Goal: Communication & Community: Participate in discussion

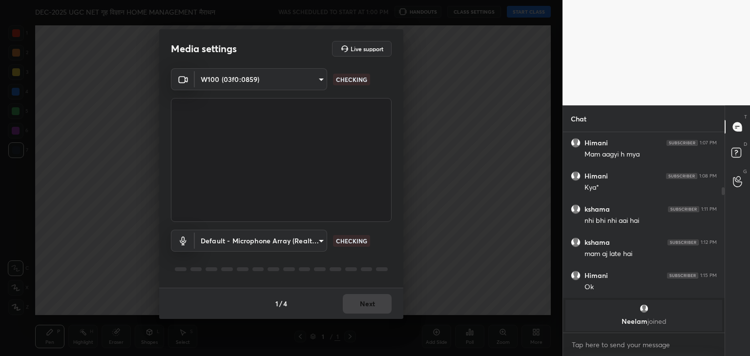
scroll to position [98, 0]
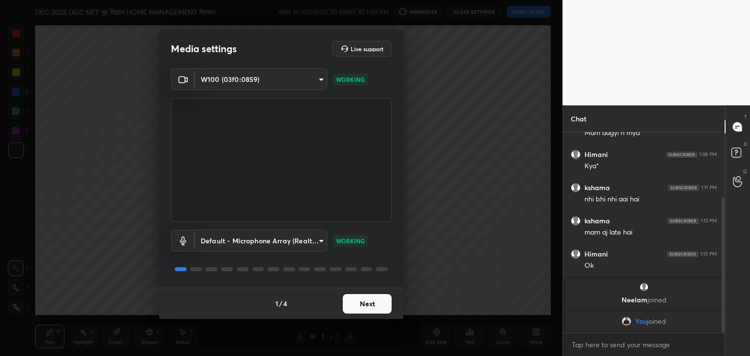
click at [370, 305] on button "Next" at bounding box center [367, 304] width 49 height 20
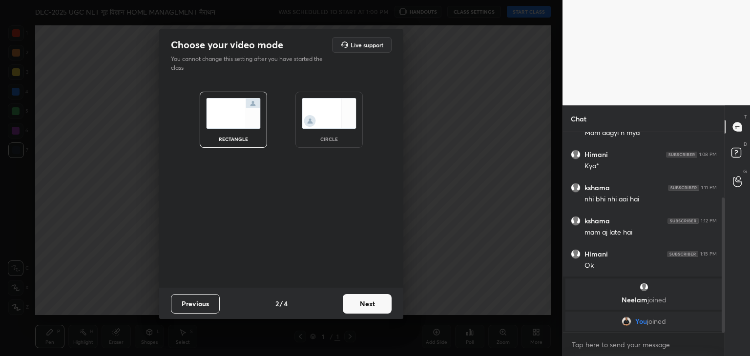
click at [330, 90] on div "rectangle circle" at bounding box center [281, 120] width 209 height 80
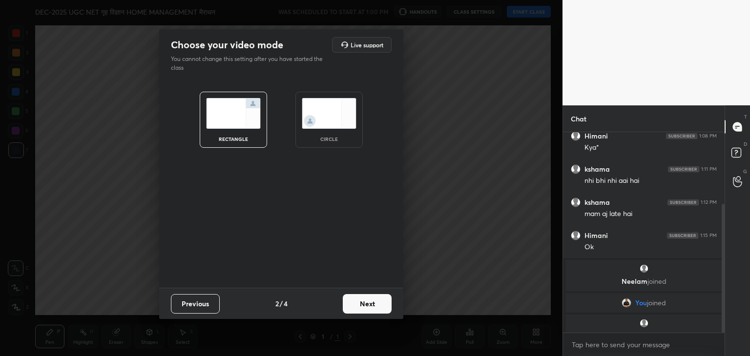
scroll to position [112, 0]
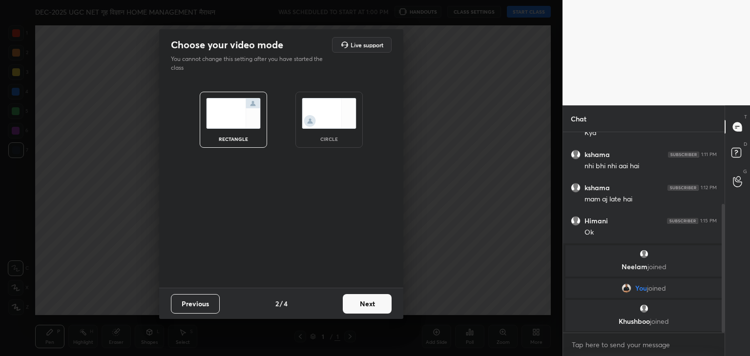
click at [331, 123] on img at bounding box center [329, 113] width 55 height 31
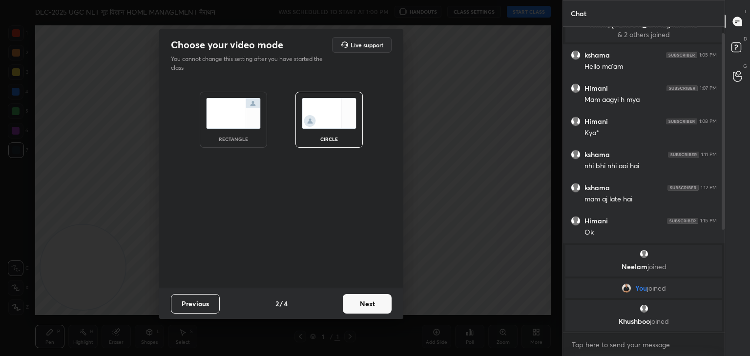
scroll to position [7, 0]
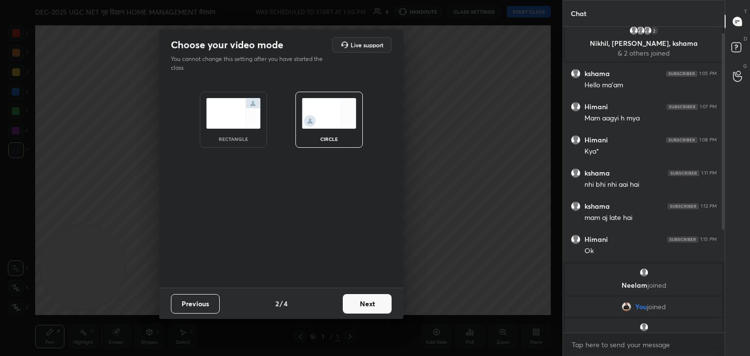
click at [372, 300] on button "Next" at bounding box center [367, 304] width 49 height 20
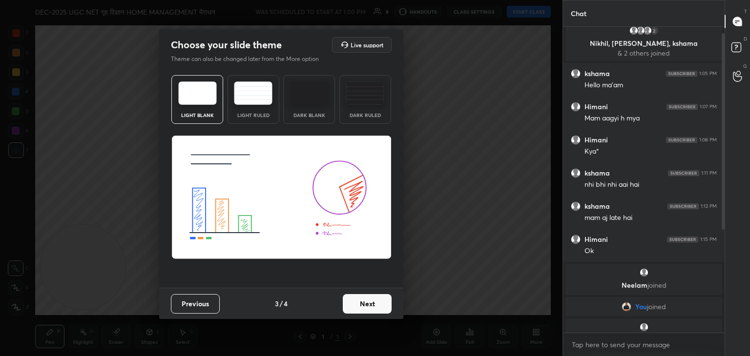
click at [372, 300] on button "Next" at bounding box center [367, 304] width 49 height 20
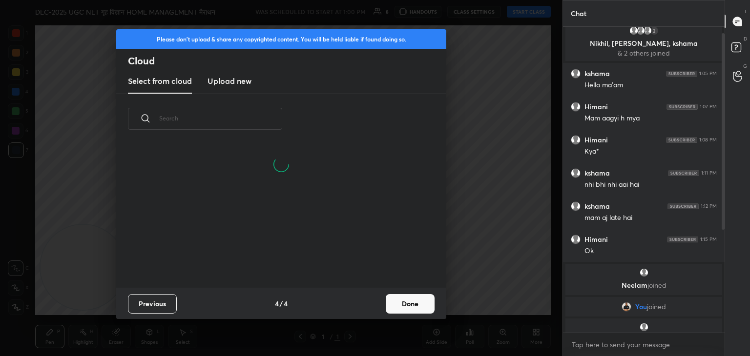
click at [246, 83] on h3 "Upload new" at bounding box center [229, 81] width 44 height 12
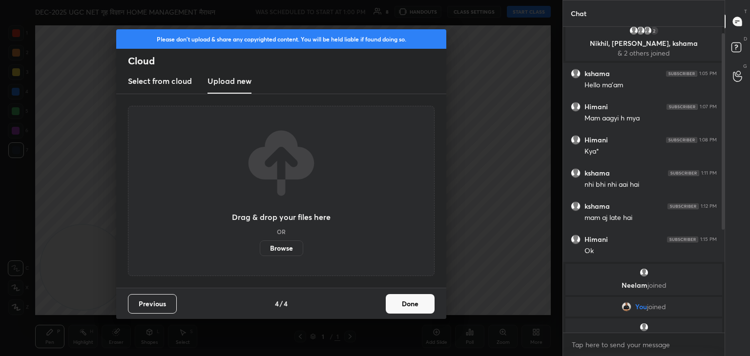
click at [296, 246] on label "Browse" at bounding box center [281, 249] width 43 height 16
click at [260, 246] on input "Browse" at bounding box center [260, 249] width 0 height 16
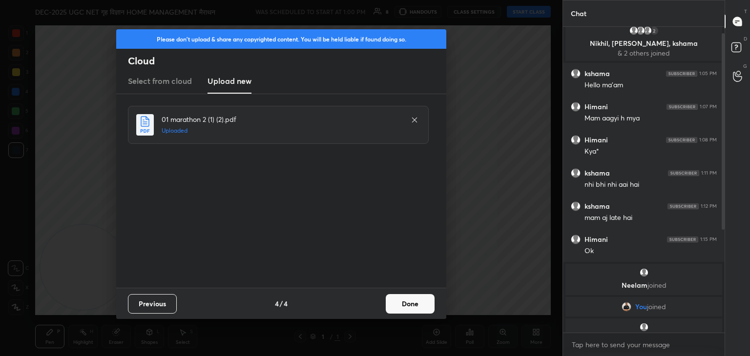
click at [414, 293] on div "Previous 4 / 4 Done" at bounding box center [281, 303] width 330 height 31
click at [410, 308] on button "Done" at bounding box center [410, 304] width 49 height 20
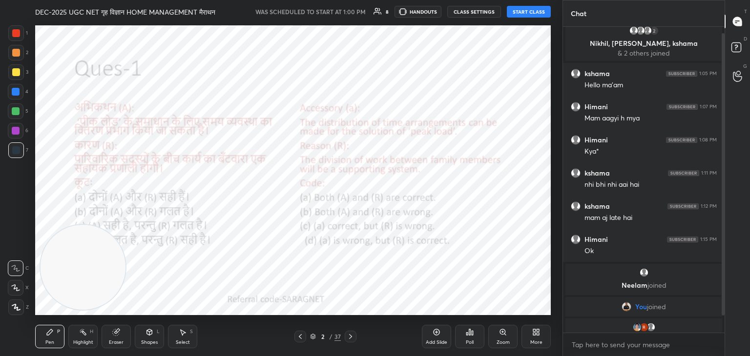
drag, startPoint x: 80, startPoint y: 248, endPoint x: 383, endPoint y: 227, distance: 303.5
click at [125, 227] on video at bounding box center [83, 267] width 85 height 85
drag, startPoint x: 383, startPoint y: 227, endPoint x: 569, endPoint y: 263, distance: 190.0
click at [569, 263] on div "1 2 3 4 5 6 7 C X Z C X Z E E Erase all H H DEC-2025 UGC NET गृह विज्ञान HOME M…" at bounding box center [375, 178] width 750 height 356
click at [300, 333] on icon at bounding box center [300, 337] width 8 height 8
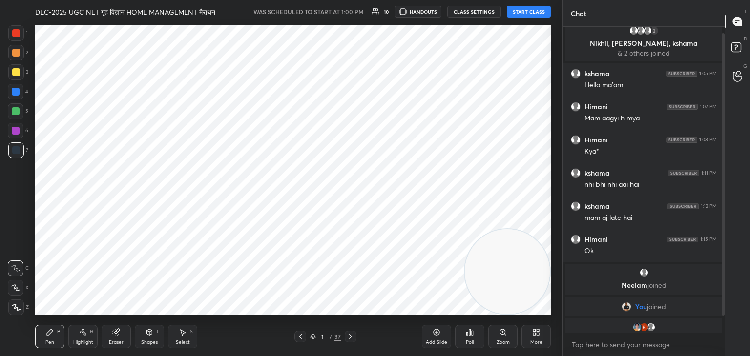
click at [353, 338] on icon at bounding box center [351, 337] width 8 height 8
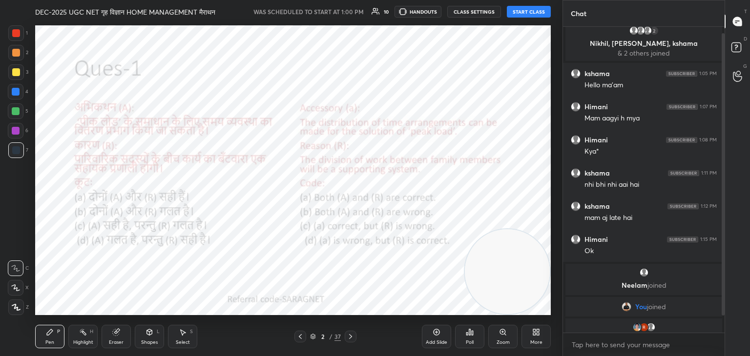
click at [537, 16] on button "START CLASS" at bounding box center [529, 12] width 44 height 12
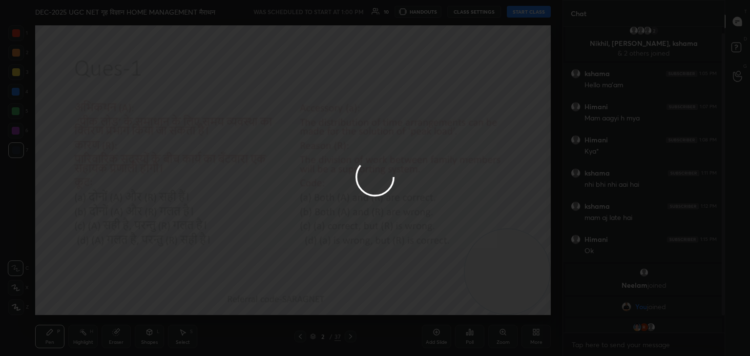
click at [481, 179] on div at bounding box center [375, 178] width 750 height 356
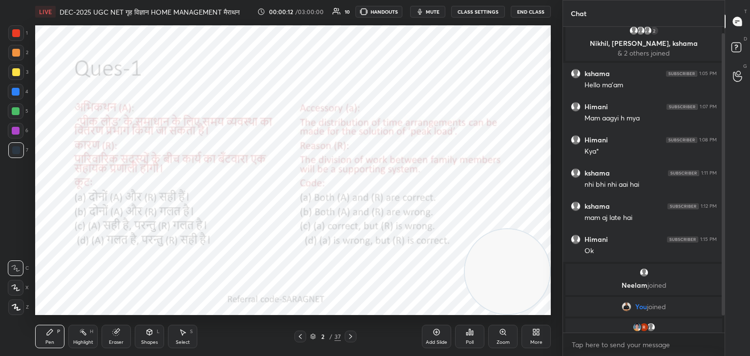
drag, startPoint x: 724, startPoint y: 183, endPoint x: 744, endPoint y: 269, distance: 88.6
click at [744, 269] on div "T Messages (T) D Doubts (D) G Raise Hand (G)" at bounding box center [736, 178] width 25 height 356
click at [723, 254] on div at bounding box center [723, 174] width 3 height 283
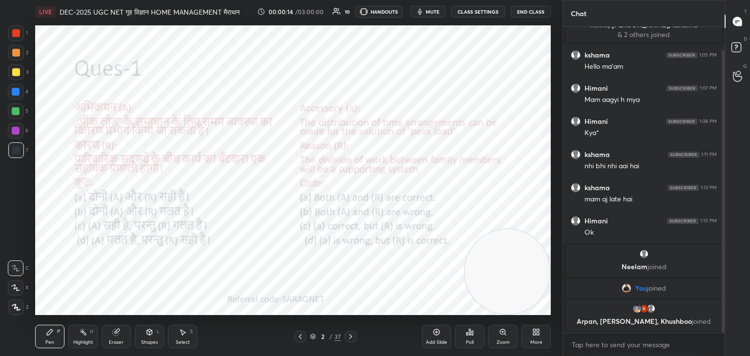
drag, startPoint x: 723, startPoint y: 254, endPoint x: 727, endPoint y: 300, distance: 46.1
click at [727, 300] on div "Chat 2 Nikhil, deepti, kshama & 2 others joined kshama 1:05 PM Hello ma'am Hima…" at bounding box center [655, 178] width 187 height 356
click at [300, 338] on icon at bounding box center [300, 336] width 3 height 5
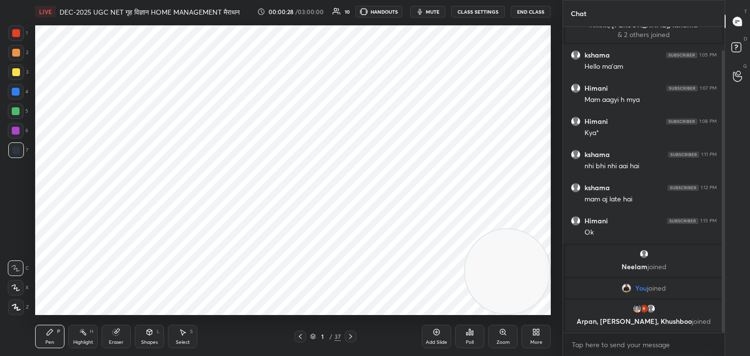
click at [298, 339] on div at bounding box center [300, 337] width 12 height 12
click at [298, 339] on icon at bounding box center [300, 337] width 8 height 8
click at [349, 337] on icon at bounding box center [351, 337] width 8 height 8
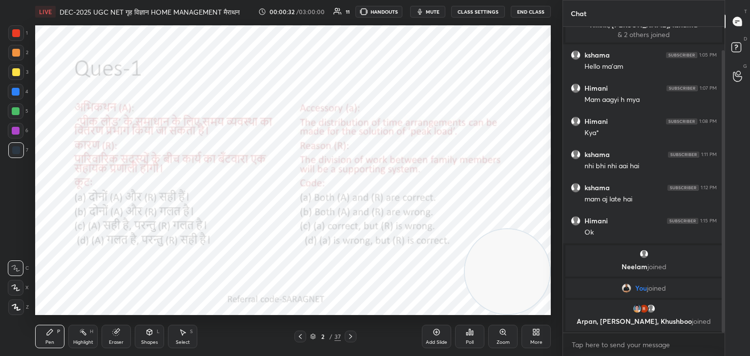
scroll to position [33, 0]
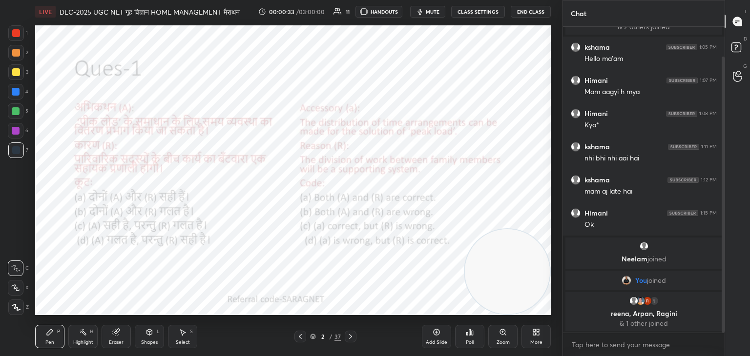
click at [298, 341] on div at bounding box center [300, 337] width 12 height 12
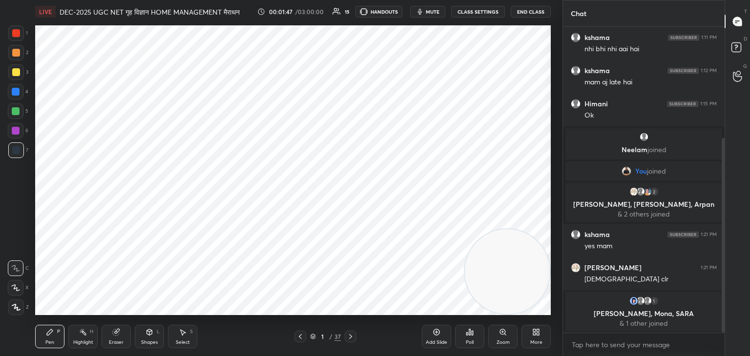
scroll to position [176, 0]
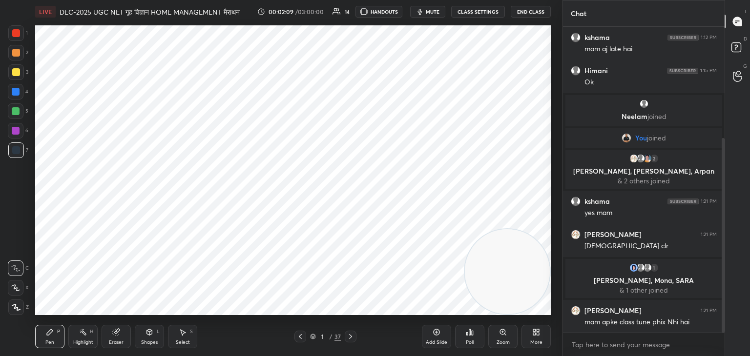
click at [18, 305] on icon at bounding box center [16, 307] width 9 height 7
click at [14, 36] on div at bounding box center [16, 33] width 8 height 8
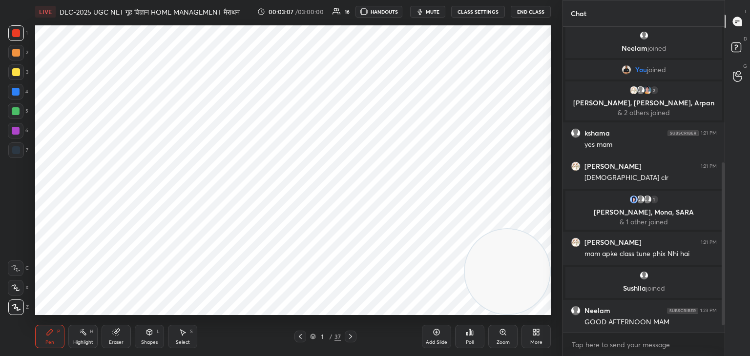
scroll to position [286, 0]
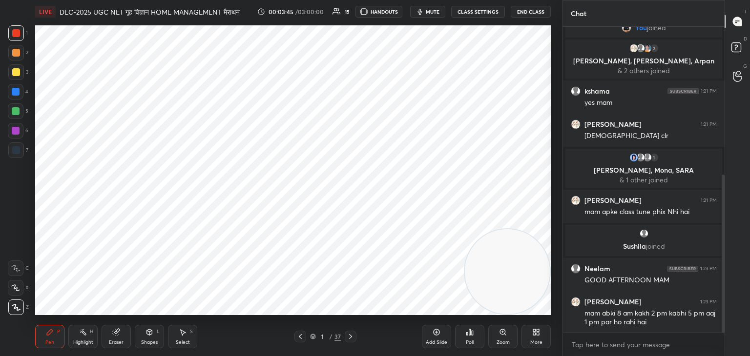
click at [350, 338] on icon at bounding box center [350, 336] width 3 height 5
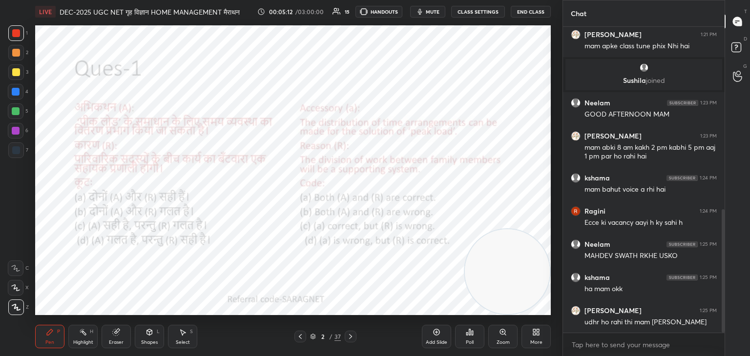
scroll to position [487, 0]
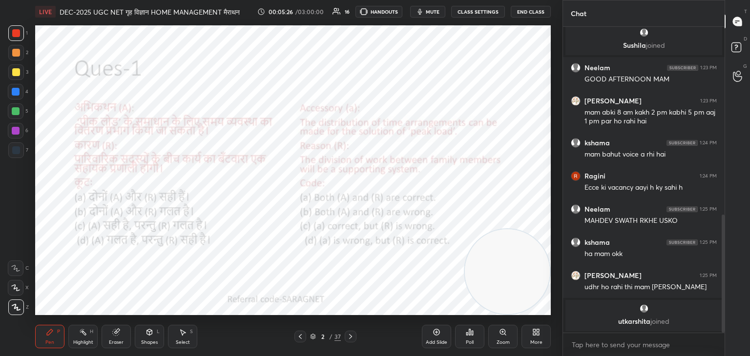
click at [464, 342] on div "Poll" at bounding box center [469, 336] width 29 height 23
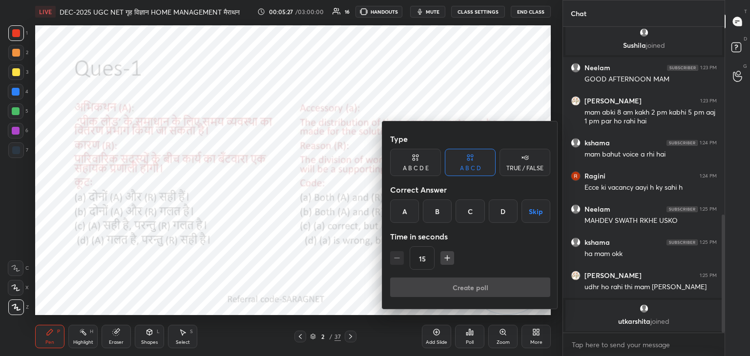
click at [399, 211] on div "A" at bounding box center [404, 211] width 29 height 23
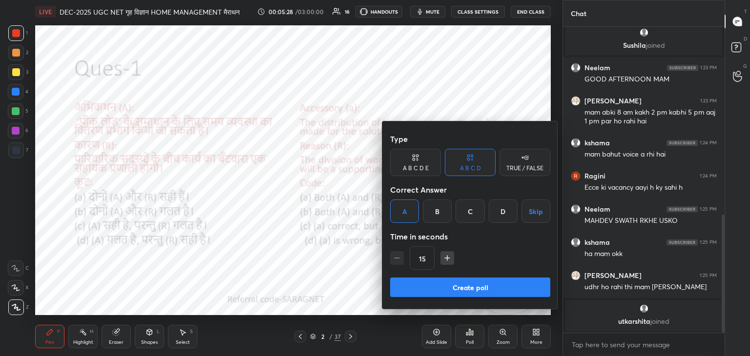
click at [488, 284] on button "Create poll" at bounding box center [470, 288] width 160 height 20
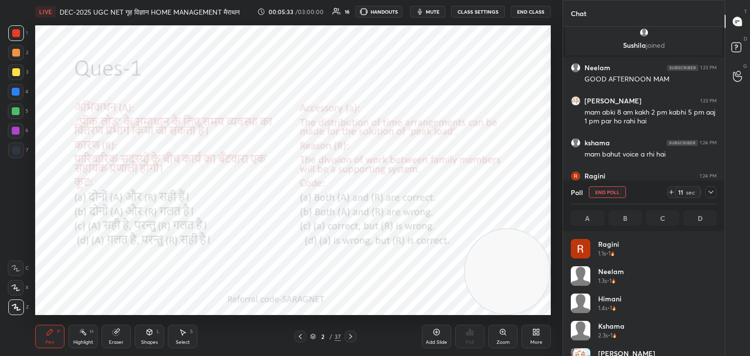
scroll to position [526, 0]
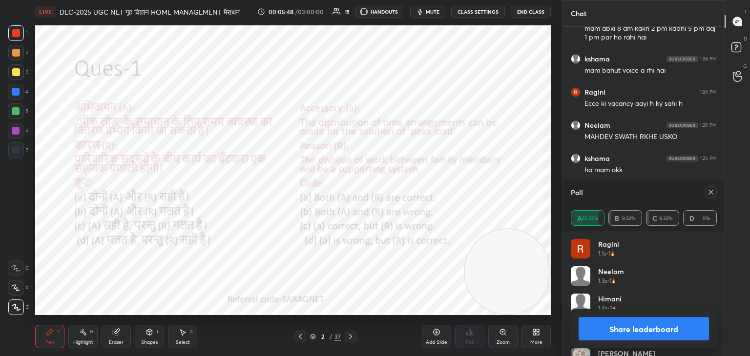
click at [184, 337] on div "Select S" at bounding box center [182, 336] width 29 height 23
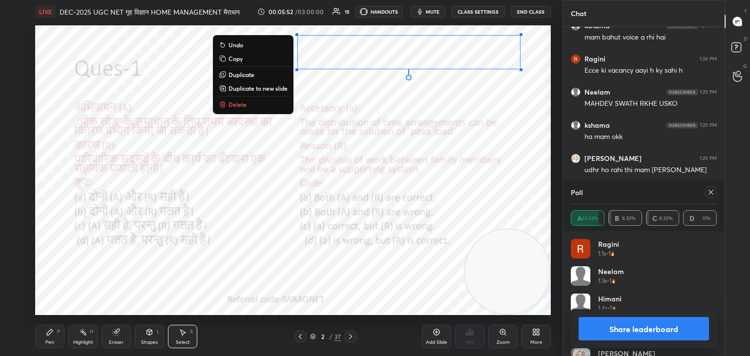
click at [242, 106] on p "Delete" at bounding box center [237, 105] width 18 height 8
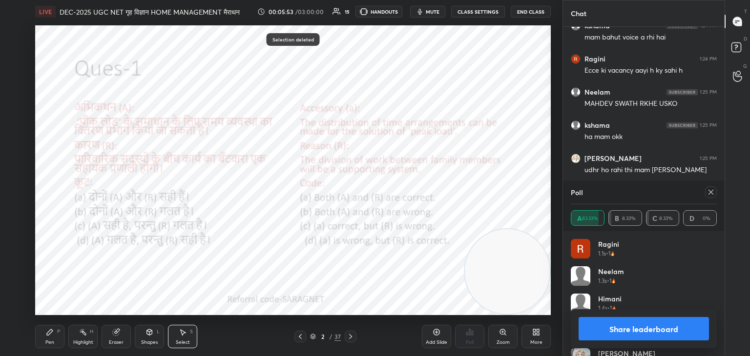
click at [57, 335] on div "Pen P" at bounding box center [49, 336] width 29 height 23
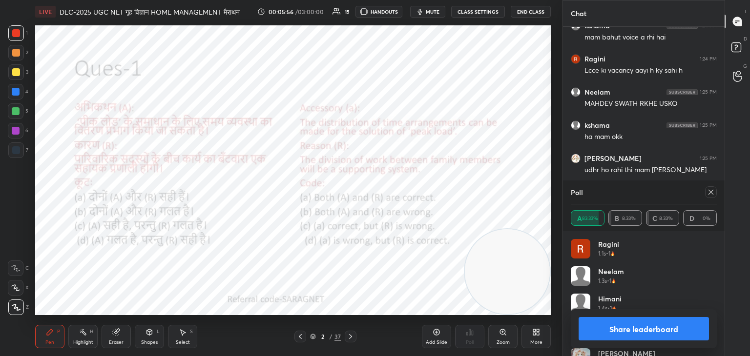
click at [712, 196] on icon at bounding box center [711, 192] width 8 height 8
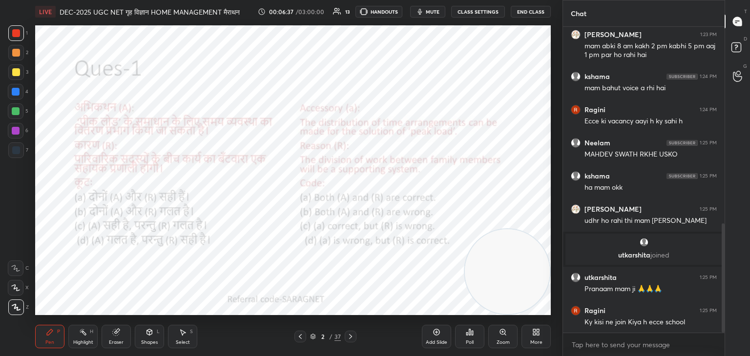
scroll to position [551, 0]
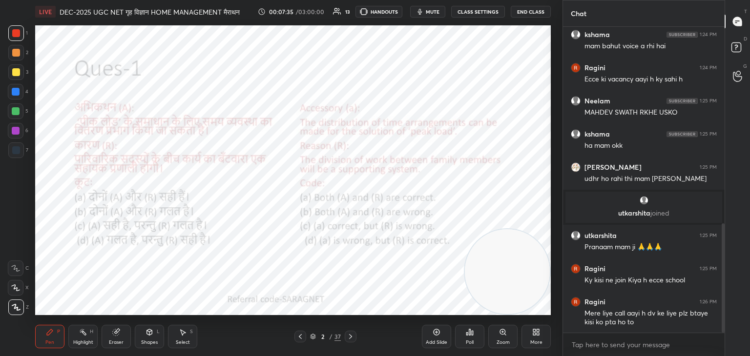
click at [351, 337] on icon at bounding box center [350, 336] width 3 height 5
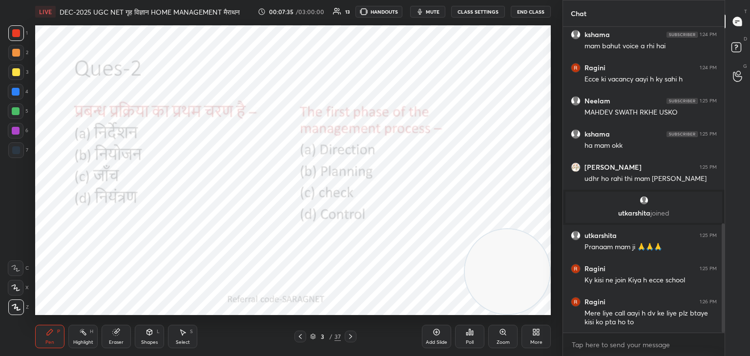
scroll to position [593, 0]
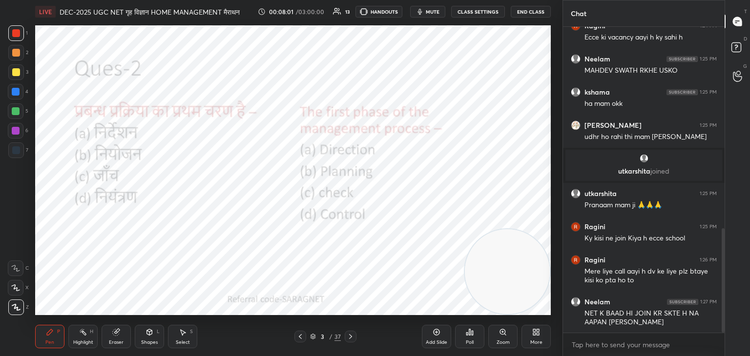
click at [476, 339] on div "Poll" at bounding box center [469, 336] width 29 height 23
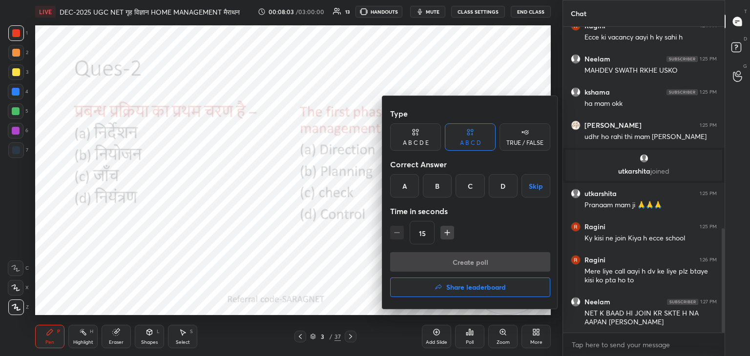
click at [437, 191] on div "B" at bounding box center [437, 185] width 29 height 23
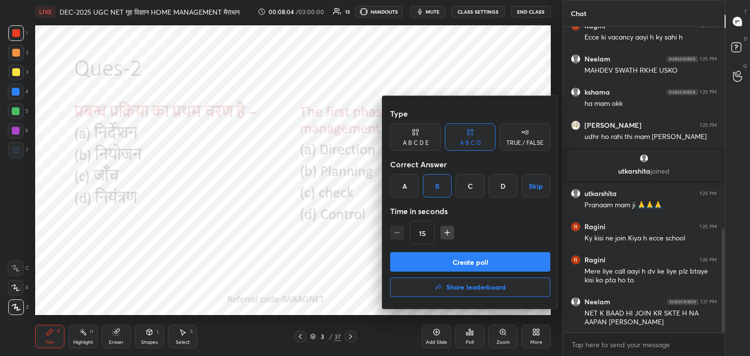
click at [480, 262] on button "Create poll" at bounding box center [470, 262] width 160 height 20
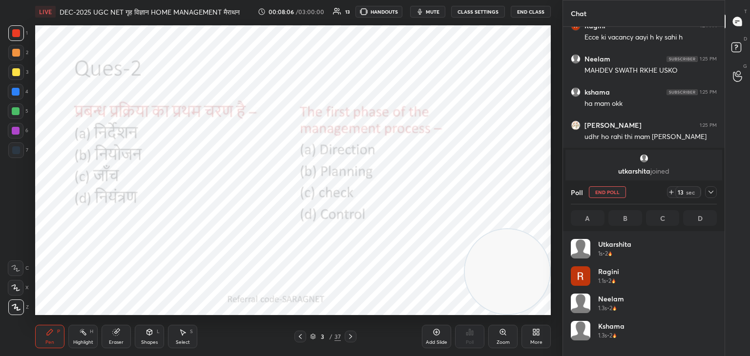
scroll to position [114, 143]
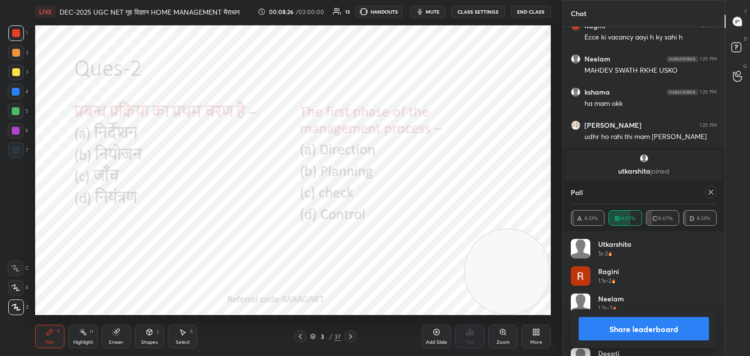
click at [707, 194] on icon at bounding box center [711, 192] width 8 height 8
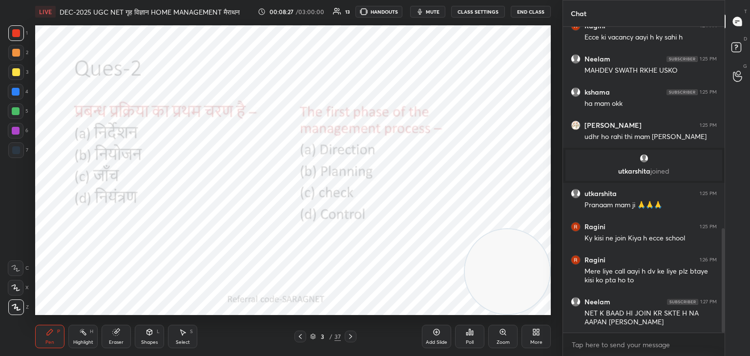
scroll to position [3, 3]
click at [350, 337] on icon at bounding box center [351, 337] width 8 height 8
click at [469, 340] on div "Poll" at bounding box center [470, 342] width 8 height 5
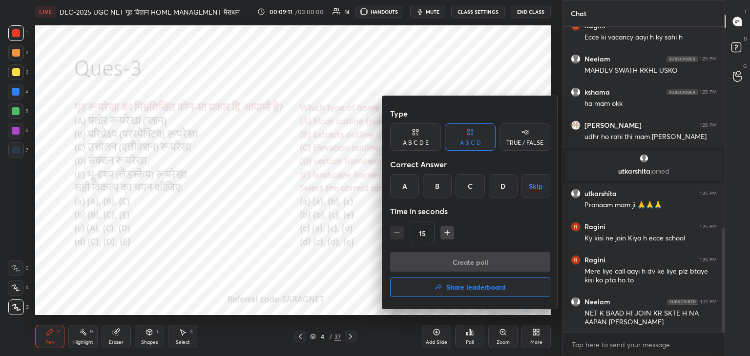
click at [472, 191] on div "C" at bounding box center [469, 185] width 29 height 23
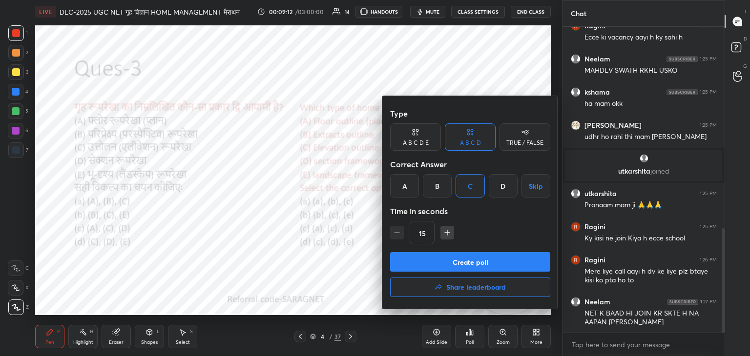
click at [448, 261] on button "Create poll" at bounding box center [470, 262] width 160 height 20
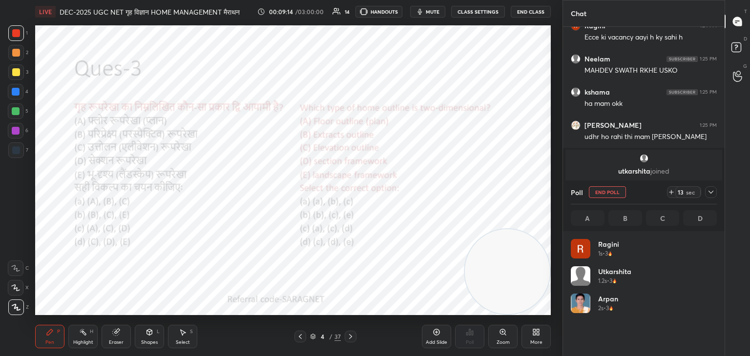
scroll to position [114, 143]
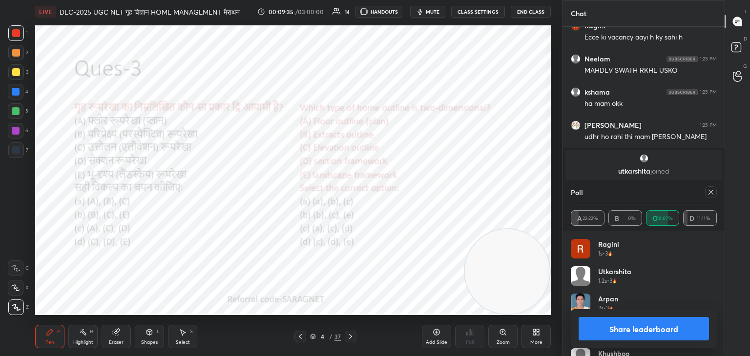
click at [707, 195] on icon at bounding box center [711, 192] width 8 height 8
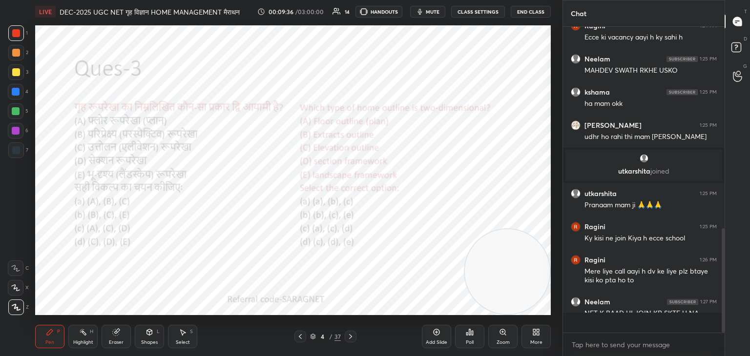
scroll to position [3, 3]
click at [348, 332] on div at bounding box center [351, 337] width 12 height 12
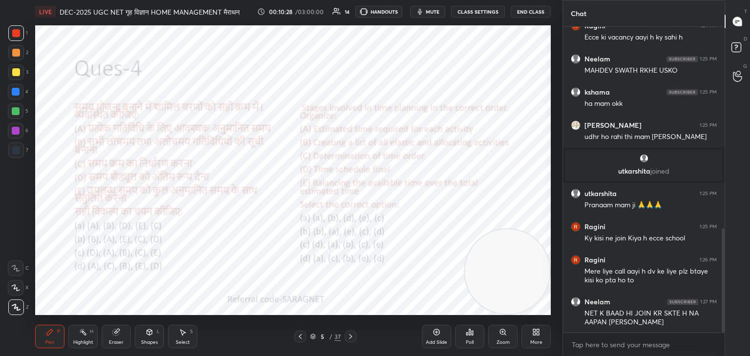
click at [472, 334] on icon at bounding box center [472, 333] width 1 height 4
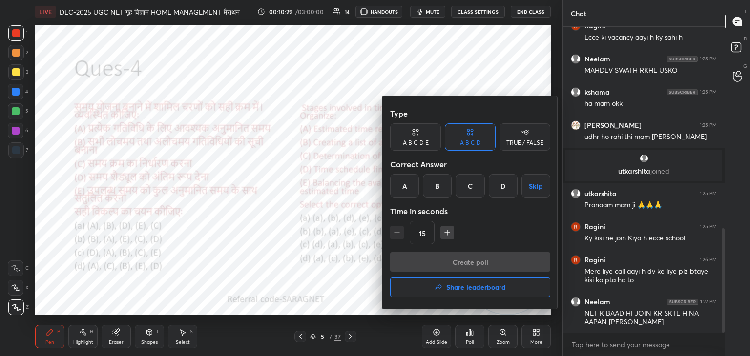
click at [436, 186] on div "B" at bounding box center [437, 185] width 29 height 23
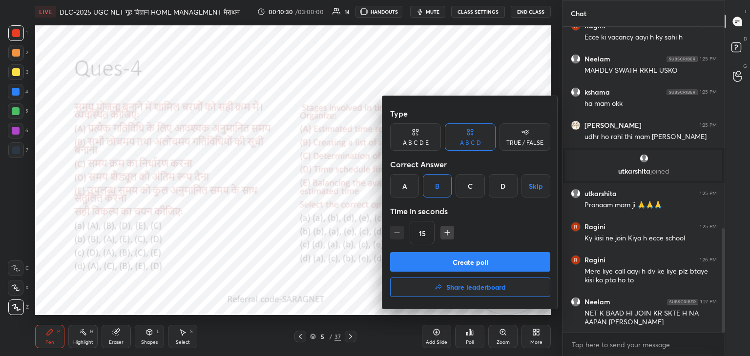
click at [466, 259] on button "Create poll" at bounding box center [470, 262] width 160 height 20
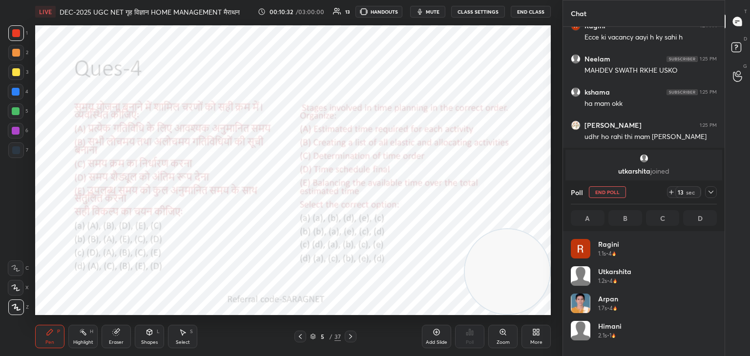
scroll to position [114, 143]
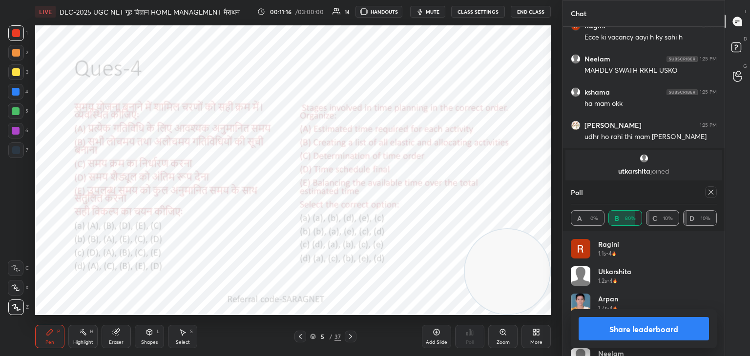
click at [712, 194] on icon at bounding box center [711, 192] width 8 height 8
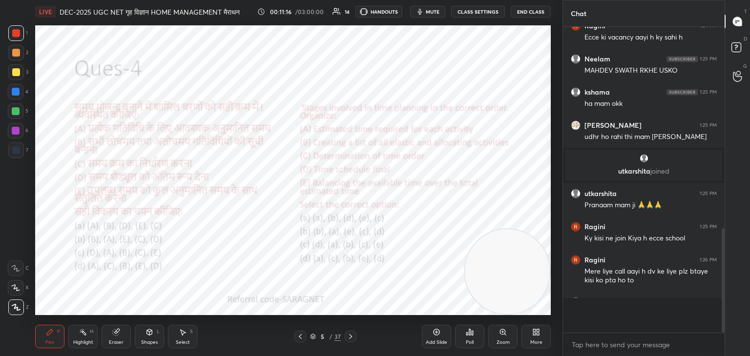
scroll to position [2, 3]
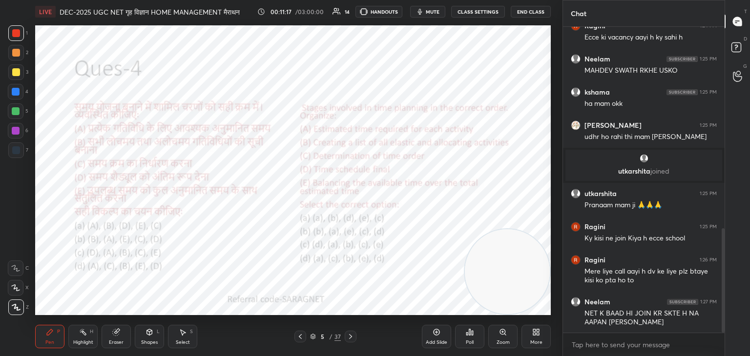
click at [352, 335] on icon at bounding box center [351, 337] width 8 height 8
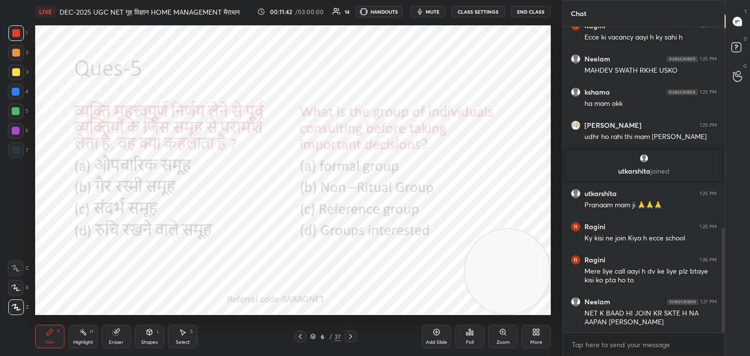
click at [467, 329] on icon at bounding box center [470, 333] width 8 height 8
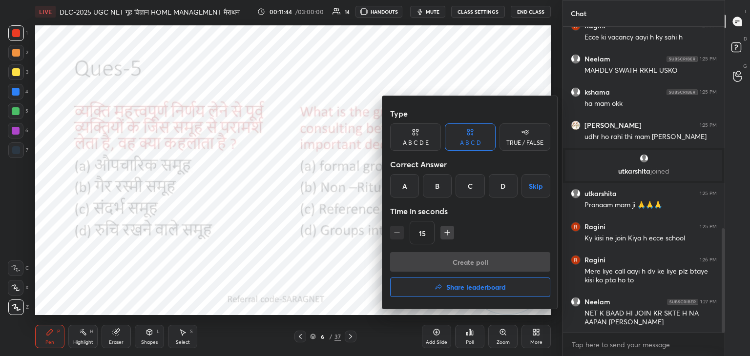
click at [470, 188] on div "C" at bounding box center [469, 185] width 29 height 23
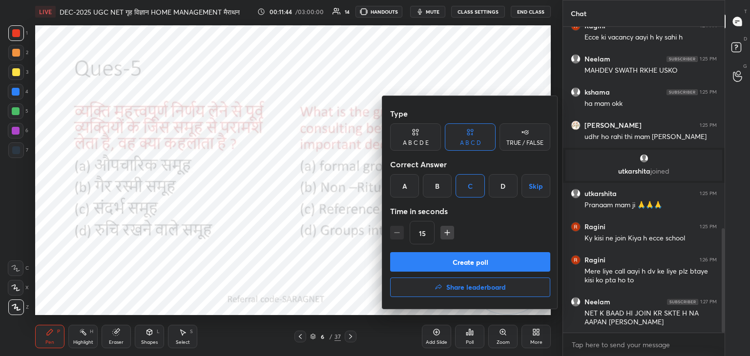
click at [472, 260] on button "Create poll" at bounding box center [470, 262] width 160 height 20
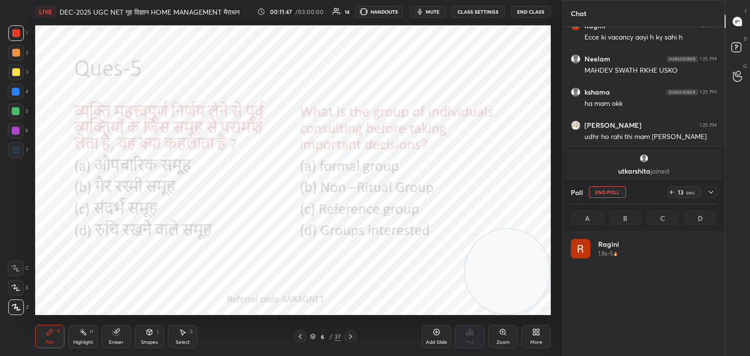
scroll to position [114, 143]
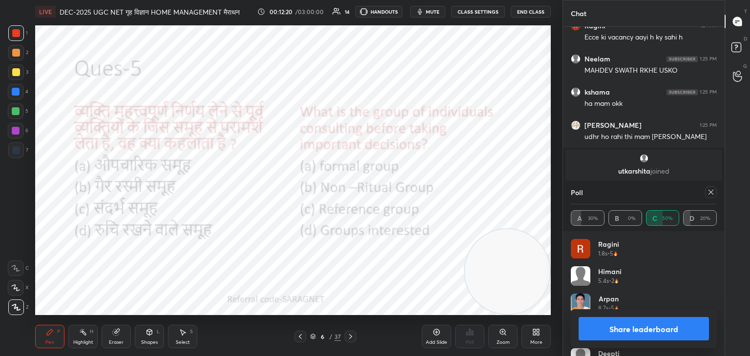
click at [716, 194] on div at bounding box center [711, 192] width 12 height 12
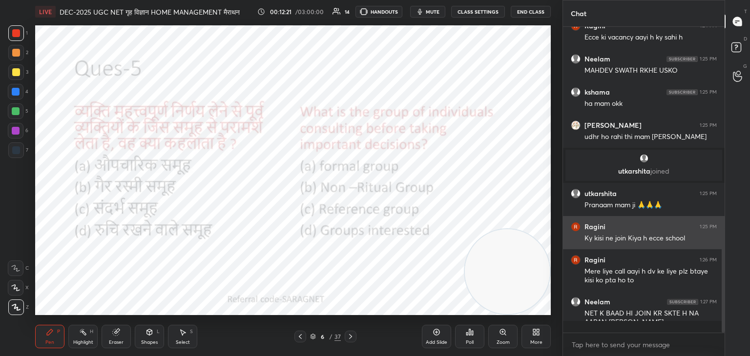
scroll to position [3, 3]
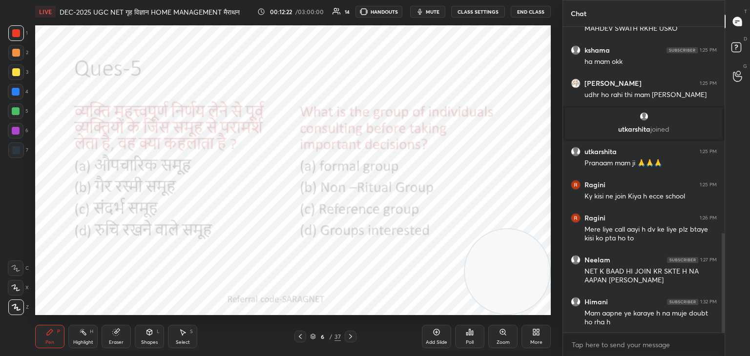
click at [348, 338] on icon at bounding box center [351, 337] width 8 height 8
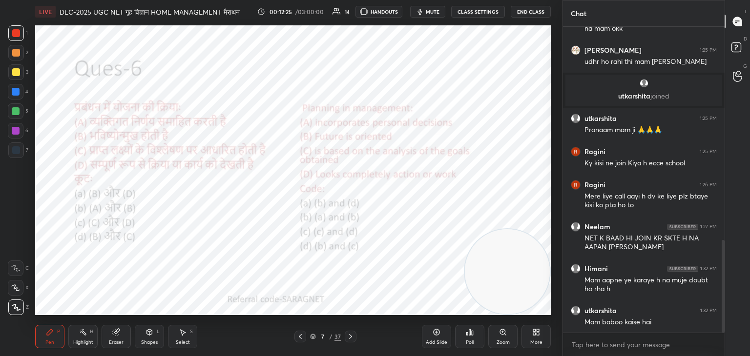
scroll to position [703, 0]
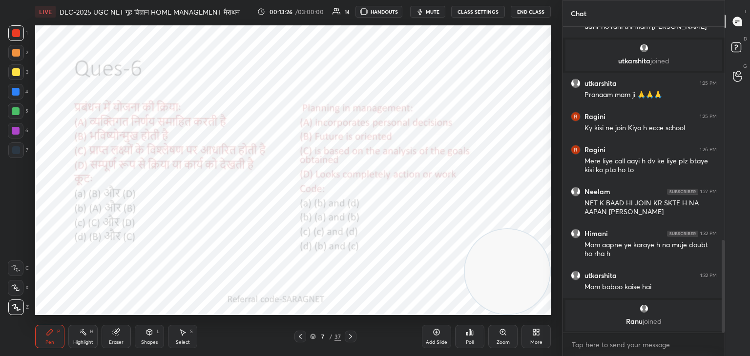
click at [467, 340] on div "Poll" at bounding box center [470, 342] width 8 height 5
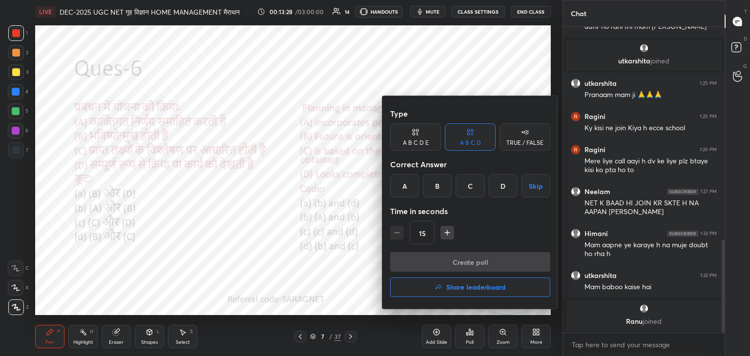
click at [410, 187] on div "A" at bounding box center [404, 185] width 29 height 23
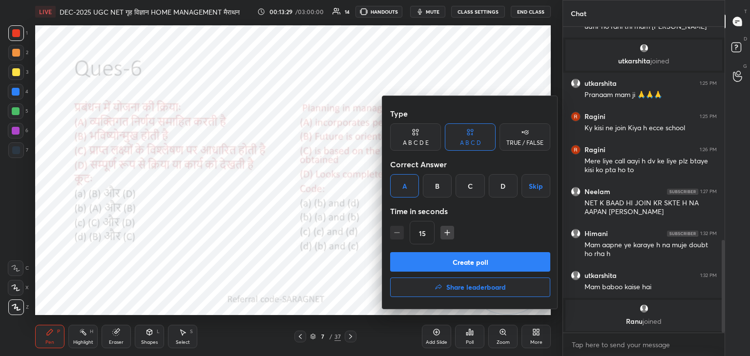
click at [473, 265] on button "Create poll" at bounding box center [470, 262] width 160 height 20
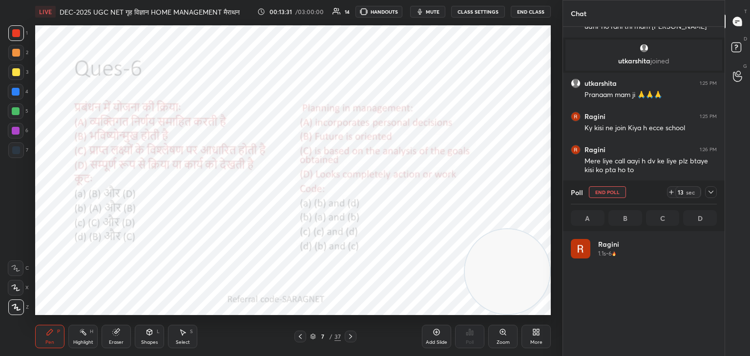
scroll to position [114, 143]
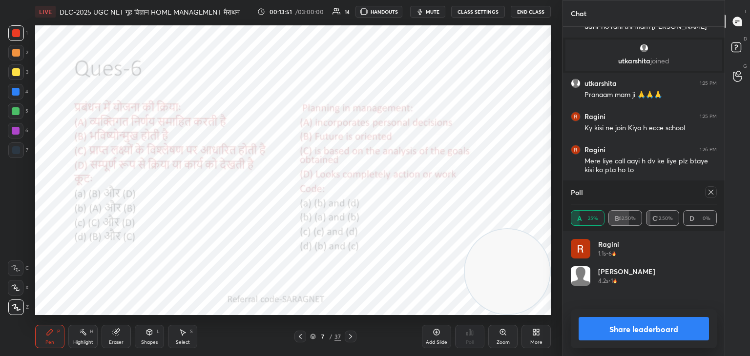
click at [712, 194] on icon at bounding box center [711, 192] width 8 height 8
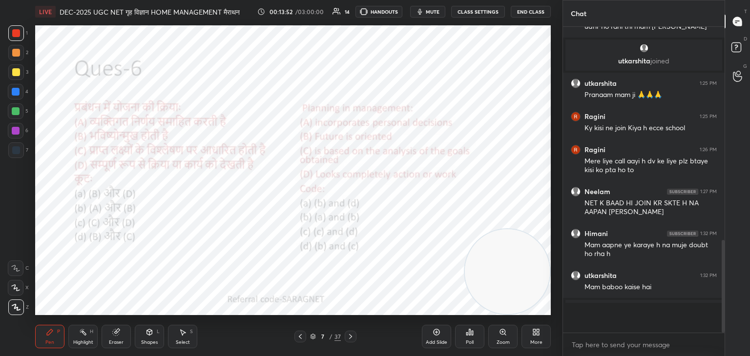
scroll to position [3, 3]
click at [351, 338] on icon at bounding box center [351, 337] width 8 height 8
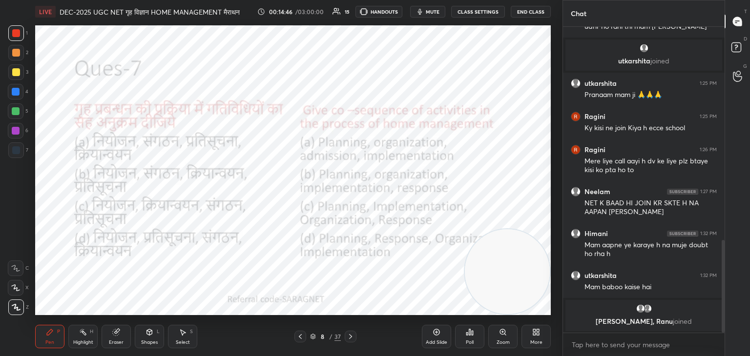
click at [470, 336] on icon at bounding box center [470, 333] width 8 height 8
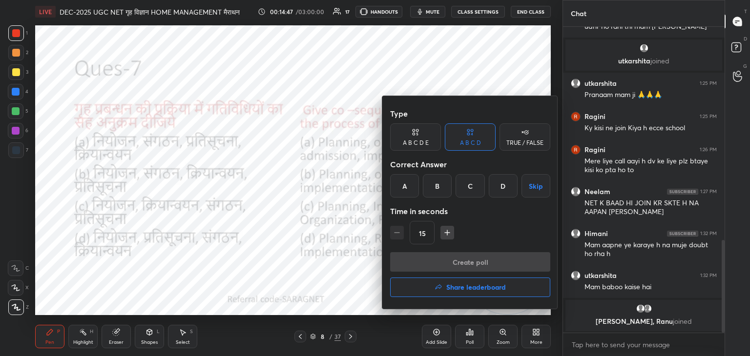
click at [434, 188] on div "B" at bounding box center [437, 185] width 29 height 23
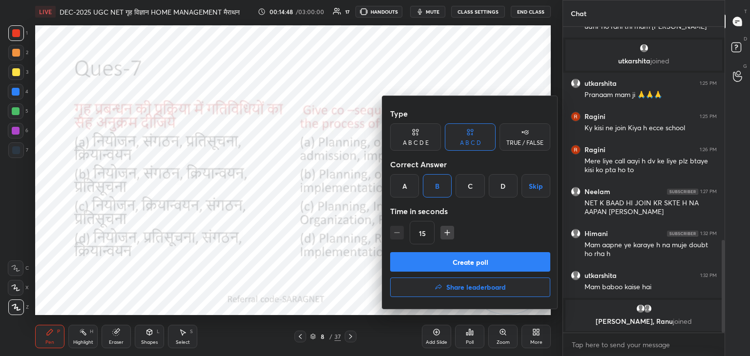
click at [488, 262] on button "Create poll" at bounding box center [470, 262] width 160 height 20
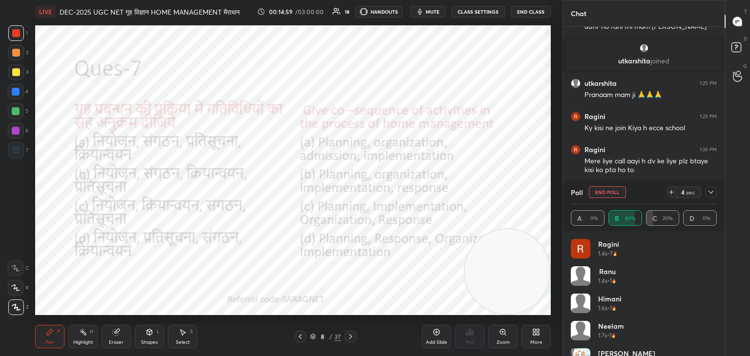
scroll to position [762, 0]
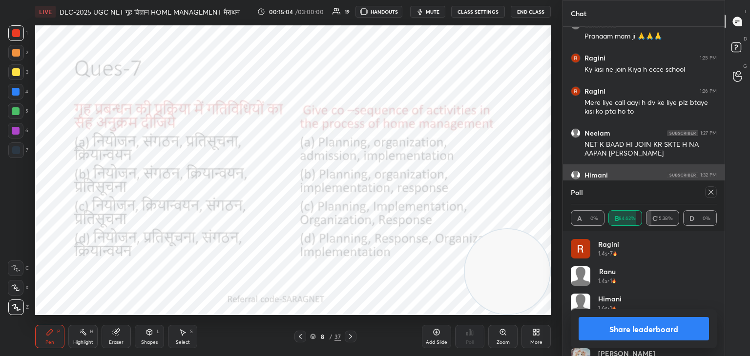
click at [714, 193] on icon at bounding box center [711, 192] width 8 height 8
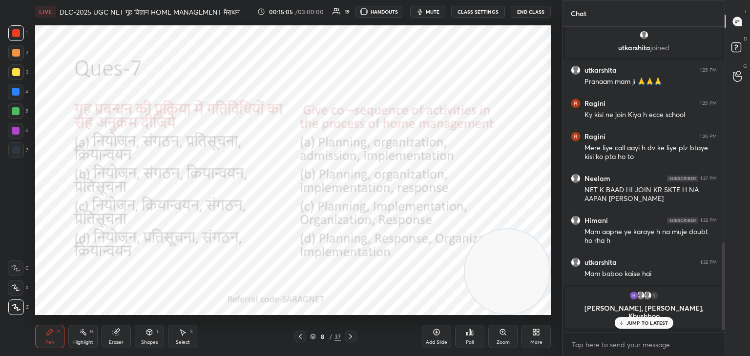
scroll to position [303, 159]
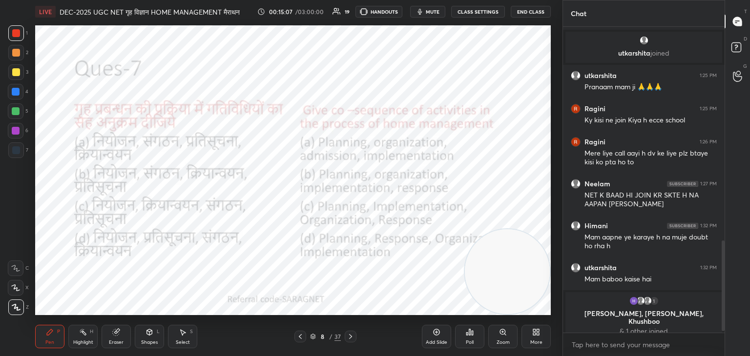
click at [347, 336] on icon at bounding box center [351, 337] width 8 height 8
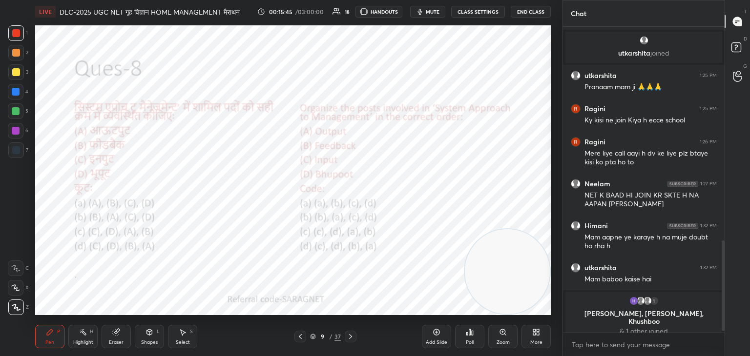
click at [471, 335] on icon at bounding box center [470, 333] width 8 height 8
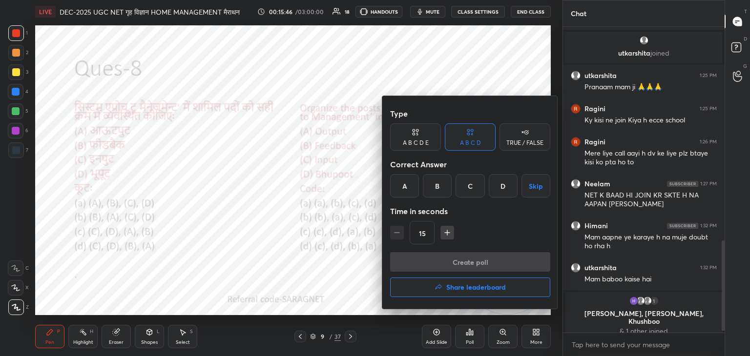
click at [467, 189] on div "C" at bounding box center [469, 185] width 29 height 23
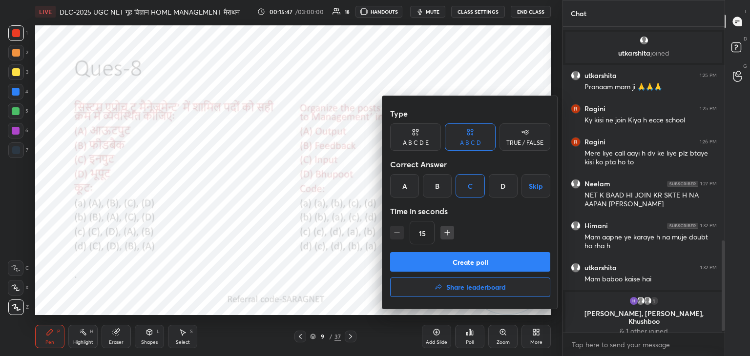
click at [458, 266] on button "Create poll" at bounding box center [470, 262] width 160 height 20
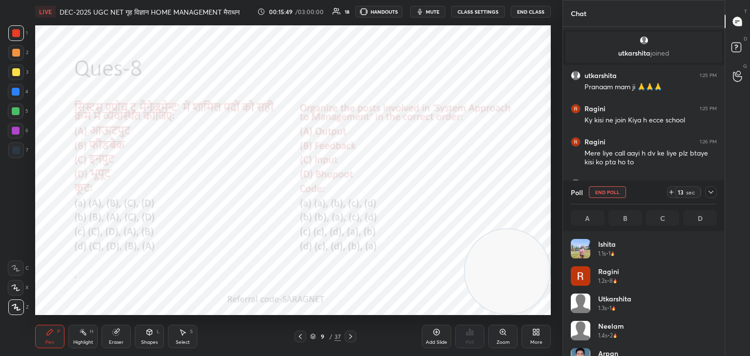
scroll to position [114, 143]
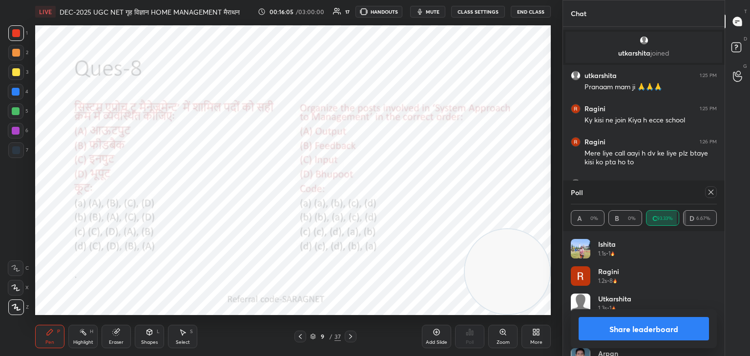
click at [711, 194] on icon at bounding box center [711, 192] width 8 height 8
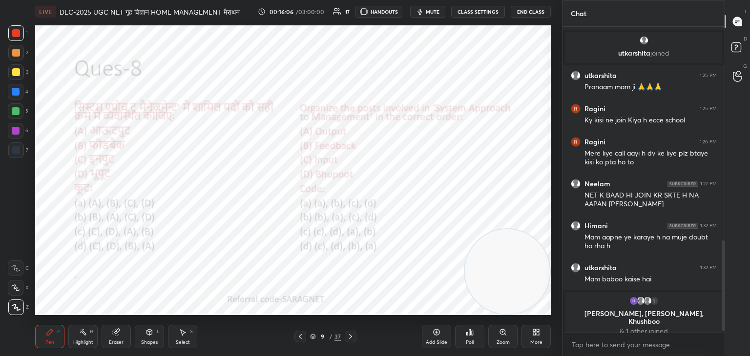
scroll to position [223, 159]
click at [349, 337] on icon at bounding box center [351, 337] width 8 height 8
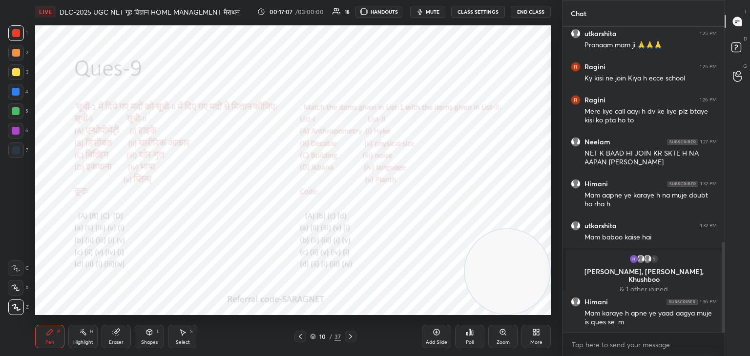
scroll to position [726, 0]
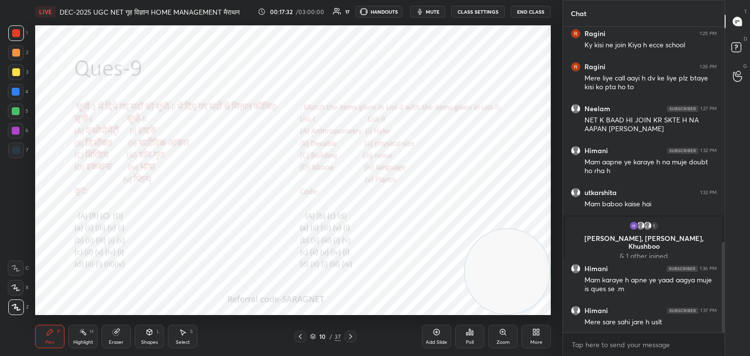
click at [469, 338] on div "Poll" at bounding box center [469, 336] width 29 height 23
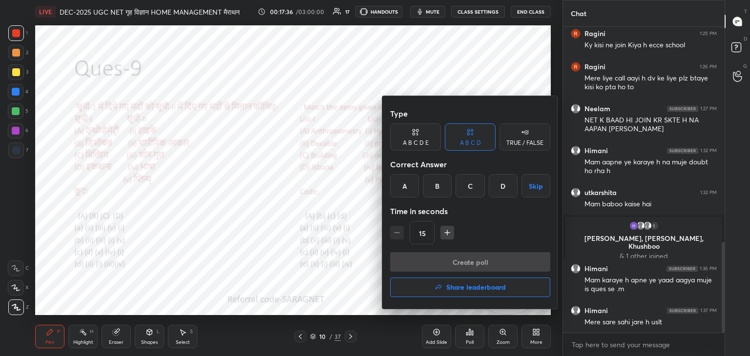
click at [402, 184] on div "A" at bounding box center [404, 185] width 29 height 23
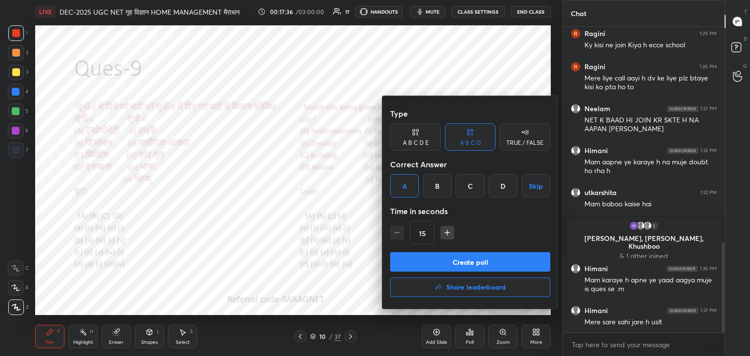
click at [474, 264] on button "Create poll" at bounding box center [470, 262] width 160 height 20
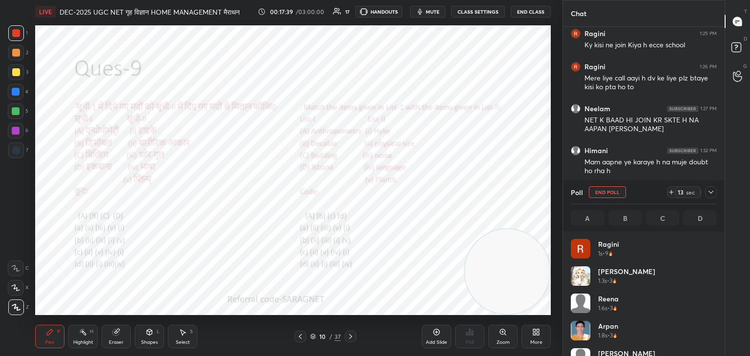
scroll to position [114, 143]
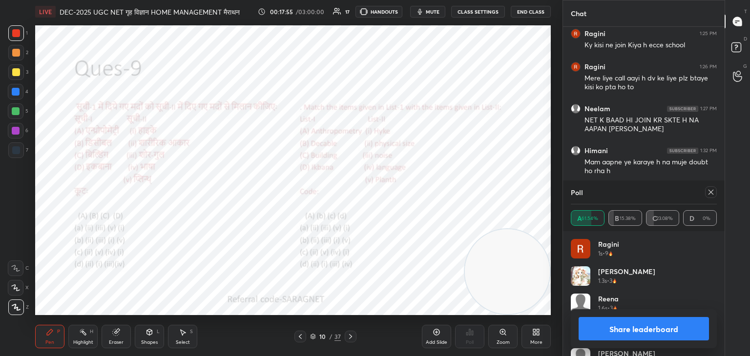
click at [711, 192] on icon at bounding box center [710, 192] width 5 height 5
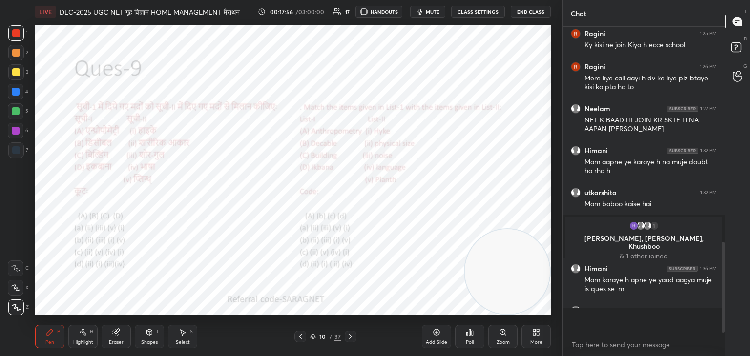
scroll to position [3, 3]
click at [435, 336] on div "Add Slide" at bounding box center [436, 336] width 29 height 23
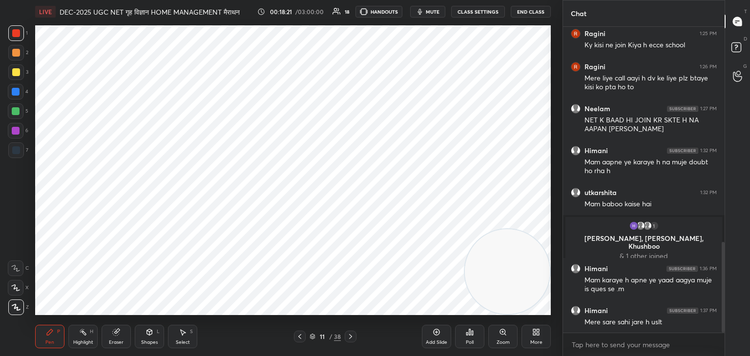
click at [180, 339] on div "Select S" at bounding box center [182, 336] width 29 height 23
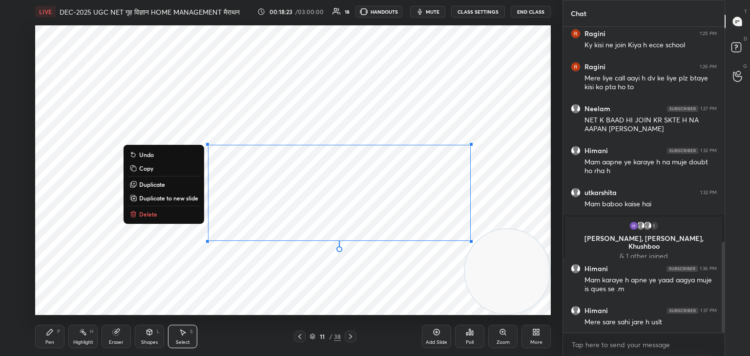
click at [149, 217] on p "Delete" at bounding box center [148, 214] width 18 height 8
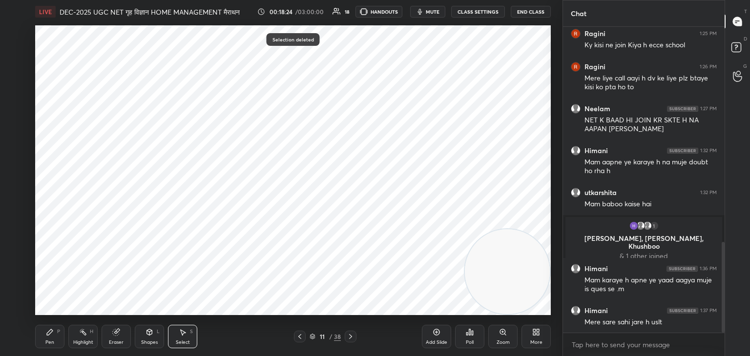
click at [47, 338] on div "Pen P" at bounding box center [49, 336] width 29 height 23
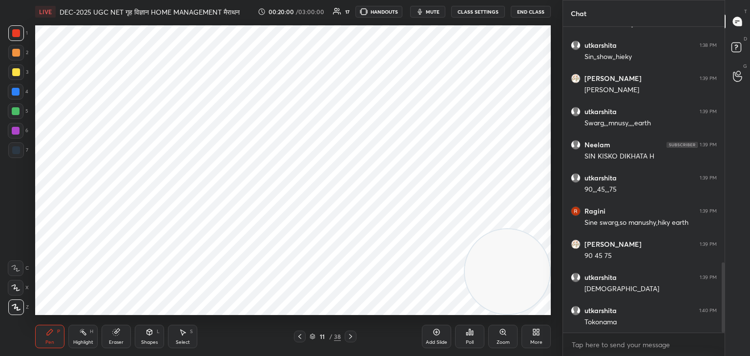
scroll to position [1058, 0]
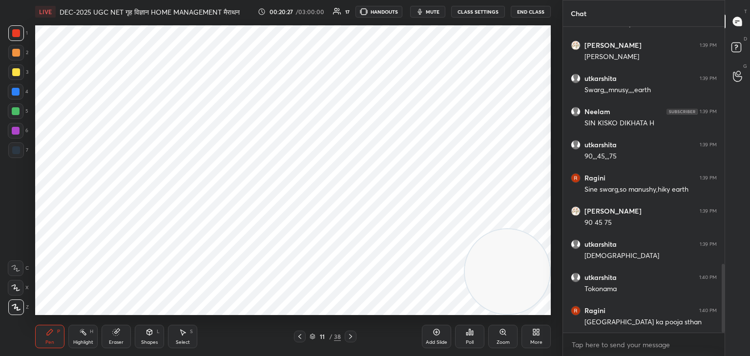
click at [351, 337] on icon at bounding box center [350, 336] width 3 height 5
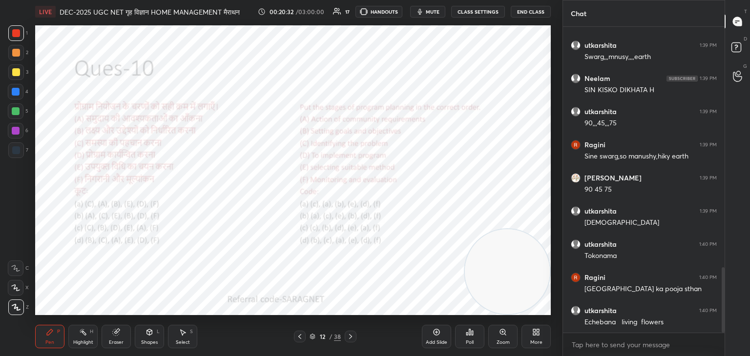
scroll to position [1125, 0]
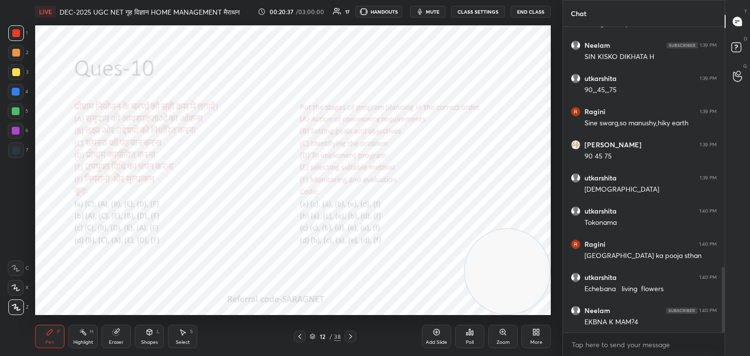
click at [301, 336] on icon at bounding box center [300, 337] width 8 height 8
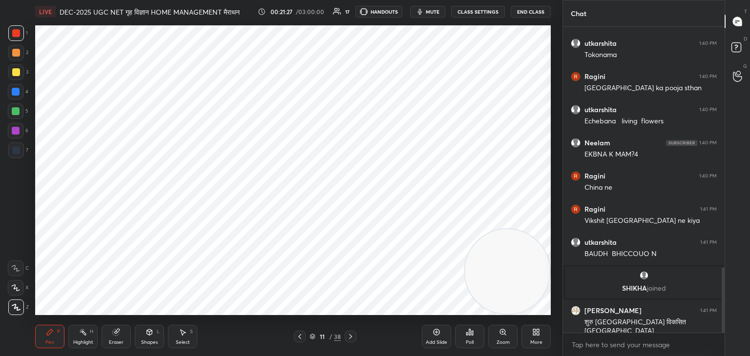
scroll to position [1163, 0]
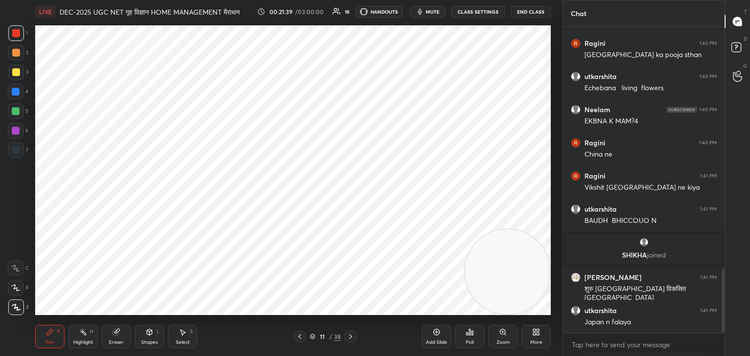
click at [351, 334] on icon at bounding box center [351, 337] width 8 height 8
click at [473, 340] on div "Poll" at bounding box center [470, 342] width 8 height 5
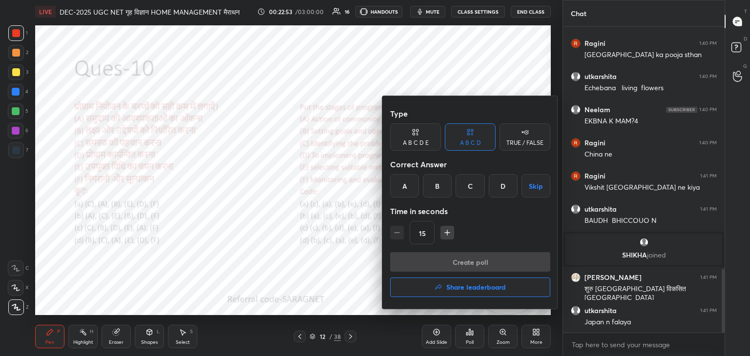
click at [405, 188] on div "A" at bounding box center [404, 185] width 29 height 23
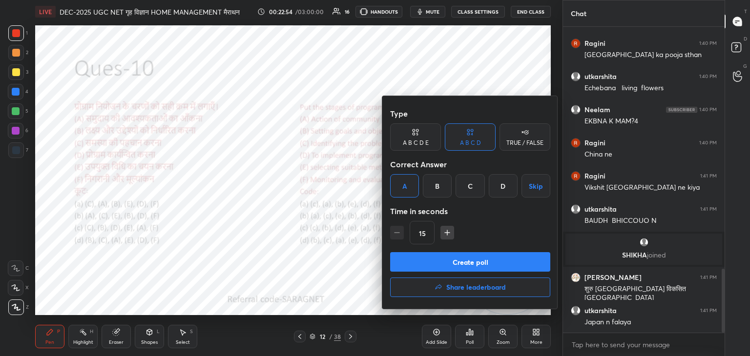
click at [467, 262] on button "Create poll" at bounding box center [470, 262] width 160 height 20
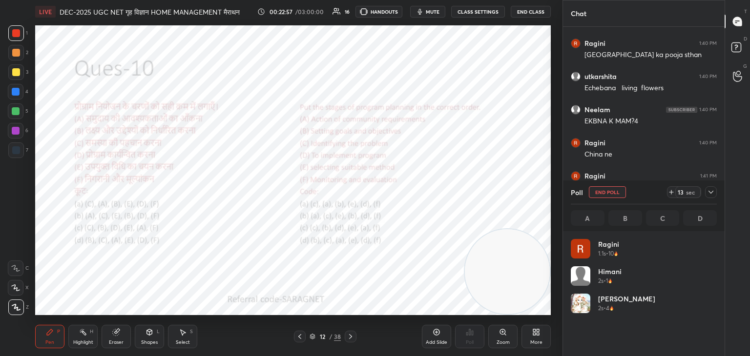
scroll to position [114, 143]
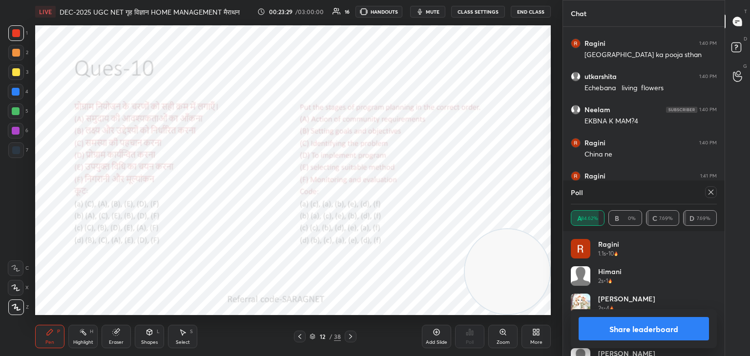
click at [351, 336] on icon at bounding box center [350, 336] width 3 height 5
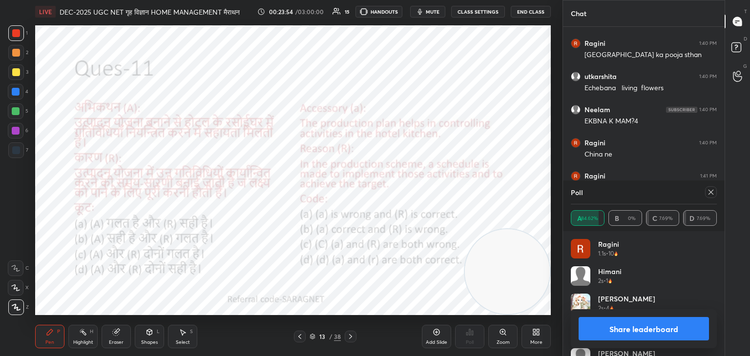
scroll to position [1249, 0]
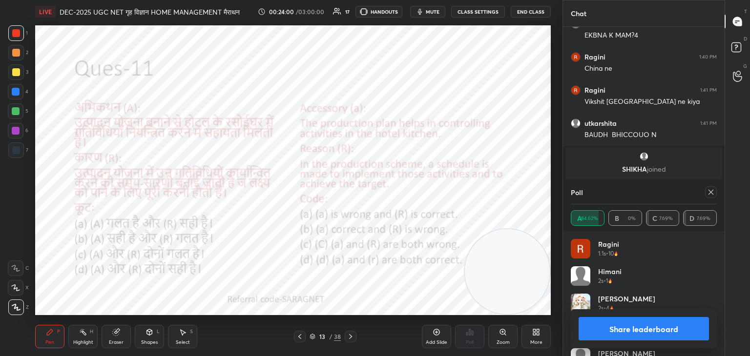
click at [713, 194] on icon at bounding box center [710, 192] width 5 height 5
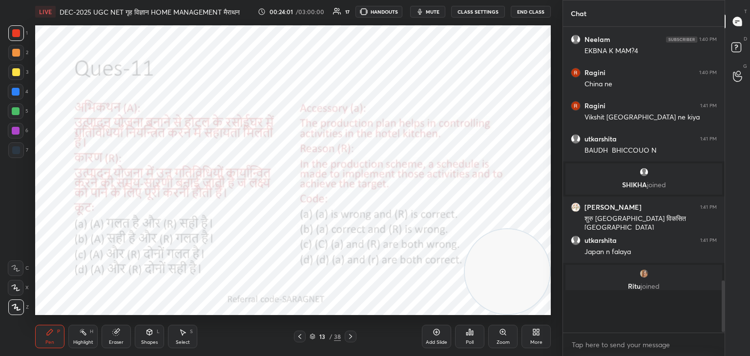
scroll to position [299, 159]
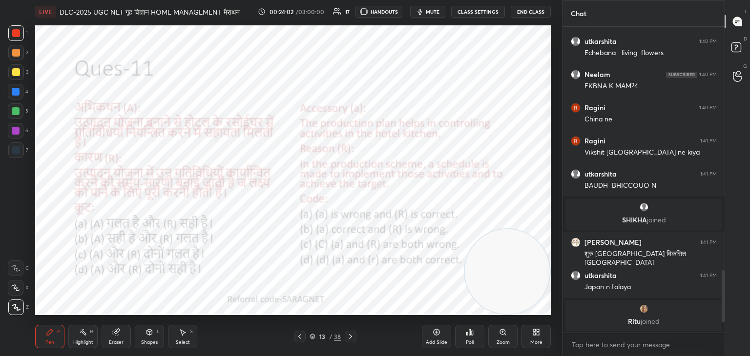
click at [466, 338] on div "Poll" at bounding box center [469, 336] width 29 height 23
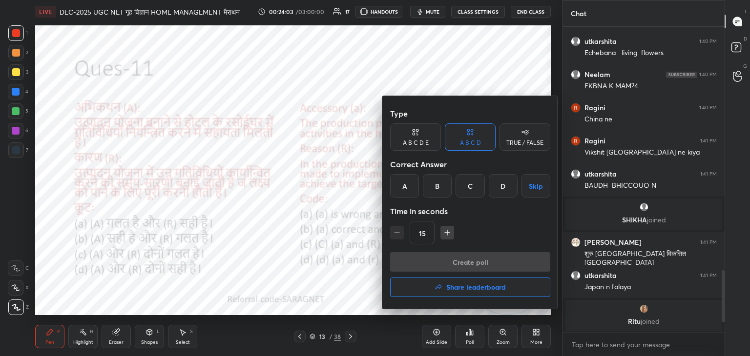
click at [502, 188] on div "D" at bounding box center [503, 185] width 29 height 23
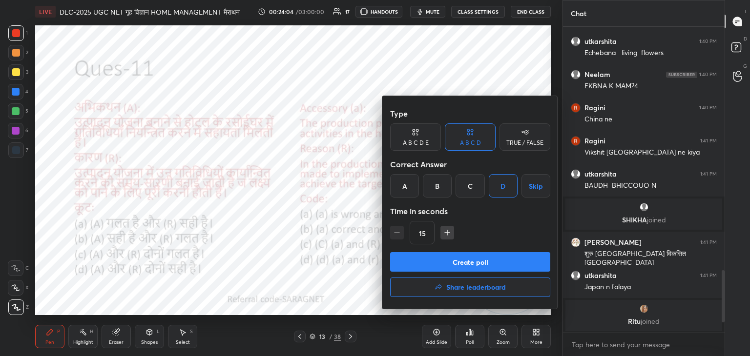
click at [484, 260] on button "Create poll" at bounding box center [470, 262] width 160 height 20
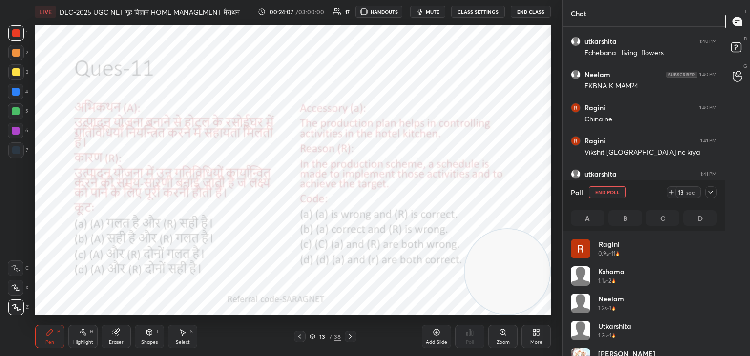
scroll to position [114, 143]
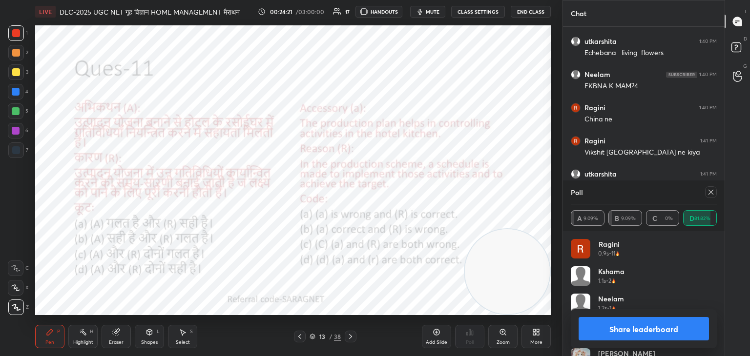
click at [713, 194] on icon at bounding box center [710, 192] width 5 height 5
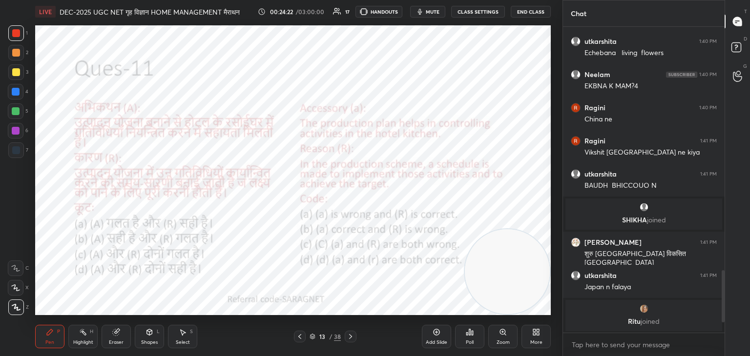
click at [354, 335] on div at bounding box center [351, 337] width 12 height 12
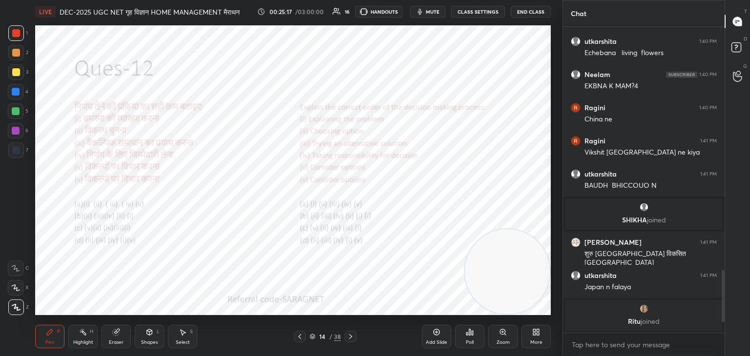
click at [466, 336] on div "Poll" at bounding box center [469, 336] width 29 height 23
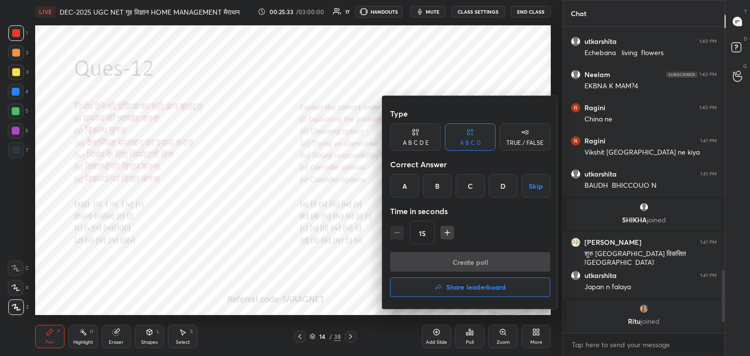
click at [404, 185] on div "A" at bounding box center [404, 185] width 29 height 23
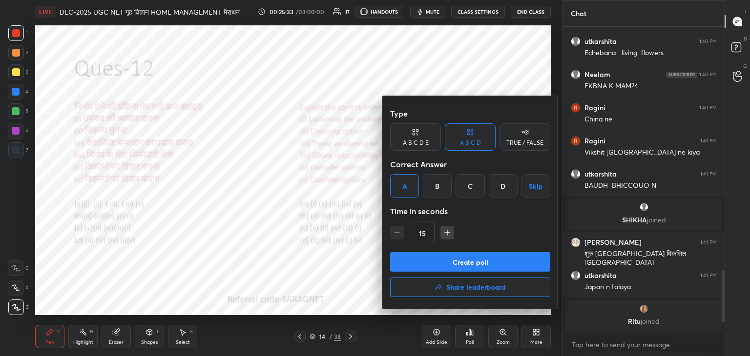
click at [475, 258] on button "Create poll" at bounding box center [470, 262] width 160 height 20
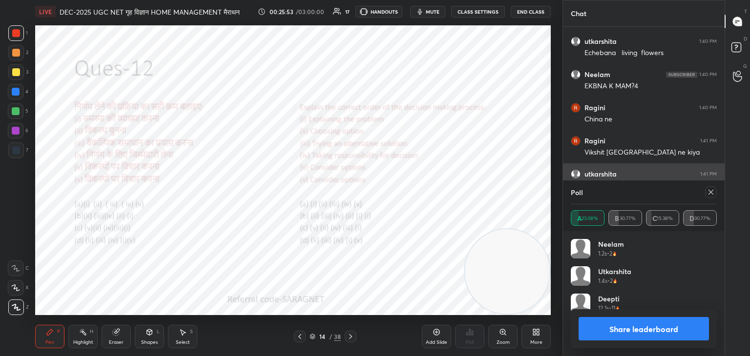
click at [715, 195] on div at bounding box center [711, 192] width 12 height 12
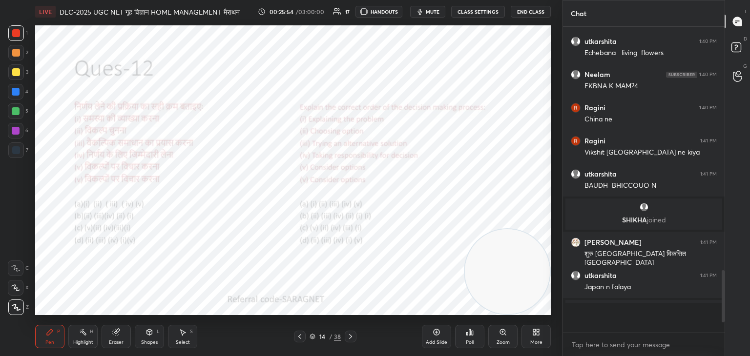
scroll to position [210, 159]
click at [186, 336] on div "Select S" at bounding box center [182, 336] width 29 height 23
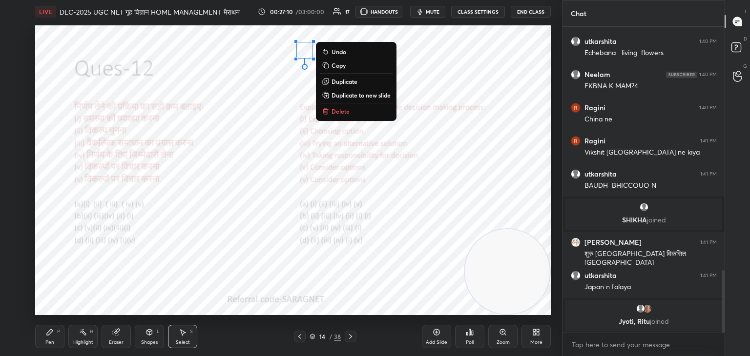
click at [341, 116] on button "Delete" at bounding box center [356, 111] width 73 height 12
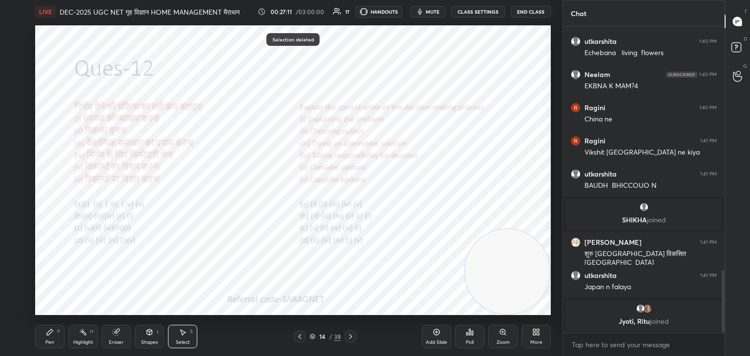
click at [50, 336] on div "Pen P" at bounding box center [49, 336] width 29 height 23
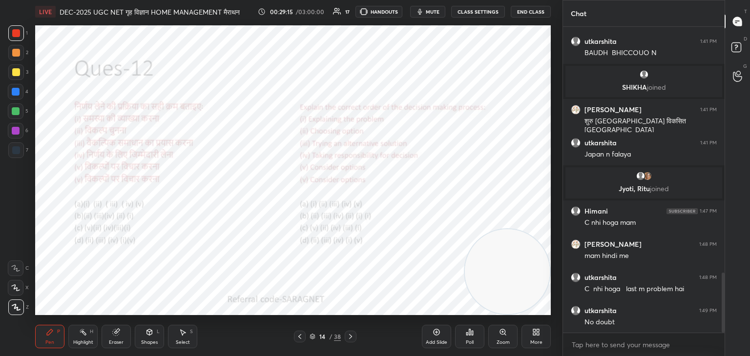
scroll to position [1284, 0]
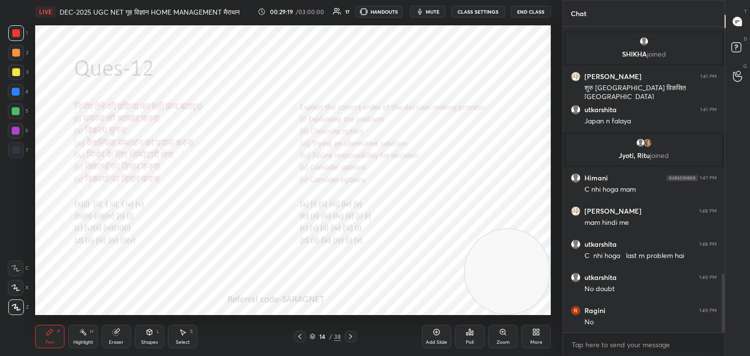
click at [346, 335] on div at bounding box center [351, 337] width 12 height 12
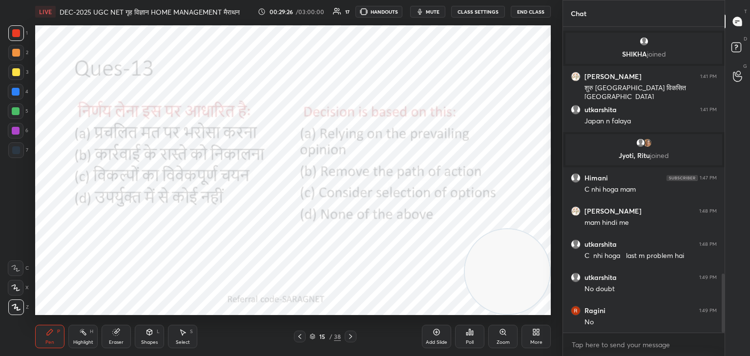
click at [475, 338] on div "Poll" at bounding box center [469, 336] width 29 height 23
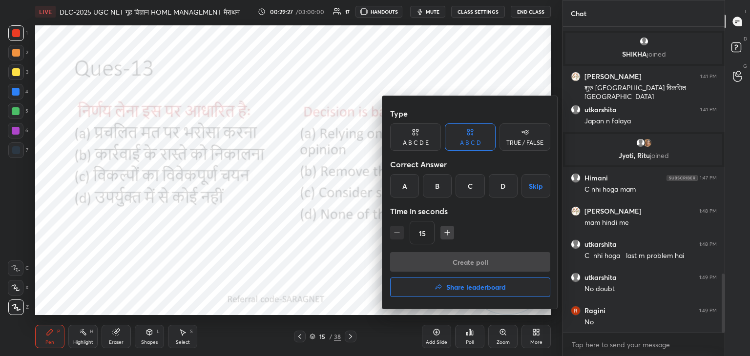
click at [472, 186] on div "C" at bounding box center [469, 185] width 29 height 23
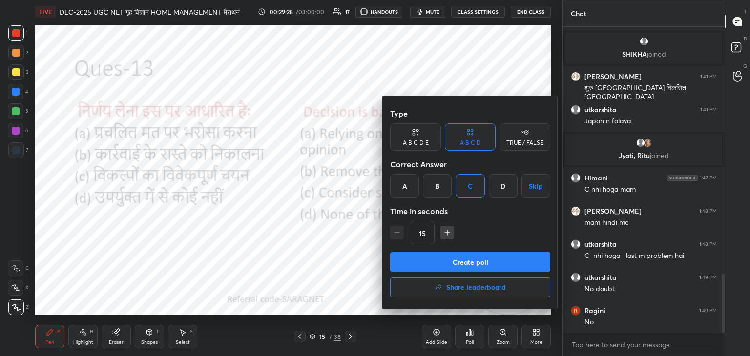
click at [483, 264] on button "Create poll" at bounding box center [470, 262] width 160 height 20
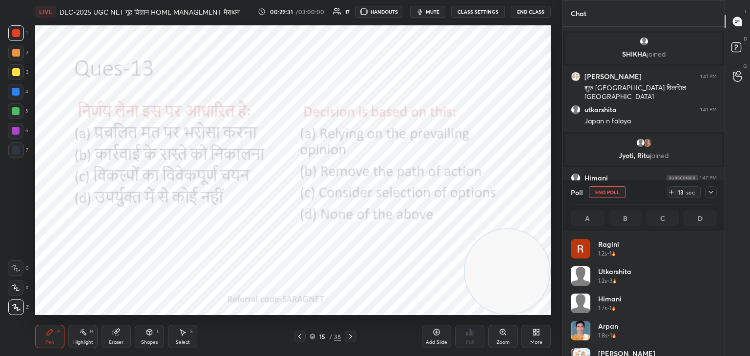
scroll to position [114, 143]
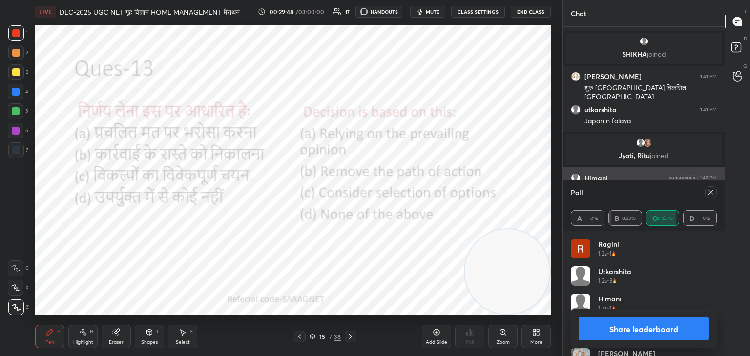
click at [710, 193] on icon at bounding box center [710, 192] width 5 height 5
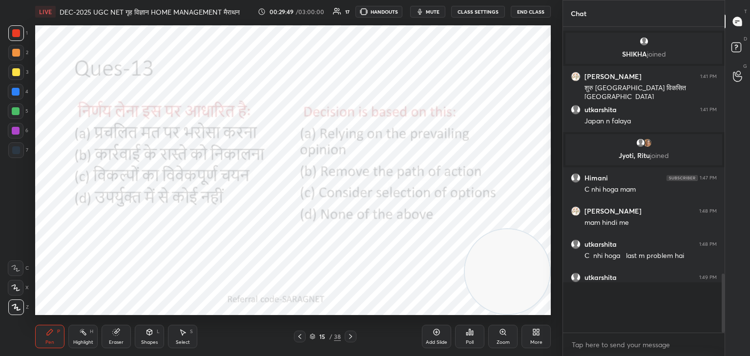
scroll to position [217, 159]
click at [350, 335] on icon at bounding box center [351, 337] width 8 height 8
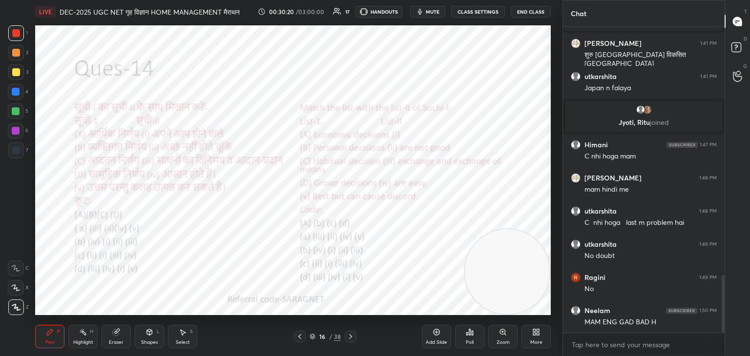
scroll to position [1352, 0]
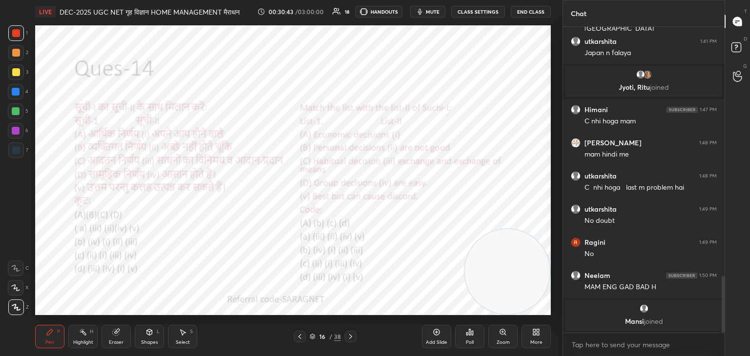
click at [466, 340] on div "Poll" at bounding box center [470, 342] width 8 height 5
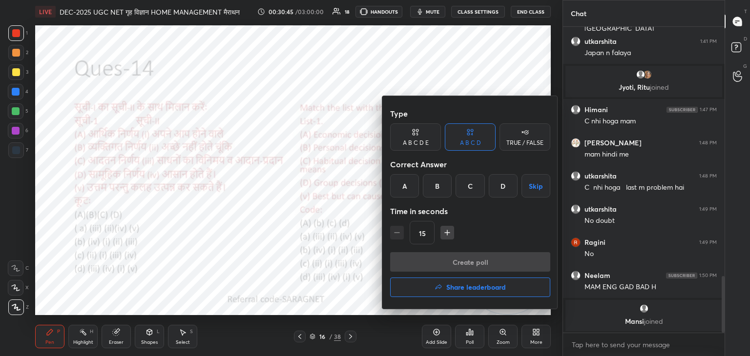
click at [506, 181] on div "D" at bounding box center [503, 185] width 29 height 23
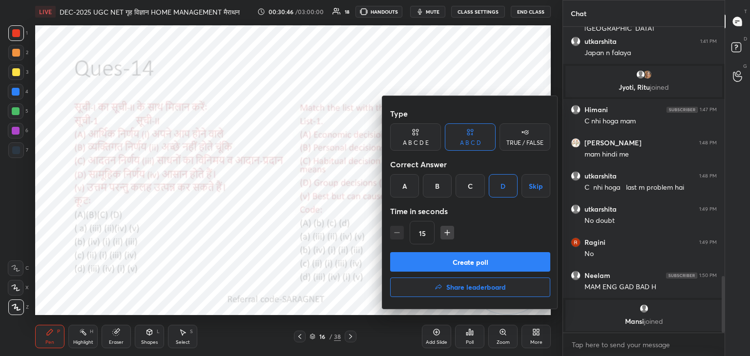
click at [460, 264] on button "Create poll" at bounding box center [470, 262] width 160 height 20
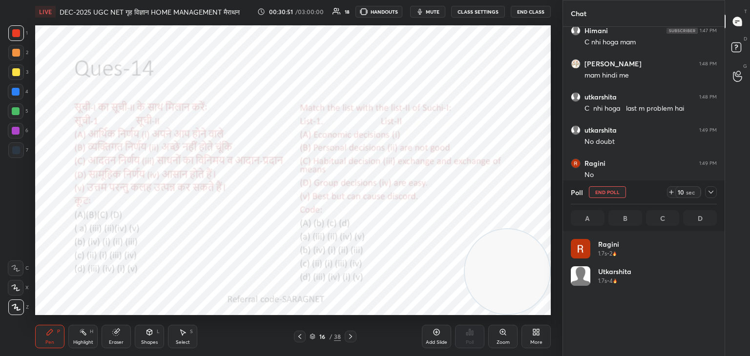
scroll to position [1366, 0]
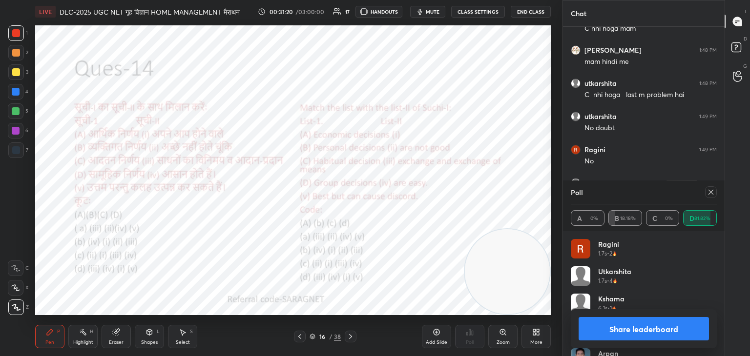
click at [709, 195] on icon at bounding box center [711, 192] width 8 height 8
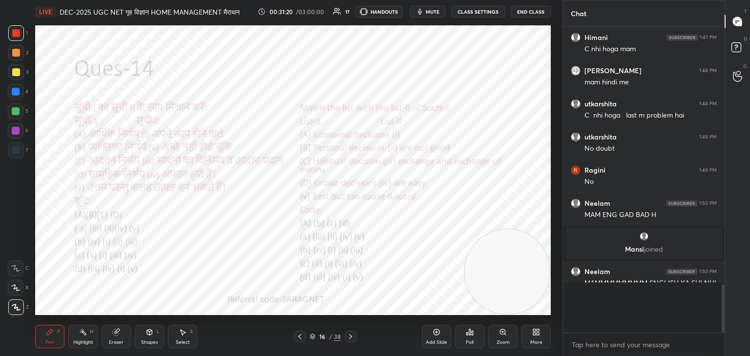
scroll to position [219, 159]
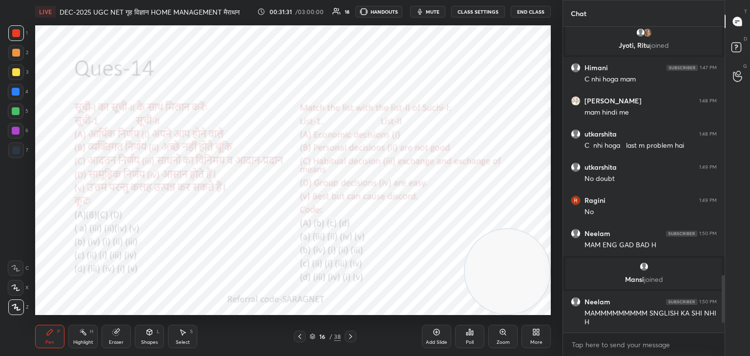
click at [434, 336] on div "Add Slide" at bounding box center [436, 336] width 29 height 23
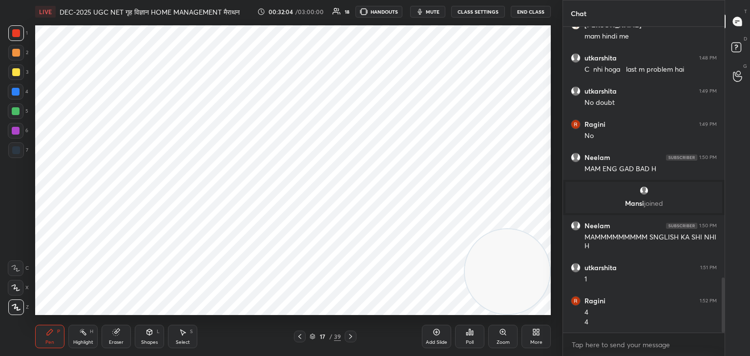
scroll to position [3, 3]
type textarea "x"
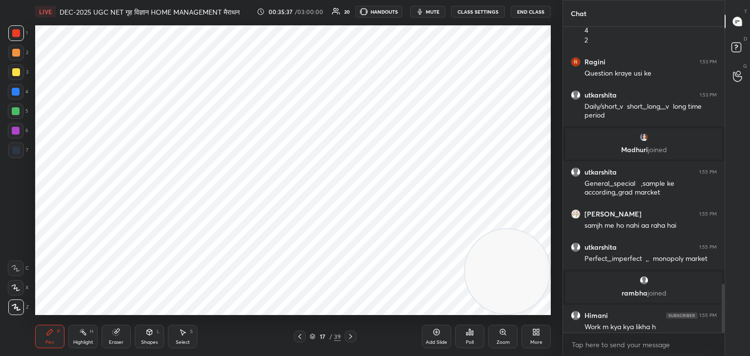
scroll to position [1616, 0]
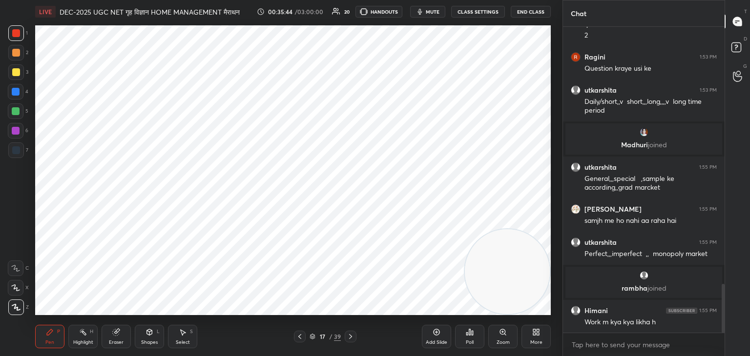
click at [433, 336] on div "Add Slide" at bounding box center [436, 336] width 29 height 23
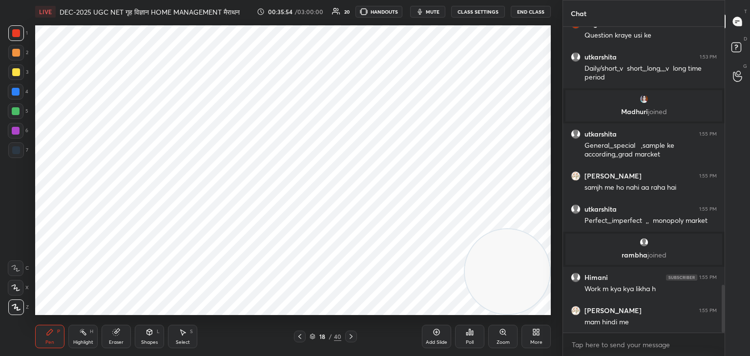
scroll to position [1682, 0]
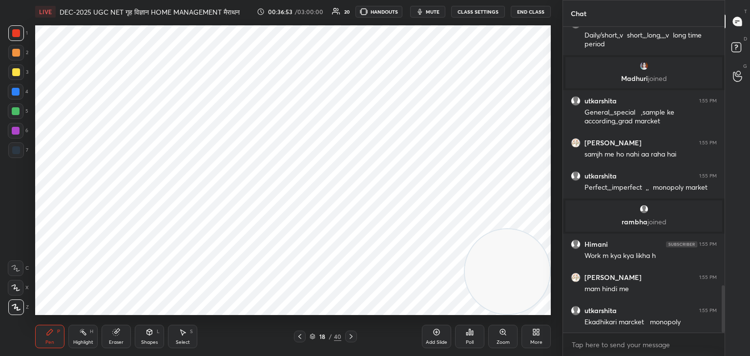
click at [446, 336] on div "Add Slide" at bounding box center [436, 336] width 29 height 23
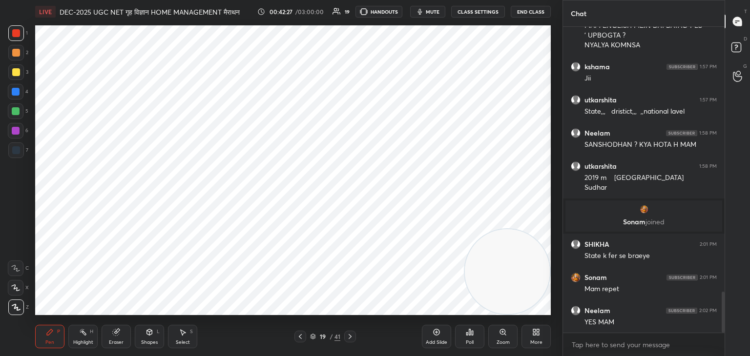
scroll to position [1982, 0]
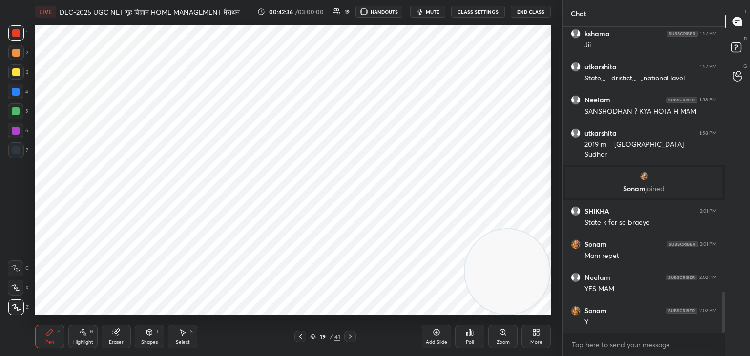
click at [434, 337] on div "Add Slide" at bounding box center [436, 336] width 29 height 23
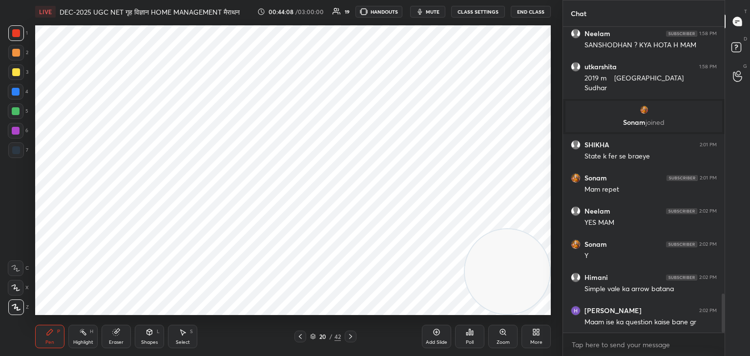
scroll to position [2082, 0]
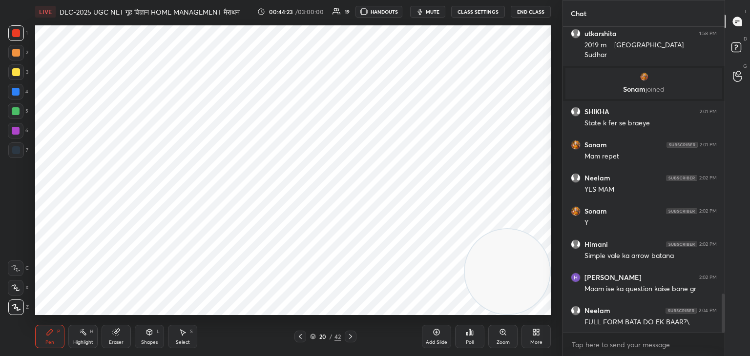
click at [182, 333] on icon at bounding box center [183, 333] width 5 height 6
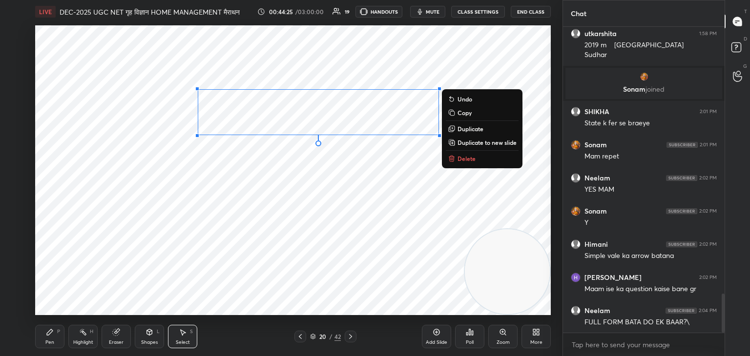
click at [467, 161] on p "Delete" at bounding box center [466, 159] width 18 height 8
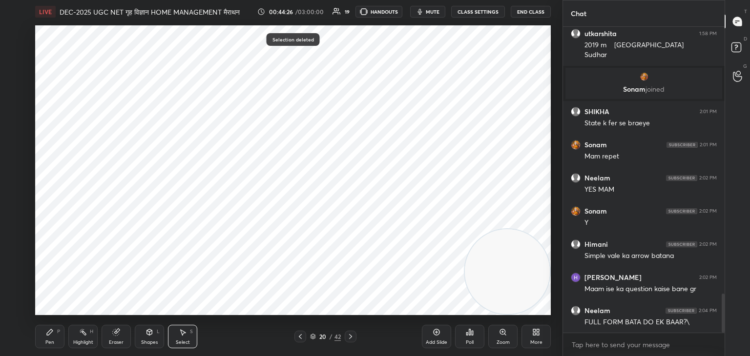
click at [50, 334] on icon at bounding box center [50, 333] width 6 height 6
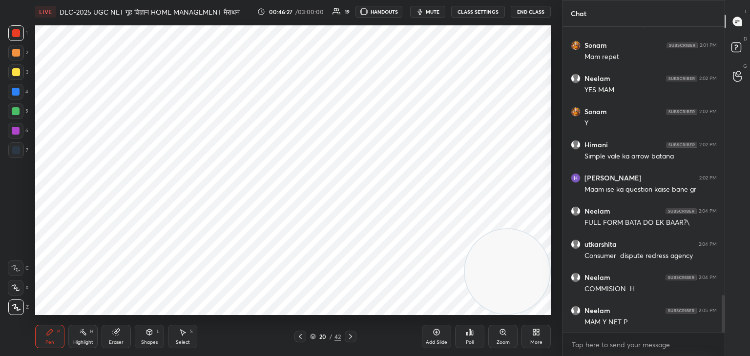
scroll to position [2214, 0]
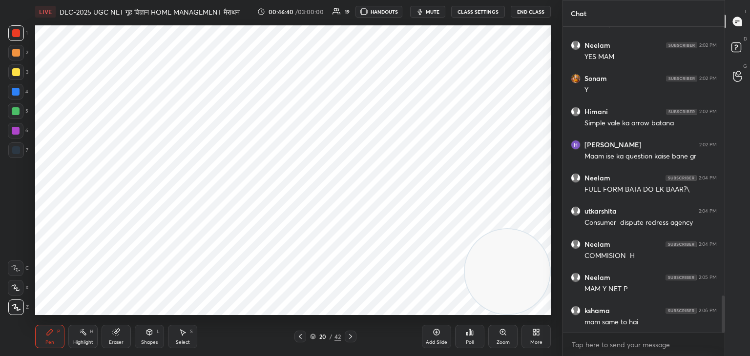
click at [304, 338] on div at bounding box center [300, 337] width 12 height 12
click at [351, 336] on icon at bounding box center [351, 337] width 8 height 8
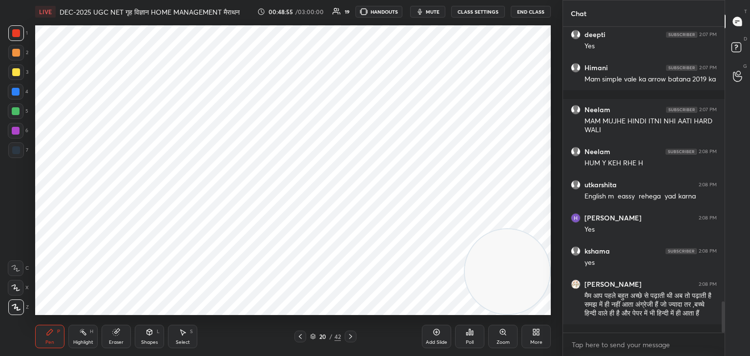
scroll to position [2744, 0]
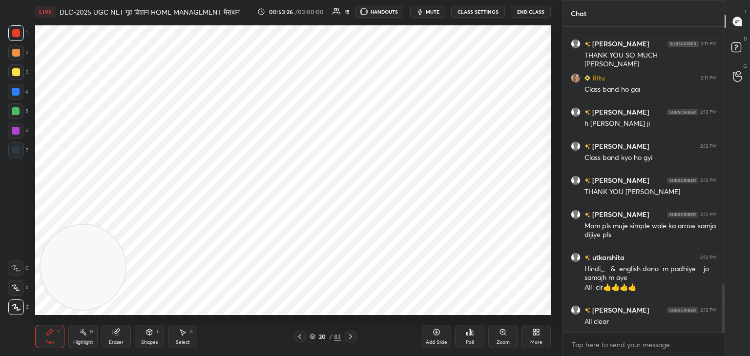
scroll to position [1630, 0]
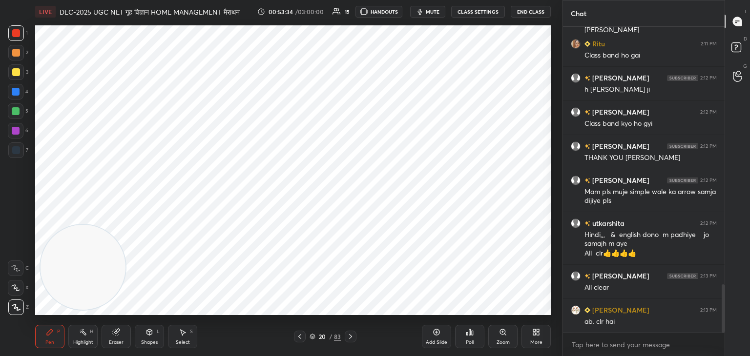
click at [344, 338] on div "20 / 83" at bounding box center [325, 337] width 62 height 12
click at [352, 338] on icon at bounding box center [351, 337] width 8 height 8
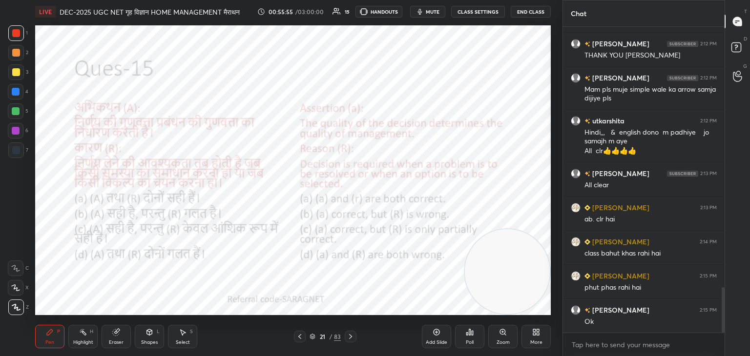
scroll to position [1766, 0]
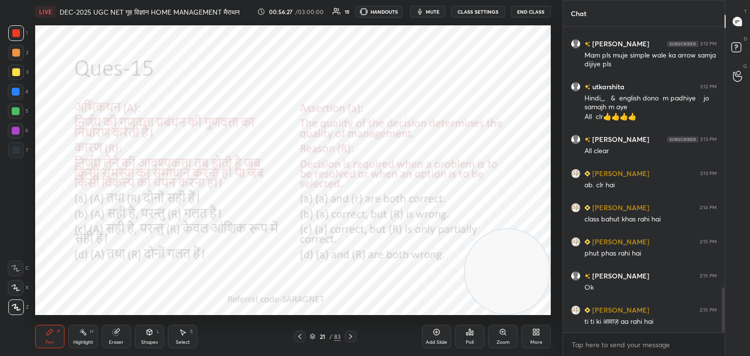
click at [466, 339] on div "Poll" at bounding box center [469, 336] width 29 height 23
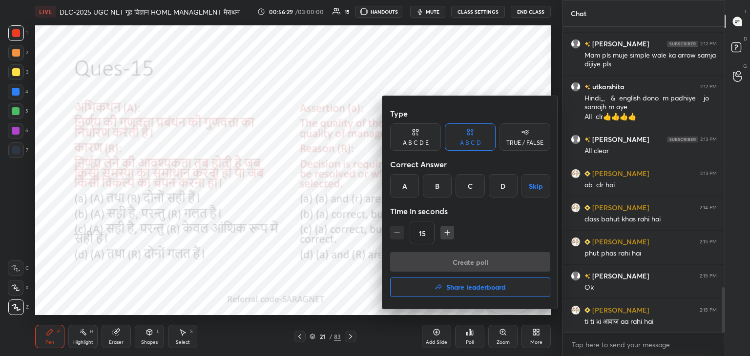
click at [404, 188] on div "A" at bounding box center [404, 185] width 29 height 23
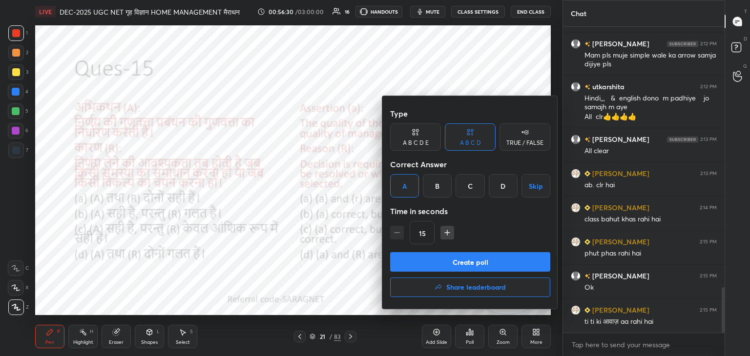
click at [482, 262] on button "Create poll" at bounding box center [470, 262] width 160 height 20
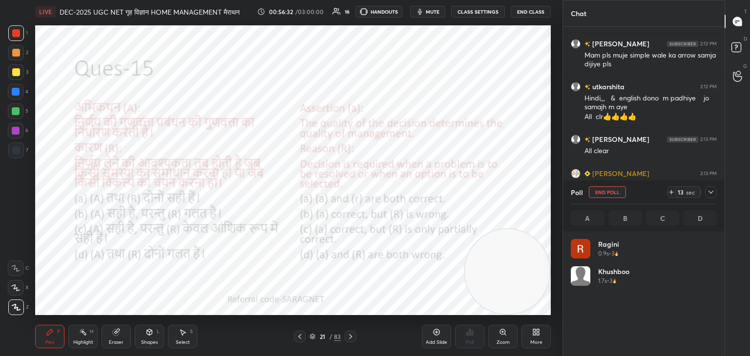
scroll to position [114, 143]
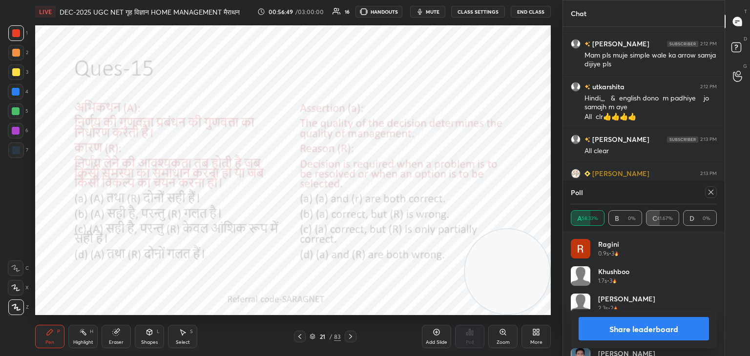
click at [709, 194] on icon at bounding box center [711, 192] width 8 height 8
type textarea "x"
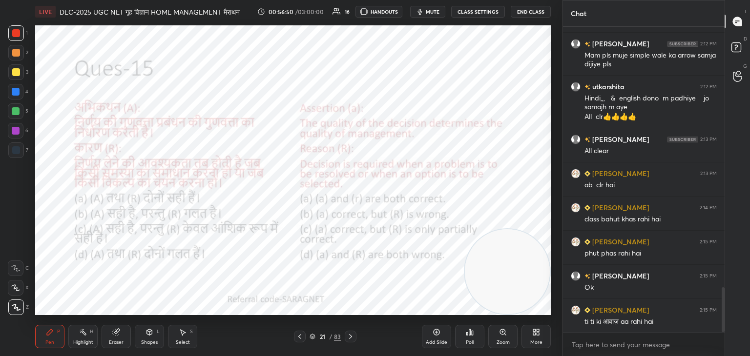
scroll to position [1800, 0]
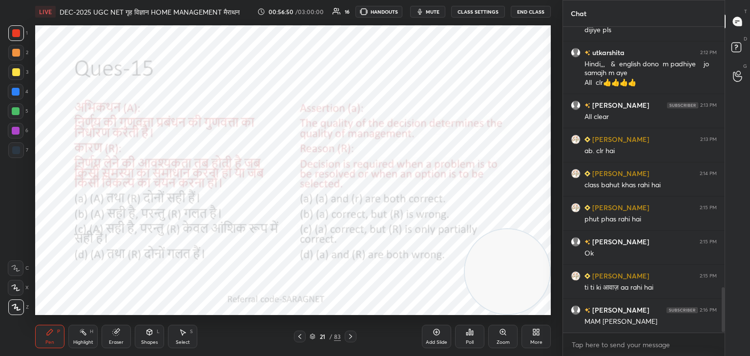
click at [351, 336] on icon at bounding box center [350, 336] width 3 height 5
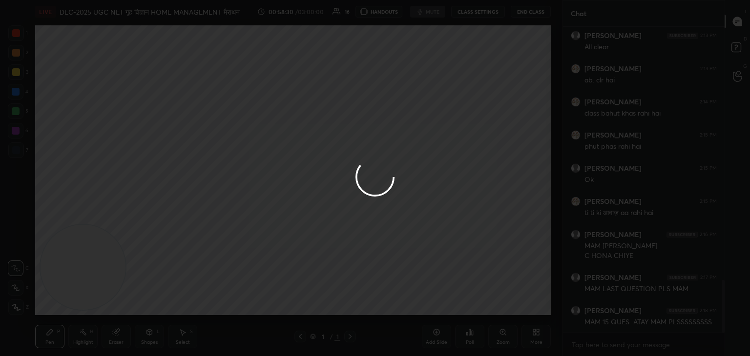
scroll to position [1482, 0]
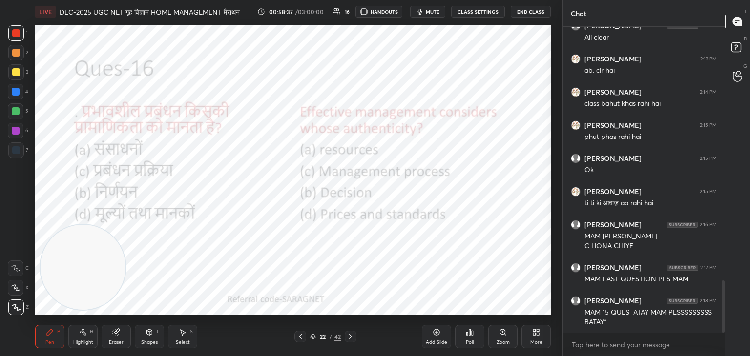
click at [303, 342] on div at bounding box center [300, 337] width 12 height 12
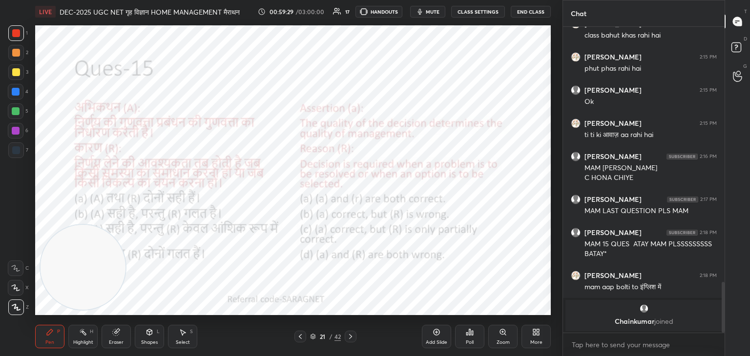
scroll to position [1249, 0]
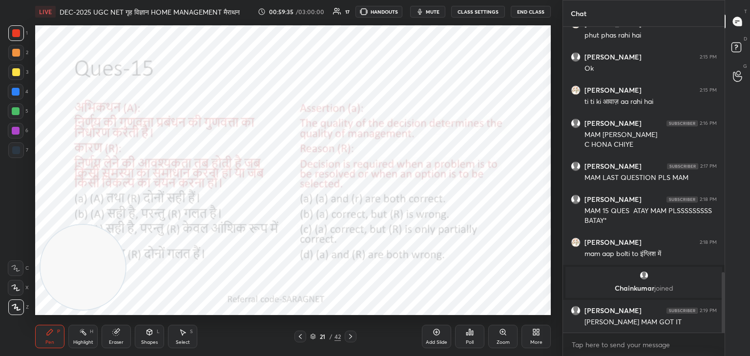
click at [347, 338] on icon at bounding box center [351, 337] width 8 height 8
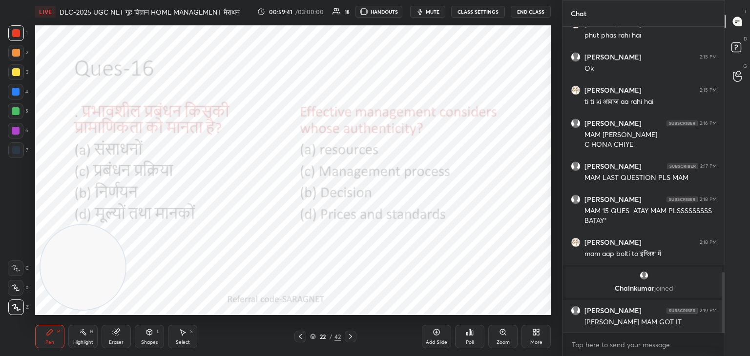
scroll to position [1282, 0]
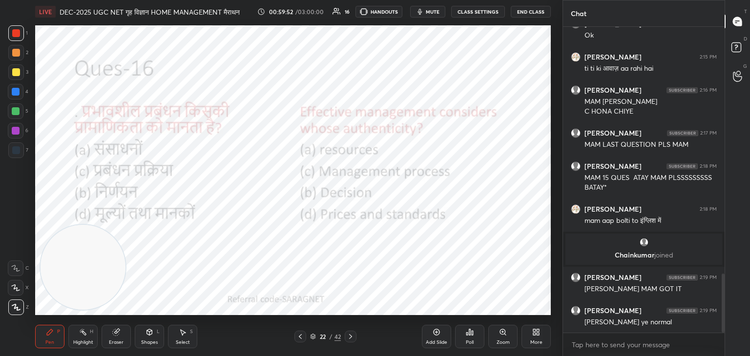
click at [464, 341] on div "Poll" at bounding box center [469, 336] width 29 height 23
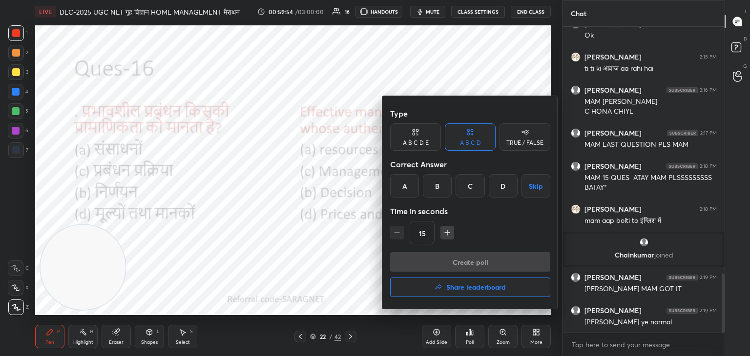
click at [266, 262] on div at bounding box center [375, 178] width 750 height 356
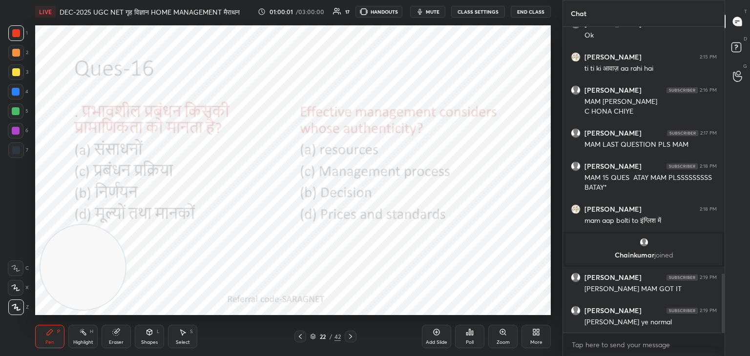
click at [476, 337] on div "Poll" at bounding box center [469, 336] width 29 height 23
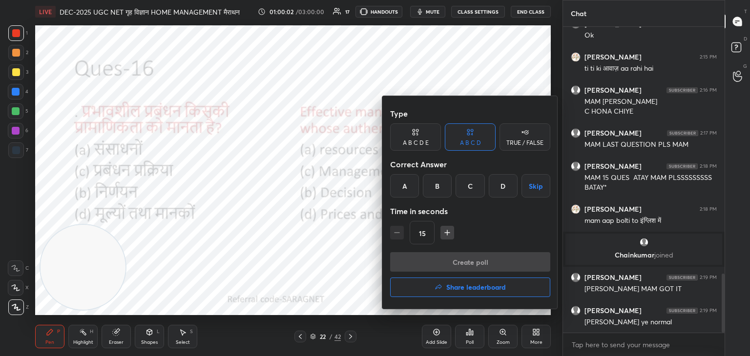
click at [476, 186] on div "C" at bounding box center [469, 185] width 29 height 23
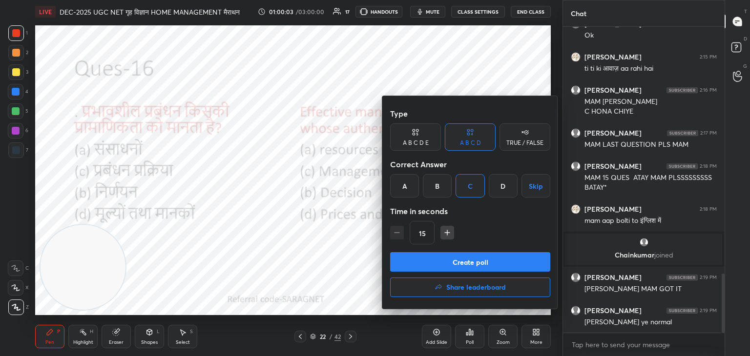
click at [500, 258] on button "Create poll" at bounding box center [470, 262] width 160 height 20
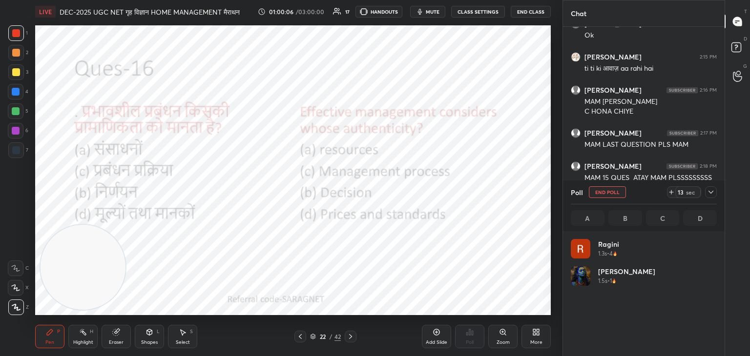
scroll to position [114, 143]
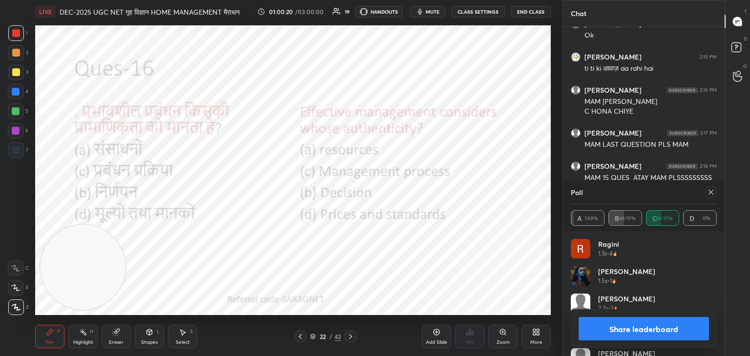
click at [713, 192] on icon at bounding box center [711, 192] width 8 height 8
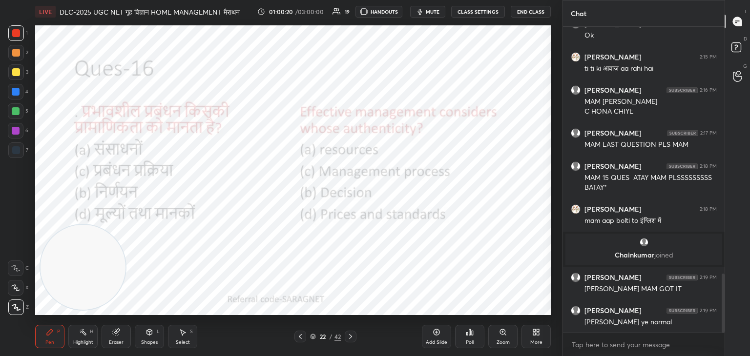
scroll to position [223, 159]
click at [349, 335] on icon at bounding box center [350, 336] width 3 height 5
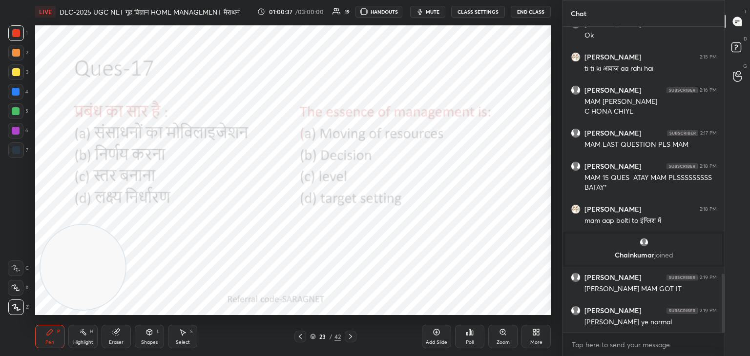
click at [469, 334] on icon at bounding box center [469, 333] width 1 height 6
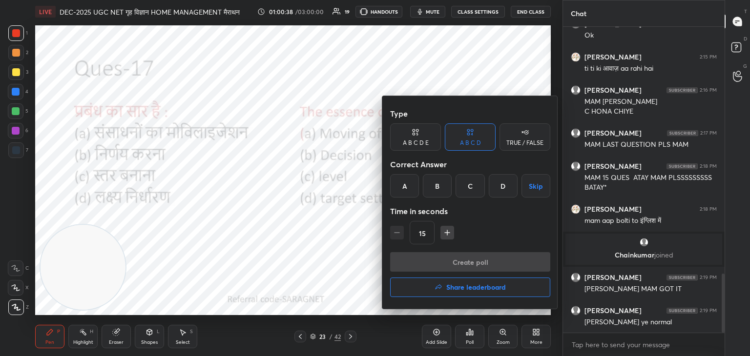
click at [403, 187] on div "A" at bounding box center [404, 185] width 29 height 23
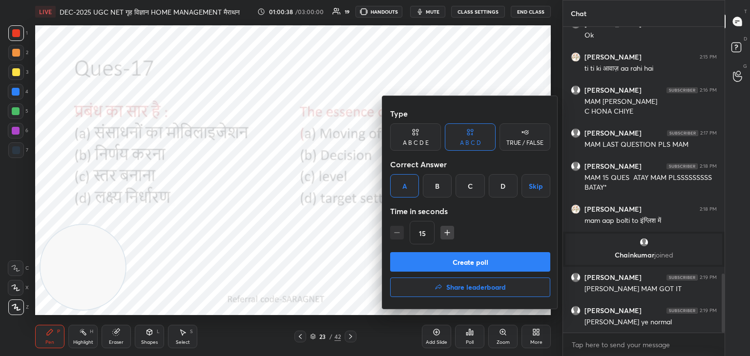
click at [473, 256] on button "Create poll" at bounding box center [470, 262] width 160 height 20
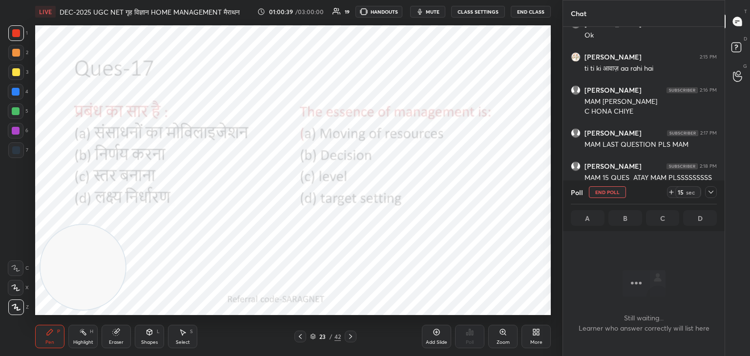
scroll to position [3, 3]
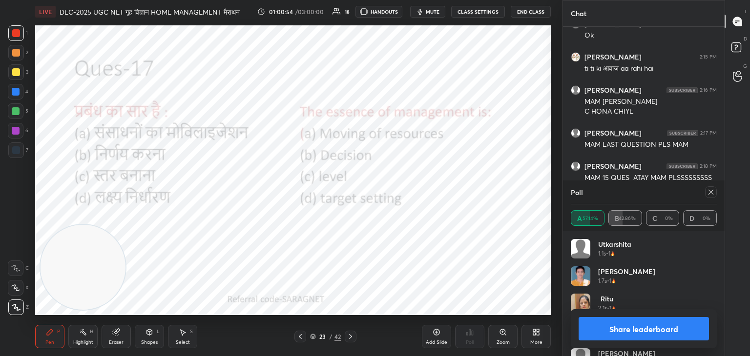
click at [708, 193] on icon at bounding box center [711, 192] width 8 height 8
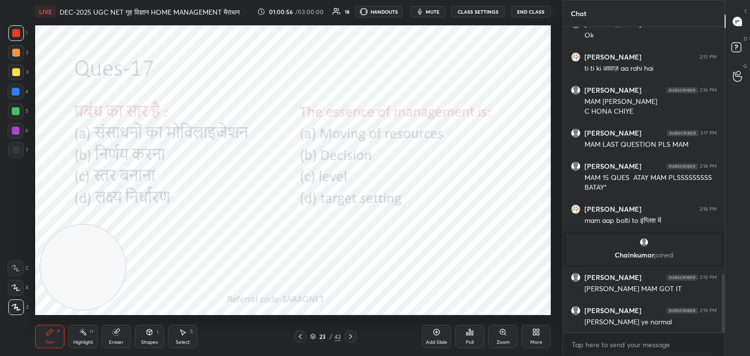
click at [347, 337] on icon at bounding box center [351, 337] width 8 height 8
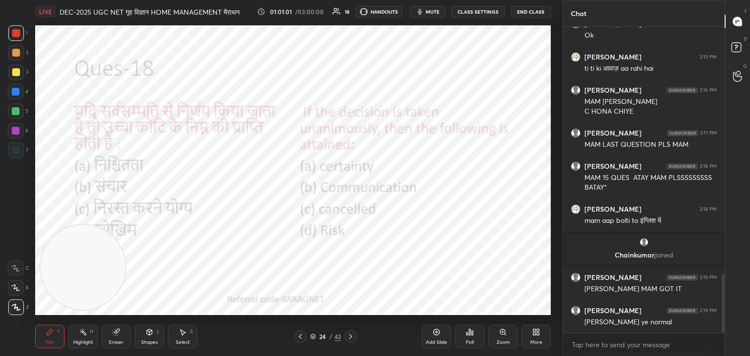
click at [469, 336] on icon at bounding box center [470, 333] width 8 height 8
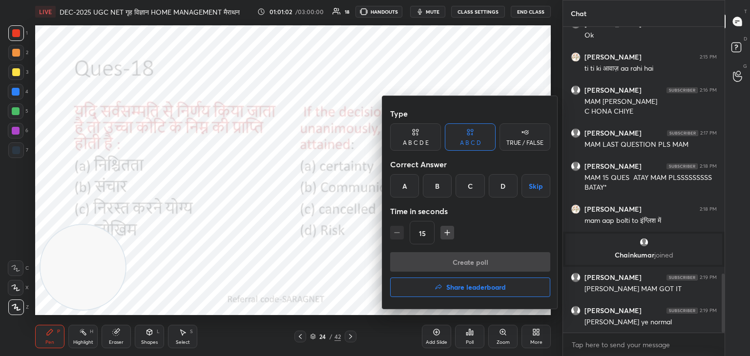
click at [423, 186] on div "B" at bounding box center [437, 185] width 29 height 23
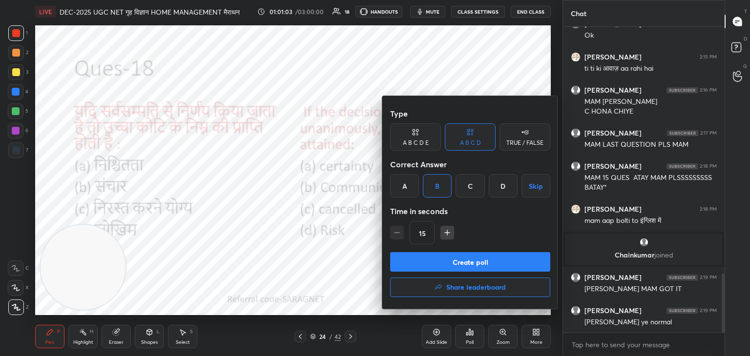
click at [400, 192] on div "A" at bounding box center [404, 185] width 29 height 23
click at [489, 265] on button "Create poll" at bounding box center [470, 262] width 160 height 20
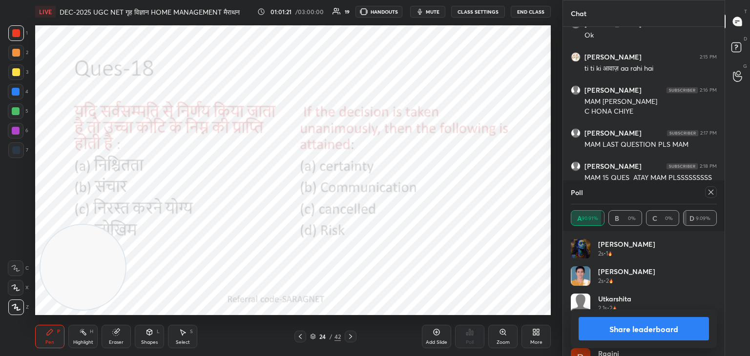
click at [712, 193] on icon at bounding box center [711, 192] width 8 height 8
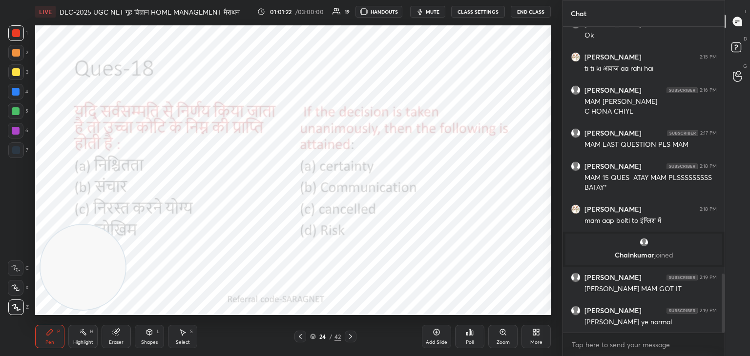
click at [347, 335] on icon at bounding box center [351, 337] width 8 height 8
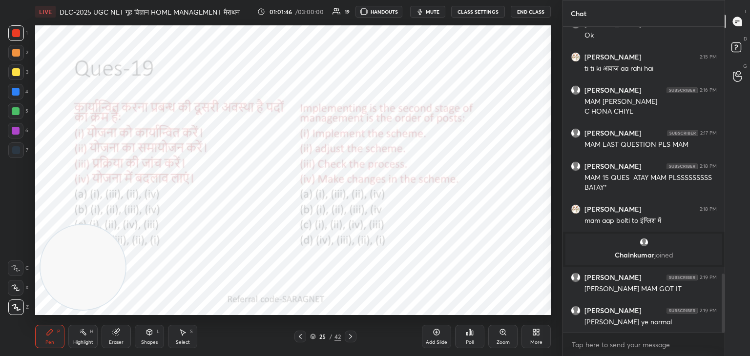
click at [474, 338] on div "Poll" at bounding box center [469, 336] width 29 height 23
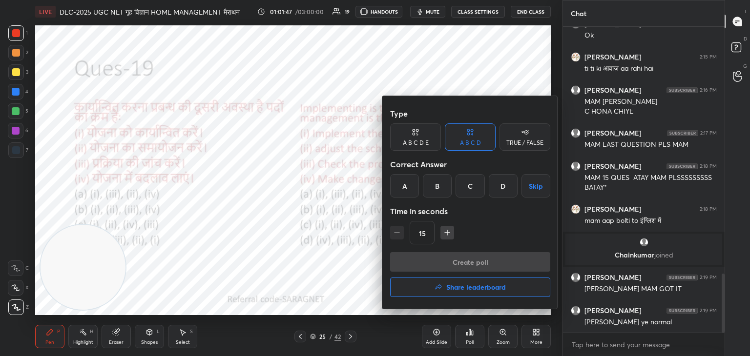
click at [405, 191] on div "A" at bounding box center [404, 185] width 29 height 23
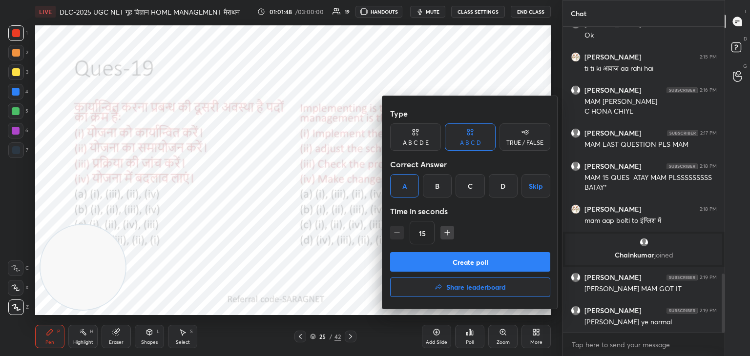
click at [495, 268] on button "Create poll" at bounding box center [470, 262] width 160 height 20
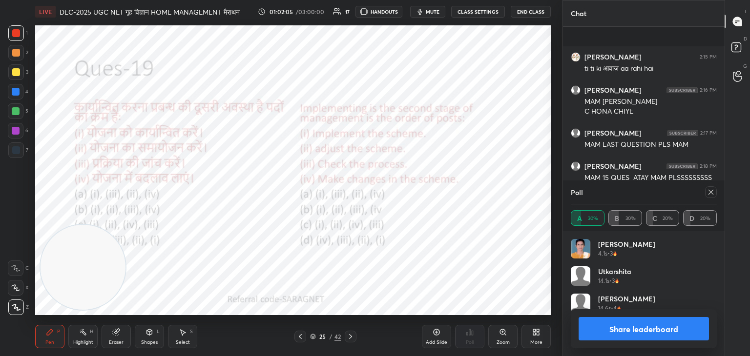
scroll to position [1366, 0]
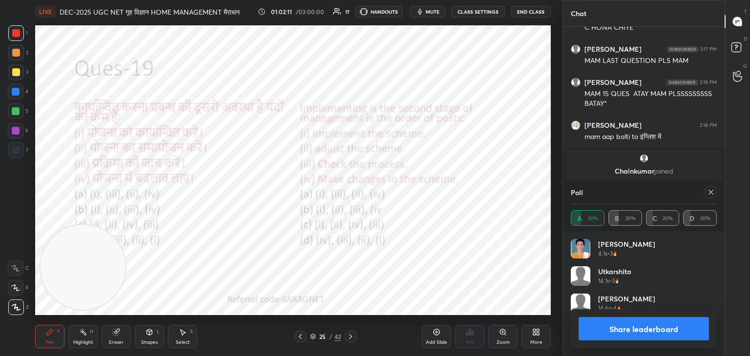
click at [714, 194] on icon at bounding box center [711, 192] width 8 height 8
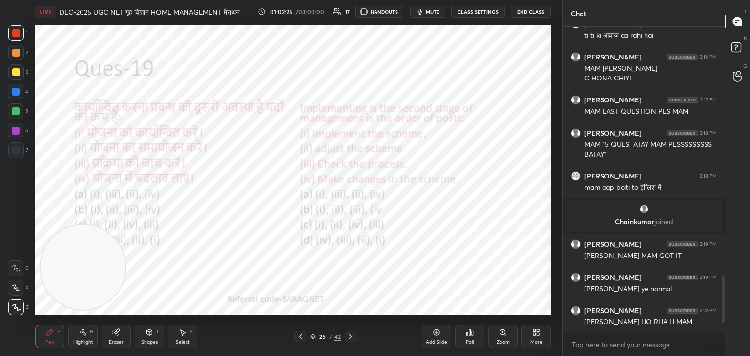
click at [350, 334] on icon at bounding box center [351, 337] width 8 height 8
click at [469, 337] on div "Poll" at bounding box center [469, 336] width 29 height 23
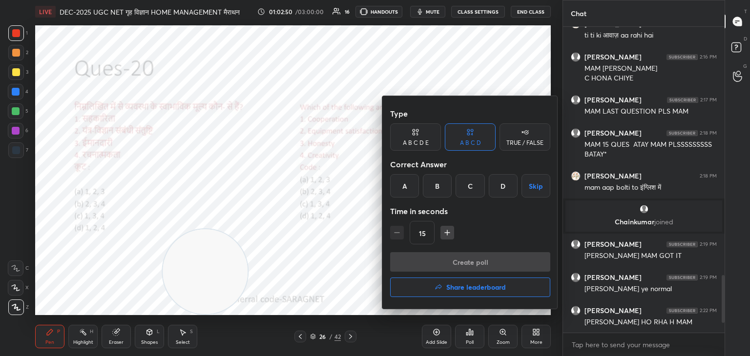
click at [473, 189] on div "C" at bounding box center [469, 185] width 29 height 23
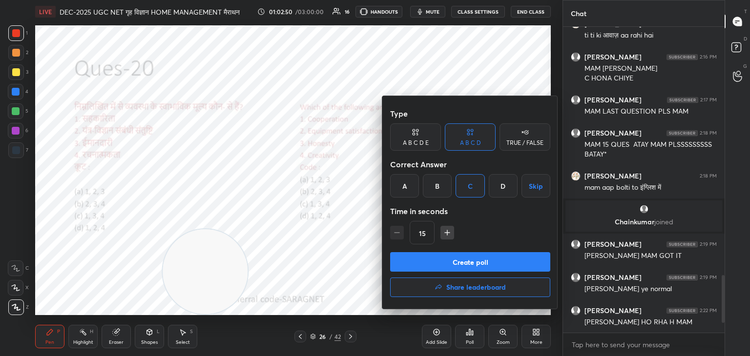
click at [476, 264] on button "Create poll" at bounding box center [470, 262] width 160 height 20
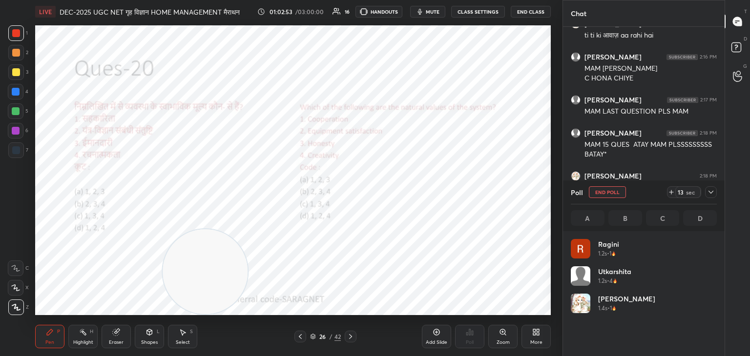
scroll to position [114, 143]
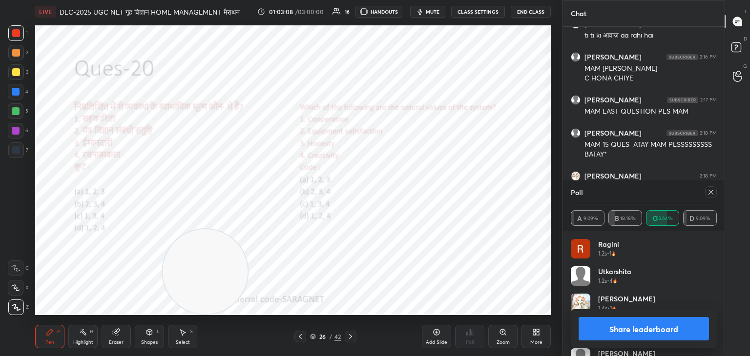
click at [706, 192] on div at bounding box center [711, 192] width 12 height 12
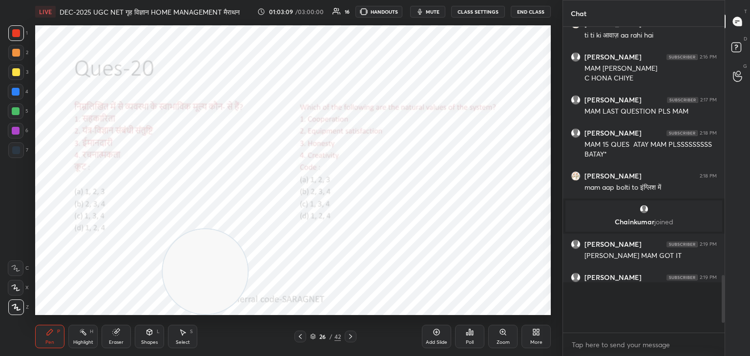
scroll to position [0, 0]
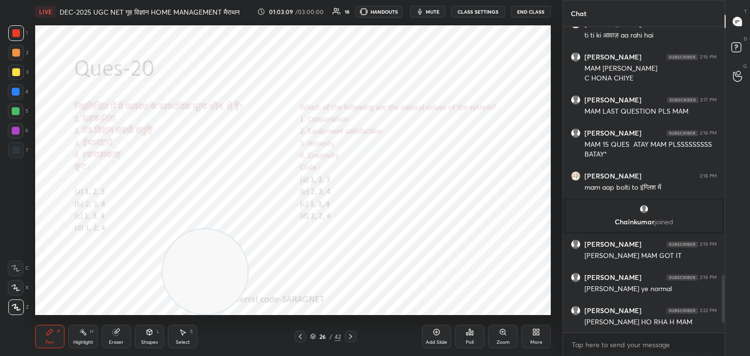
click at [349, 337] on icon at bounding box center [351, 337] width 8 height 8
click at [466, 335] on icon at bounding box center [470, 333] width 8 height 8
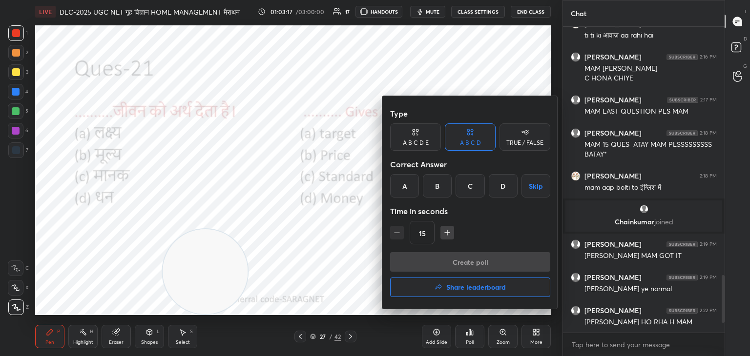
click at [342, 237] on div at bounding box center [375, 178] width 750 height 356
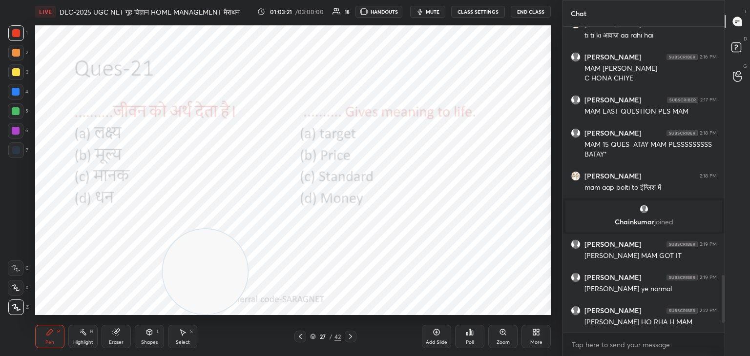
click at [471, 336] on icon at bounding box center [470, 333] width 8 height 8
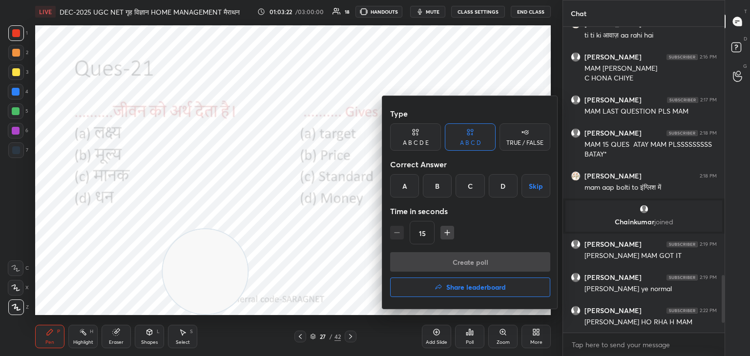
click at [435, 182] on div "B" at bounding box center [437, 185] width 29 height 23
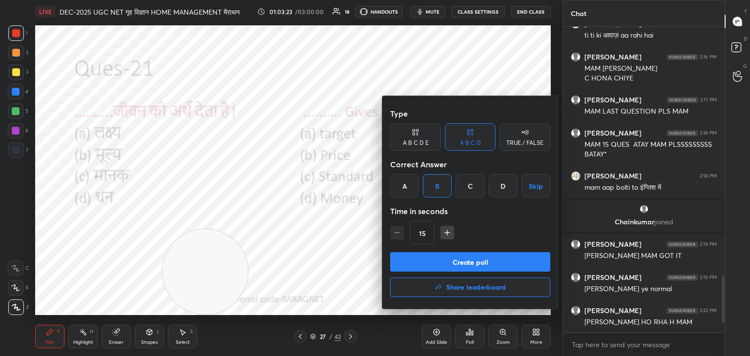
click at [465, 264] on button "Create poll" at bounding box center [470, 262] width 160 height 20
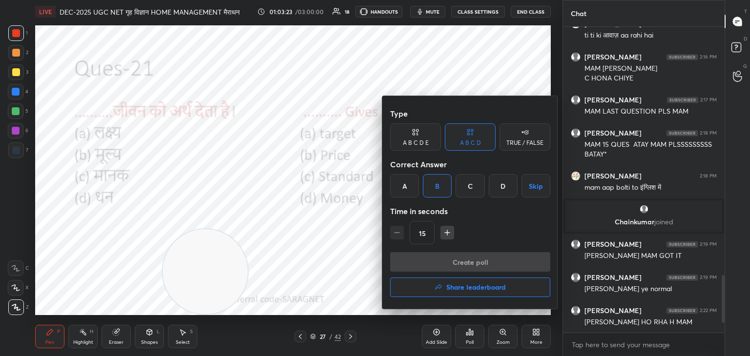
scroll to position [3, 3]
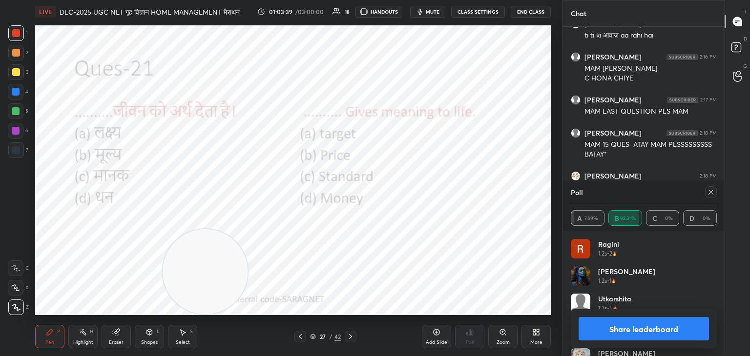
click at [712, 191] on icon at bounding box center [711, 192] width 8 height 8
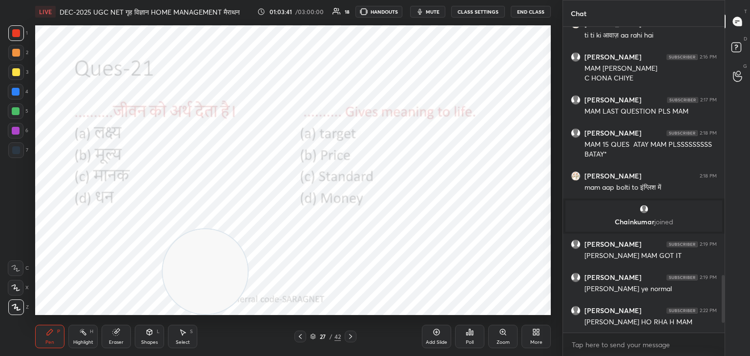
click at [348, 336] on icon at bounding box center [351, 337] width 8 height 8
click at [474, 335] on div "Poll" at bounding box center [469, 336] width 29 height 23
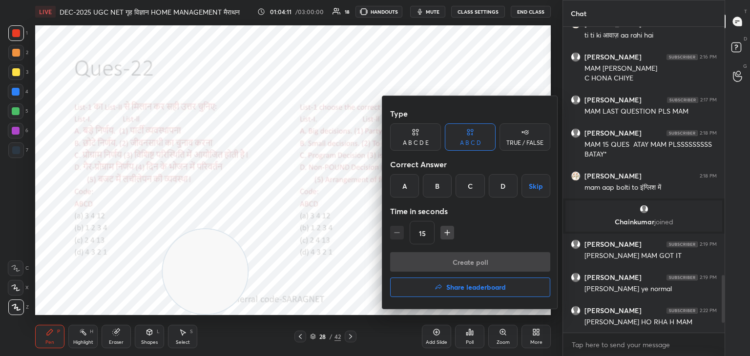
click at [478, 189] on div "C" at bounding box center [469, 185] width 29 height 23
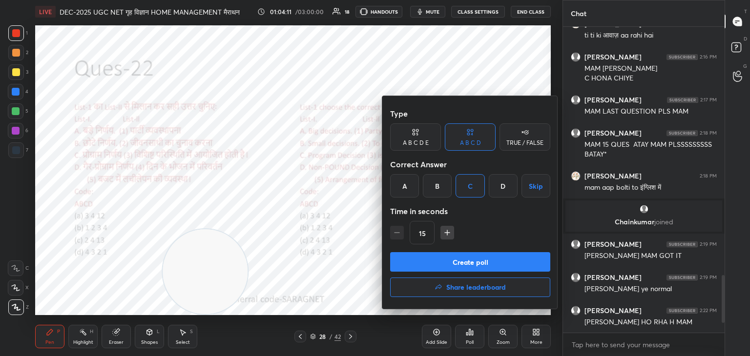
click at [473, 265] on button "Create poll" at bounding box center [470, 262] width 160 height 20
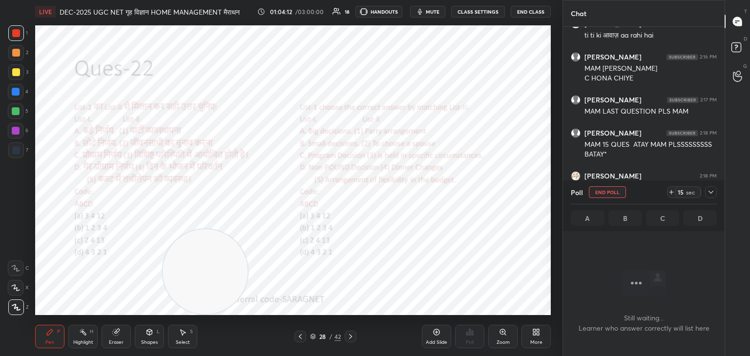
scroll to position [3, 3]
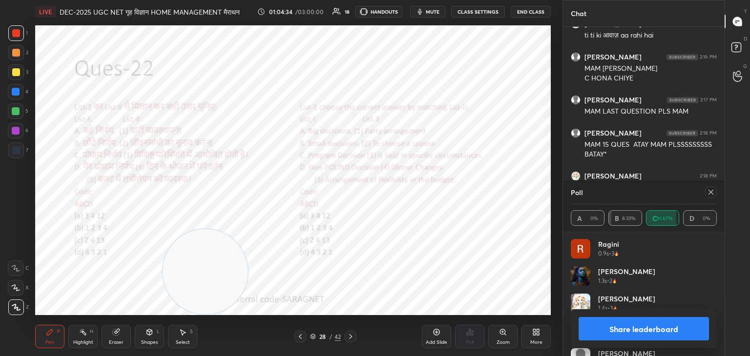
click at [349, 334] on icon at bounding box center [351, 337] width 8 height 8
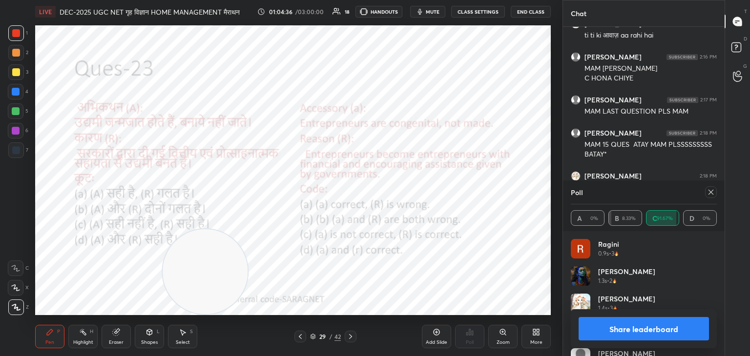
click at [714, 193] on icon at bounding box center [711, 192] width 8 height 8
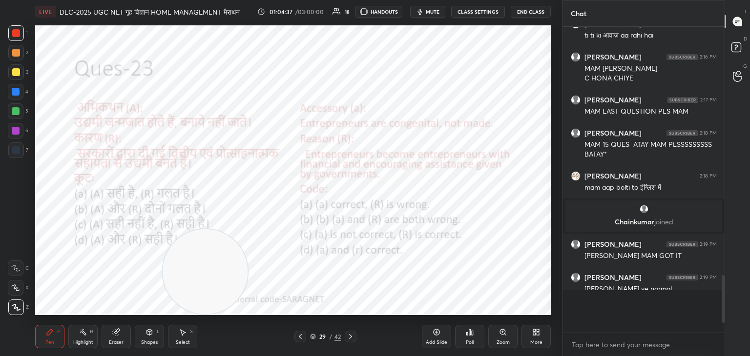
scroll to position [214, 159]
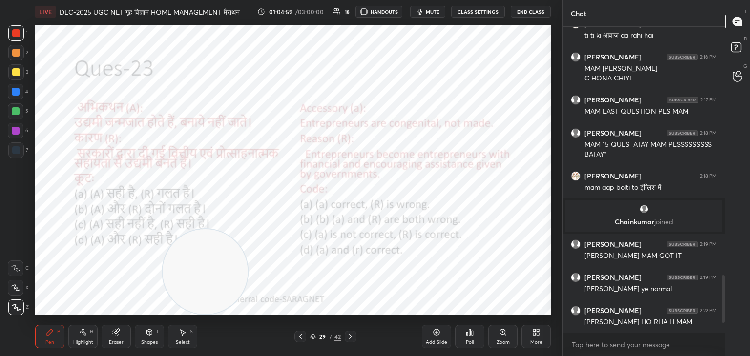
click at [467, 337] on div "Poll" at bounding box center [469, 336] width 29 height 23
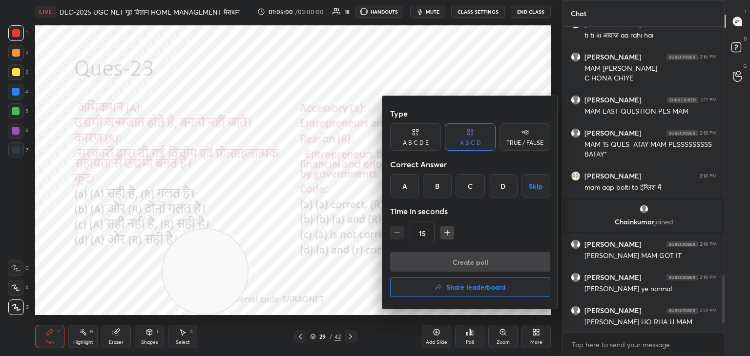
click at [463, 189] on div "C" at bounding box center [469, 185] width 29 height 23
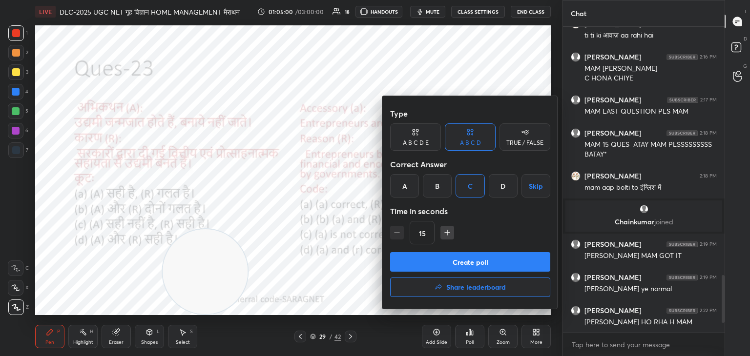
click at [476, 260] on button "Create poll" at bounding box center [470, 262] width 160 height 20
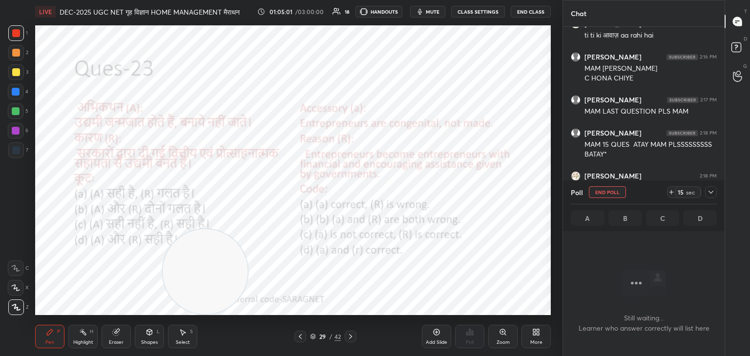
scroll to position [172, 159]
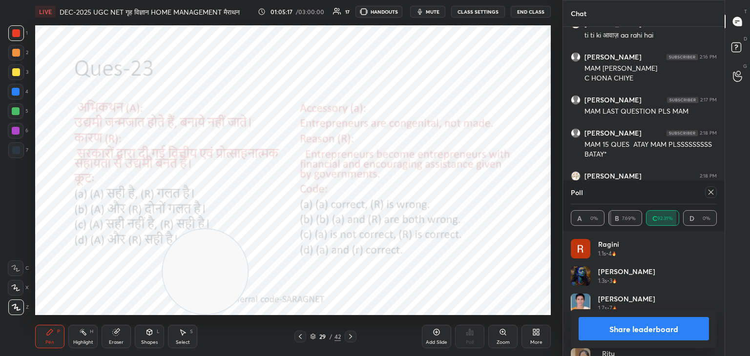
click at [712, 192] on icon at bounding box center [711, 192] width 8 height 8
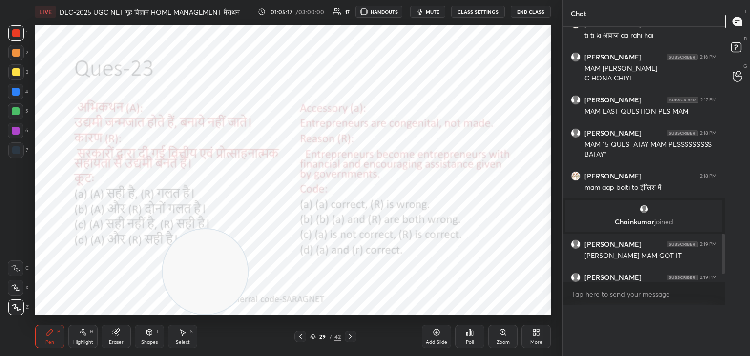
scroll to position [3, 3]
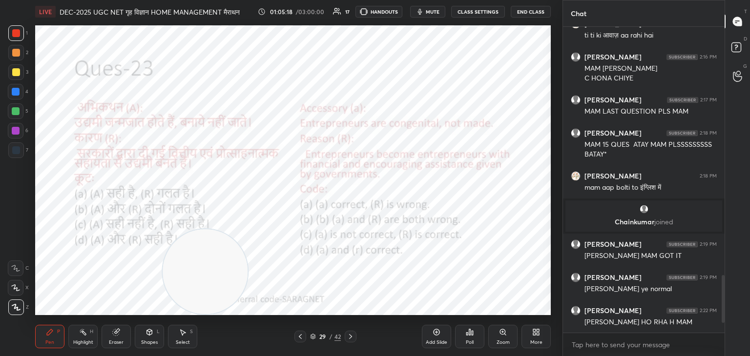
click at [348, 335] on icon at bounding box center [351, 337] width 8 height 8
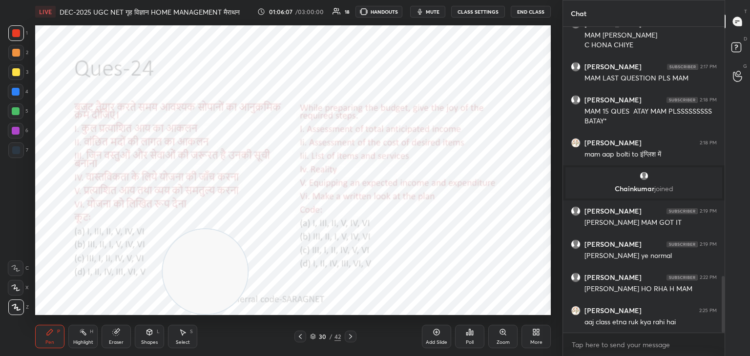
click at [468, 342] on div "Poll" at bounding box center [470, 342] width 8 height 5
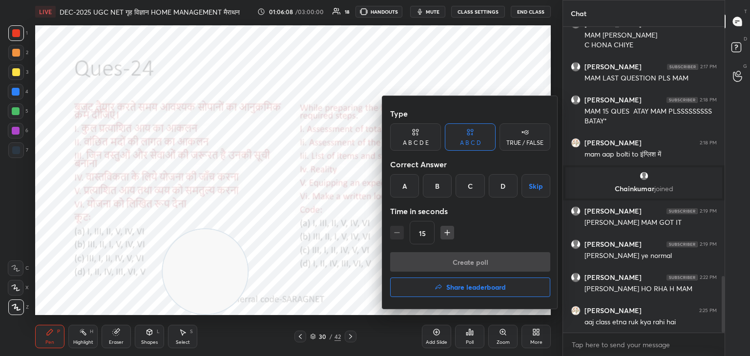
click at [443, 187] on div "B" at bounding box center [437, 185] width 29 height 23
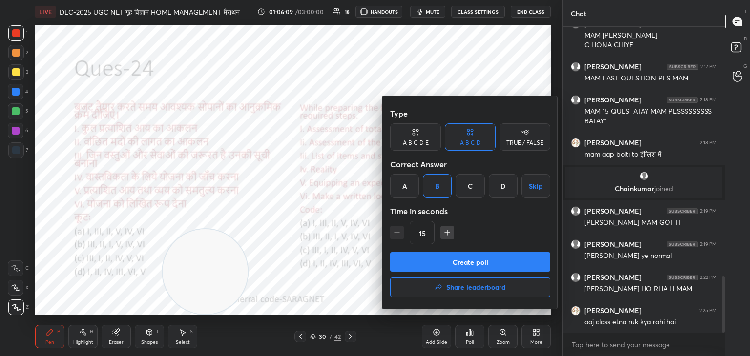
click at [464, 258] on button "Create poll" at bounding box center [470, 262] width 160 height 20
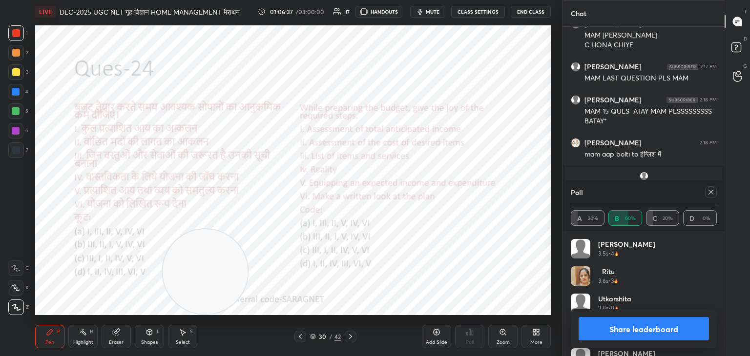
click at [350, 336] on icon at bounding box center [351, 337] width 8 height 8
click at [716, 193] on div at bounding box center [711, 192] width 12 height 12
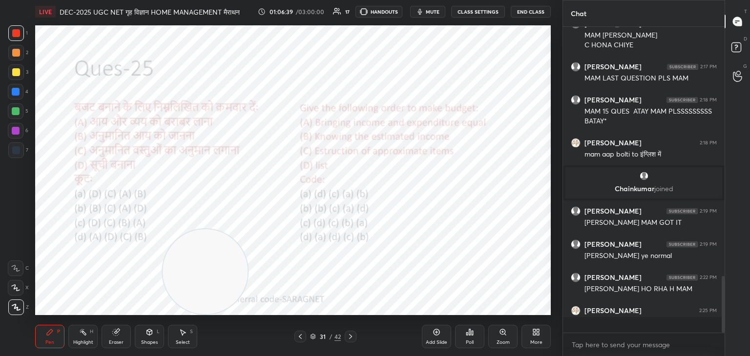
scroll to position [219, 159]
click at [466, 339] on div "Poll" at bounding box center [469, 336] width 29 height 23
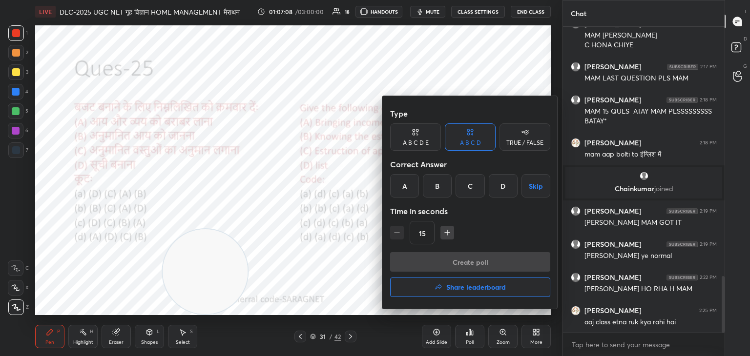
click at [471, 191] on div "C" at bounding box center [469, 185] width 29 height 23
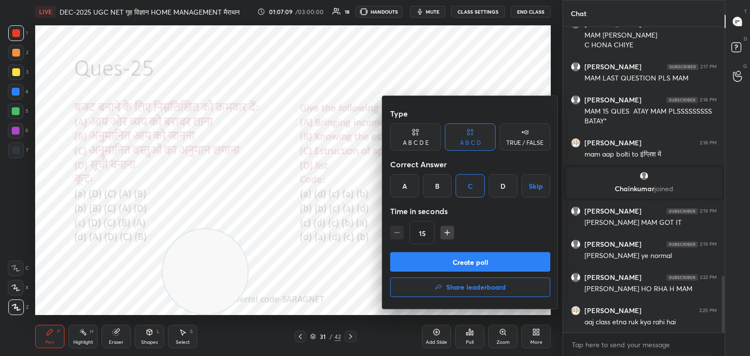
click at [472, 258] on button "Create poll" at bounding box center [470, 262] width 160 height 20
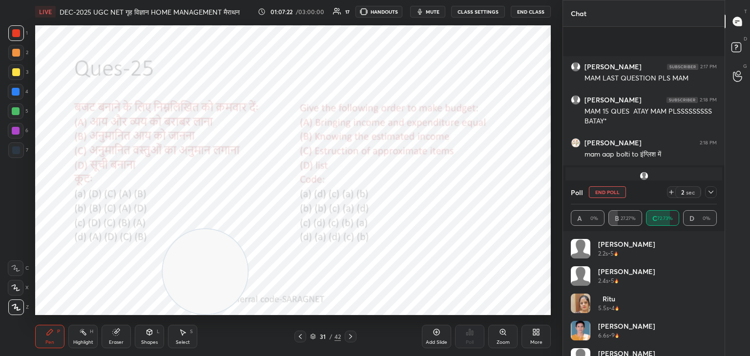
scroll to position [1432, 0]
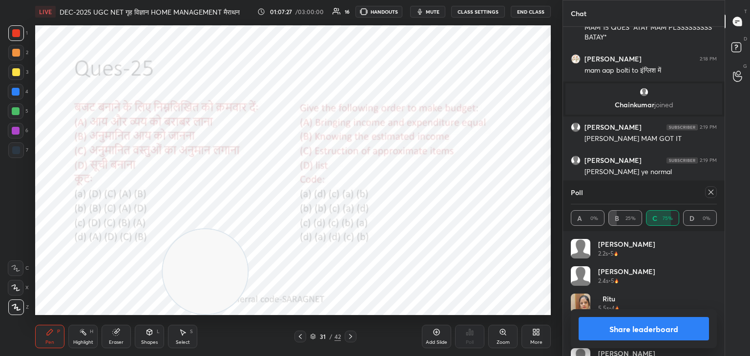
click at [351, 335] on icon at bounding box center [351, 337] width 8 height 8
click at [706, 192] on div at bounding box center [711, 192] width 12 height 12
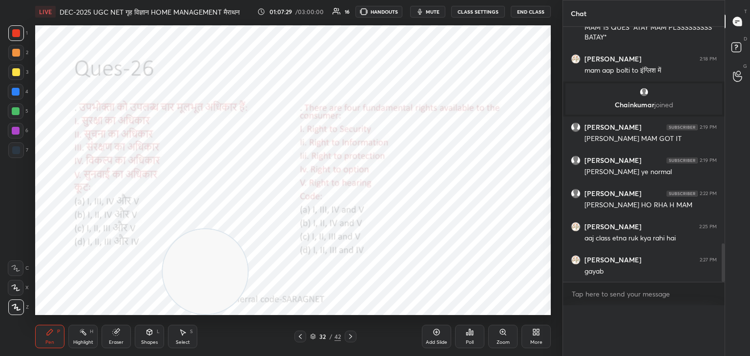
scroll to position [3, 3]
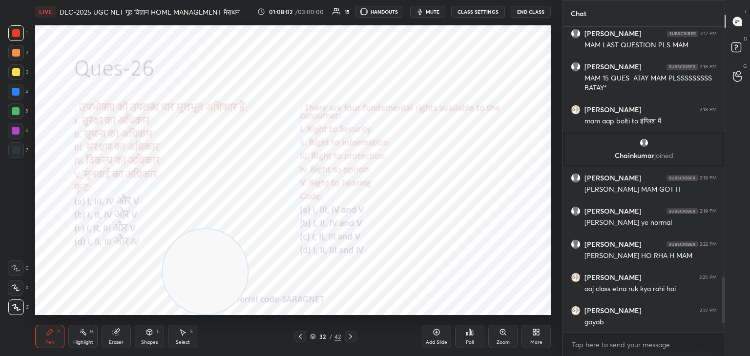
click at [466, 334] on icon at bounding box center [470, 333] width 8 height 8
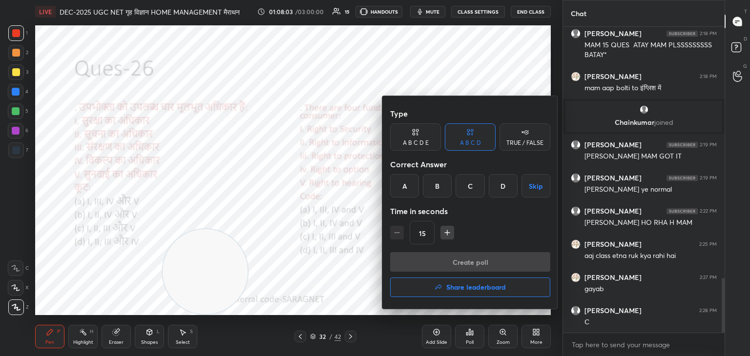
click at [438, 186] on div "B" at bounding box center [437, 185] width 29 height 23
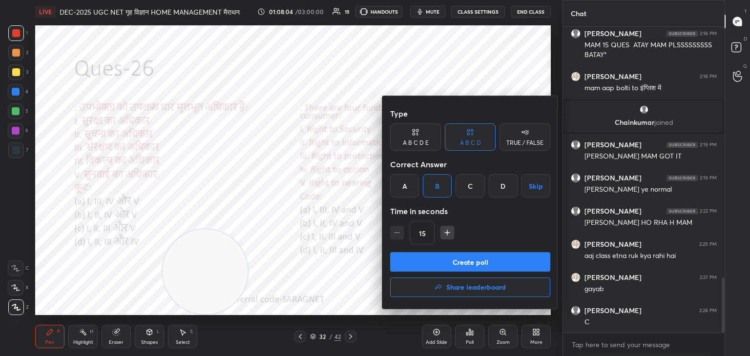
click at [475, 262] on button "Create poll" at bounding box center [470, 262] width 160 height 20
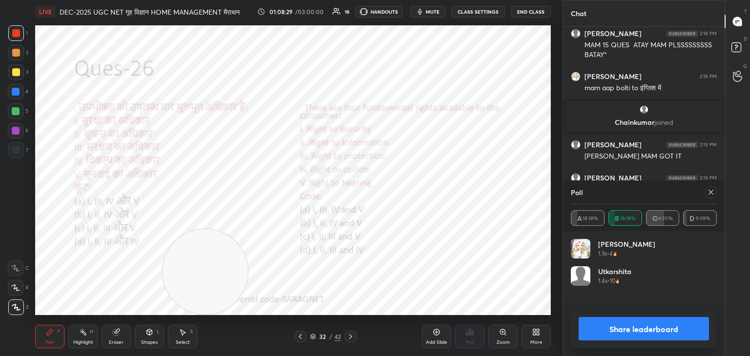
click at [709, 194] on icon at bounding box center [711, 192] width 8 height 8
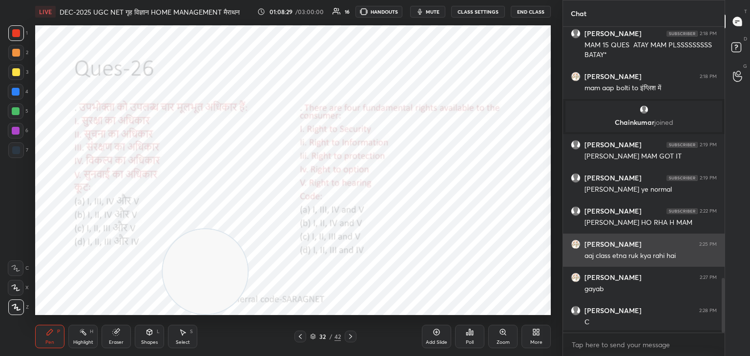
scroll to position [221, 159]
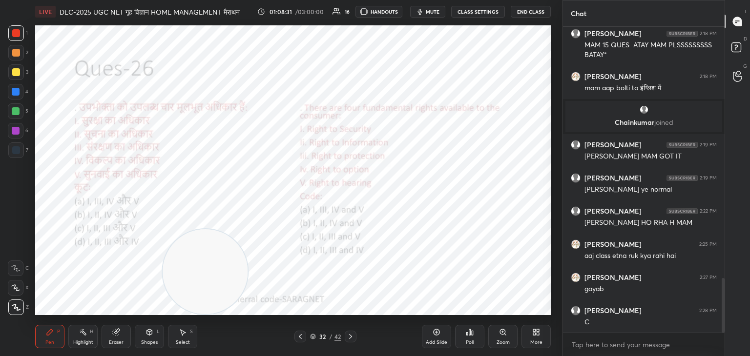
click at [345, 336] on div at bounding box center [351, 337] width 12 height 12
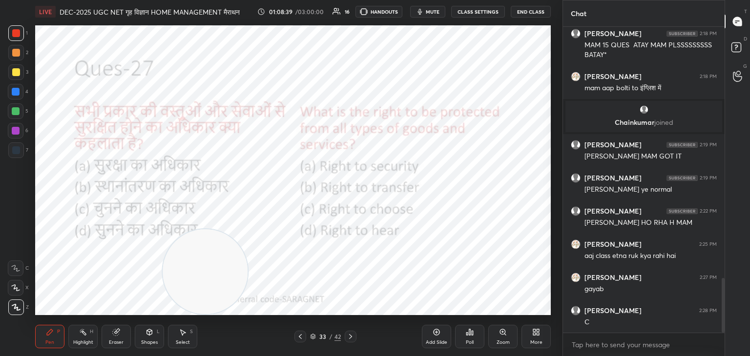
click at [468, 337] on div "Poll" at bounding box center [469, 336] width 29 height 23
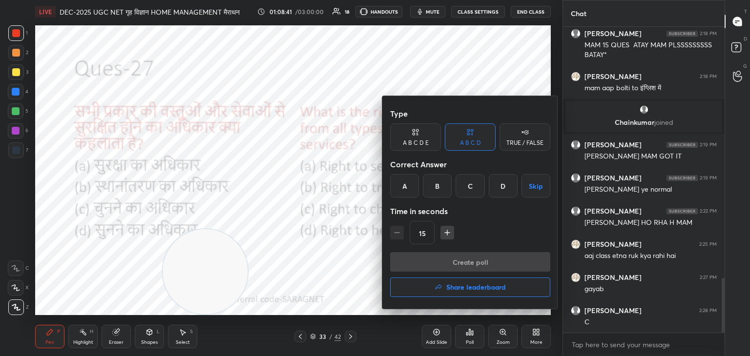
click at [416, 183] on div "A" at bounding box center [404, 185] width 29 height 23
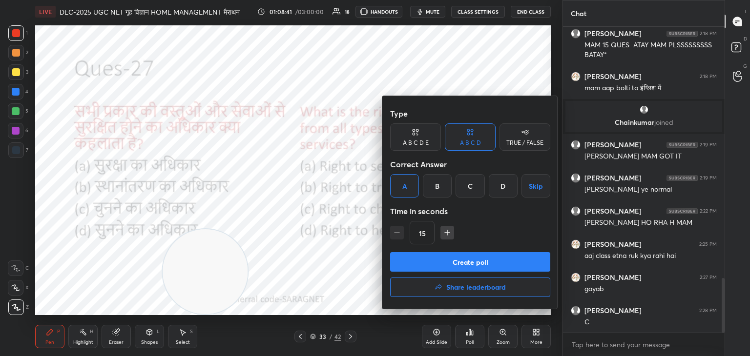
click at [469, 265] on button "Create poll" at bounding box center [470, 262] width 160 height 20
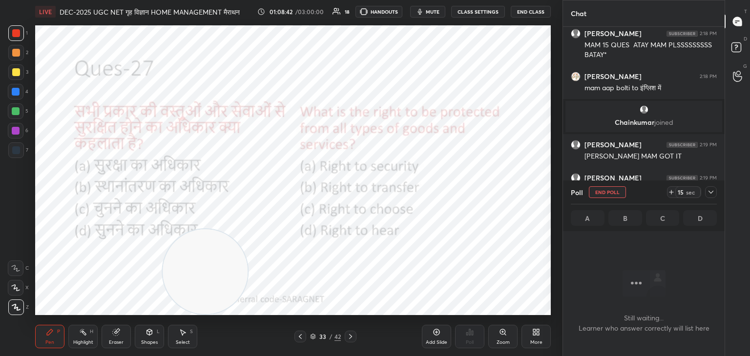
scroll to position [256, 159]
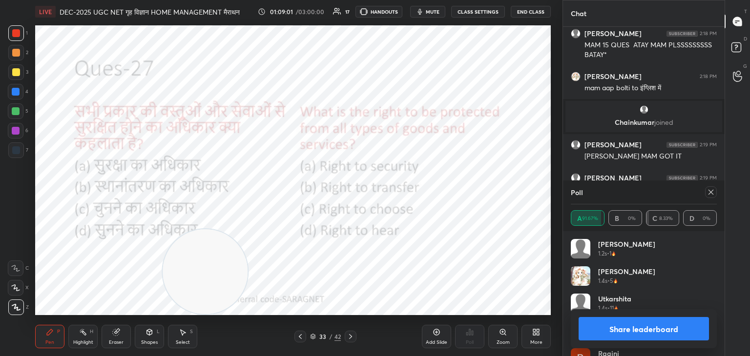
click at [714, 192] on icon at bounding box center [711, 192] width 8 height 8
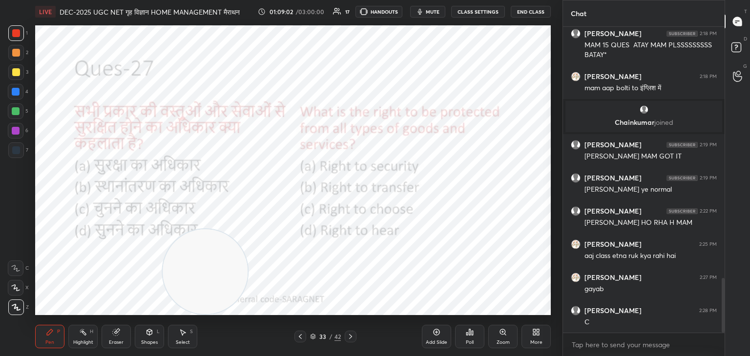
click at [348, 334] on icon at bounding box center [351, 337] width 8 height 8
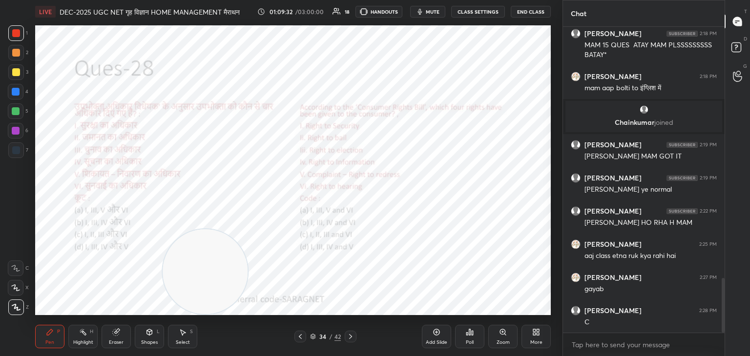
click at [467, 339] on div "Poll" at bounding box center [469, 336] width 29 height 23
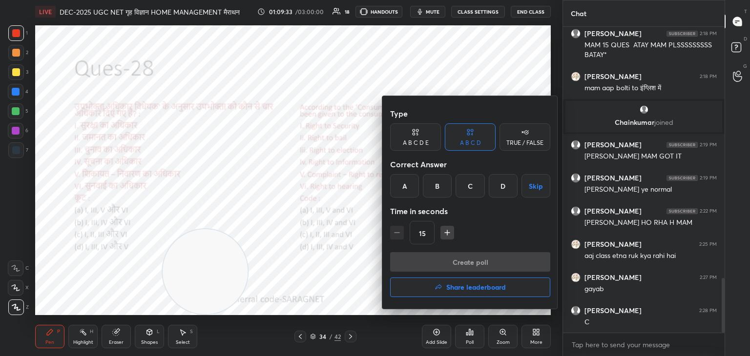
click at [435, 189] on div "B" at bounding box center [437, 185] width 29 height 23
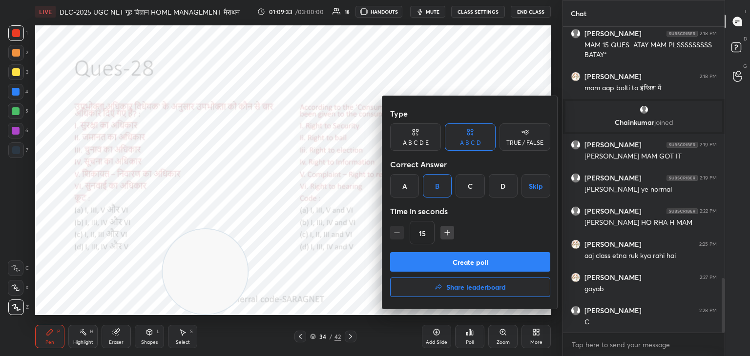
click at [469, 267] on button "Create poll" at bounding box center [470, 262] width 160 height 20
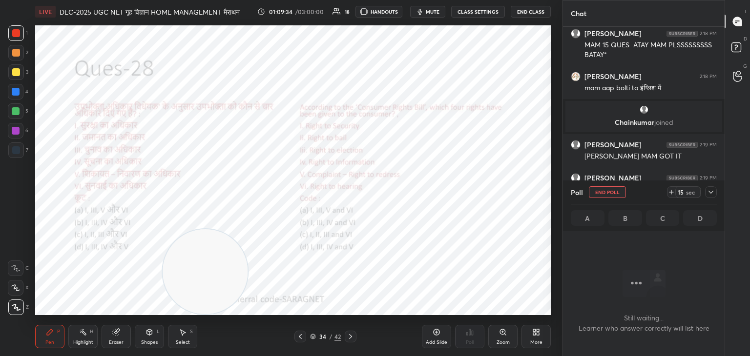
scroll to position [207, 159]
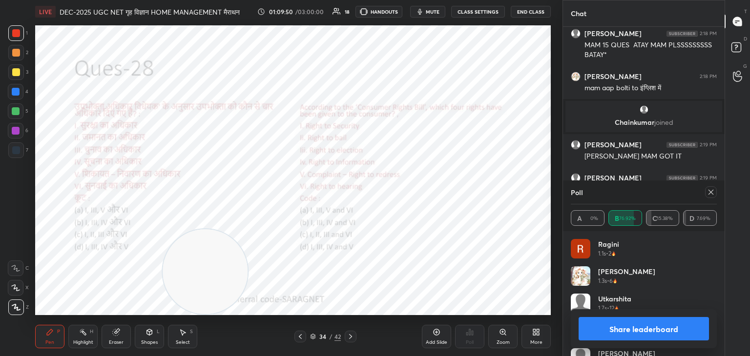
click at [713, 192] on icon at bounding box center [711, 192] width 8 height 8
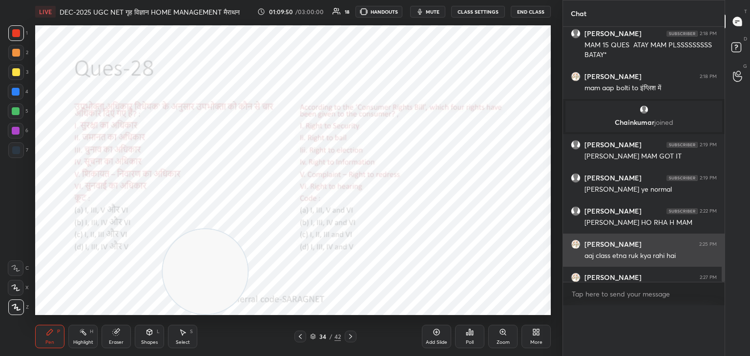
scroll to position [0, 3]
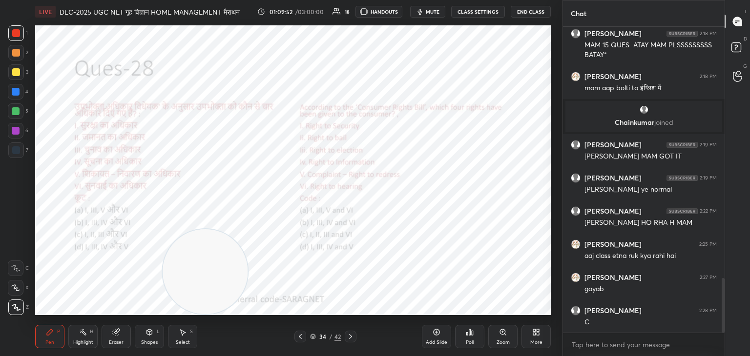
click at [348, 337] on icon at bounding box center [351, 337] width 8 height 8
click at [468, 337] on div "Poll" at bounding box center [469, 336] width 29 height 23
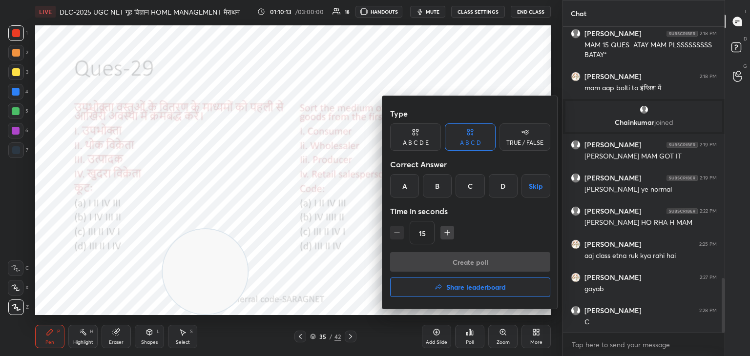
click at [472, 189] on div "C" at bounding box center [469, 185] width 29 height 23
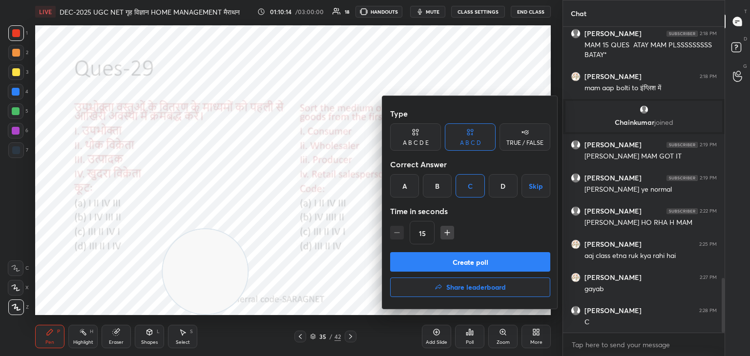
click at [472, 267] on button "Create poll" at bounding box center [470, 262] width 160 height 20
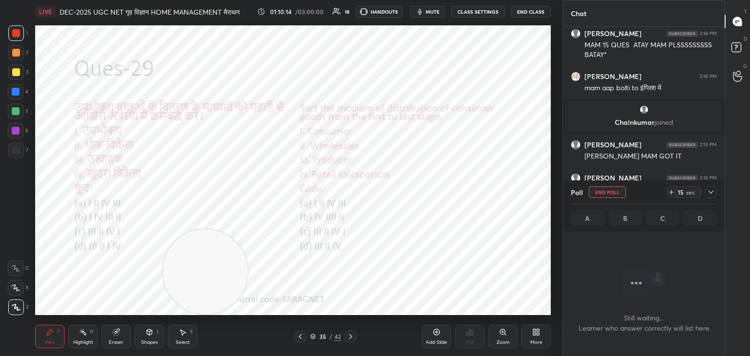
scroll to position [3, 3]
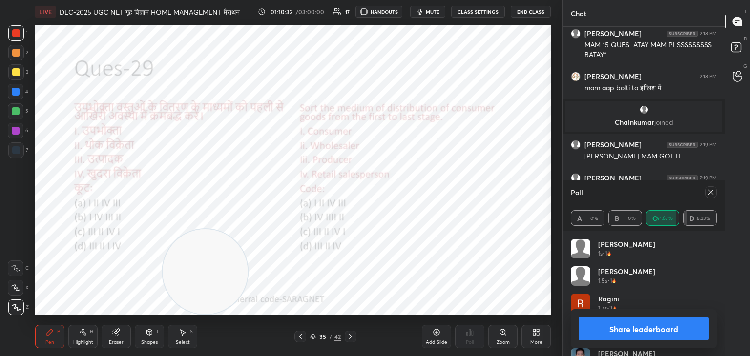
click at [713, 192] on icon at bounding box center [711, 192] width 8 height 8
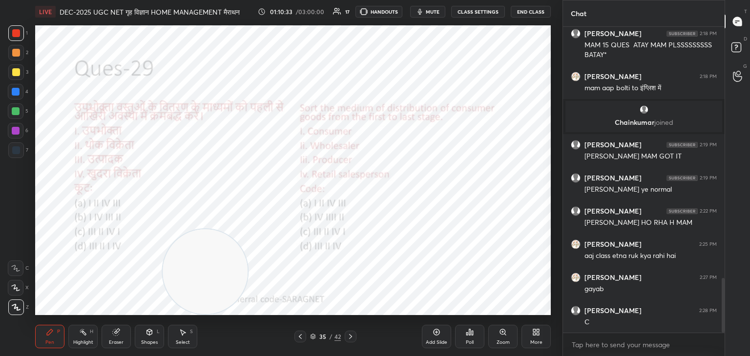
click at [348, 335] on icon at bounding box center [351, 337] width 8 height 8
click at [469, 335] on icon at bounding box center [469, 333] width 1 height 6
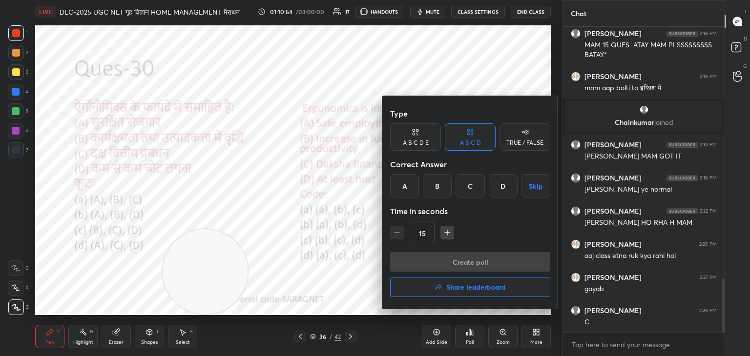
click at [462, 188] on div "C" at bounding box center [469, 185] width 29 height 23
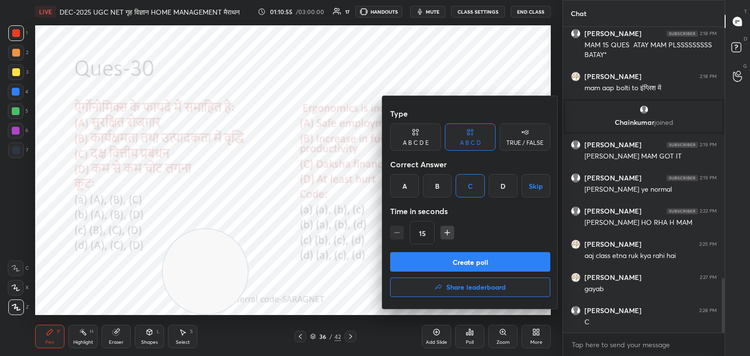
click at [502, 264] on button "Create poll" at bounding box center [470, 262] width 160 height 20
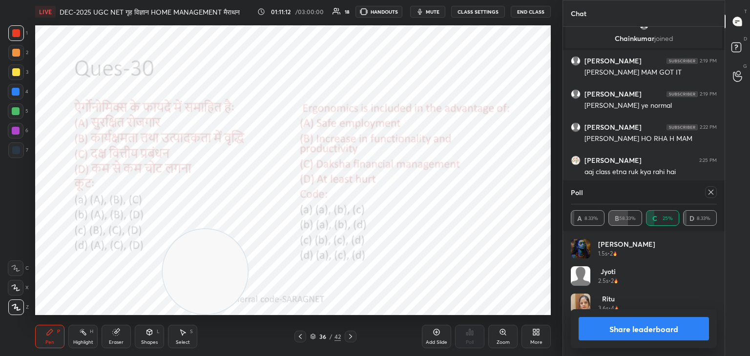
click at [712, 190] on icon at bounding box center [711, 192] width 8 height 8
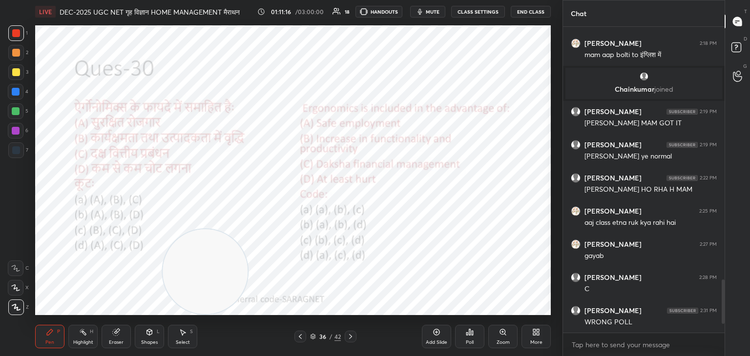
click at [466, 339] on div "Poll" at bounding box center [469, 336] width 29 height 23
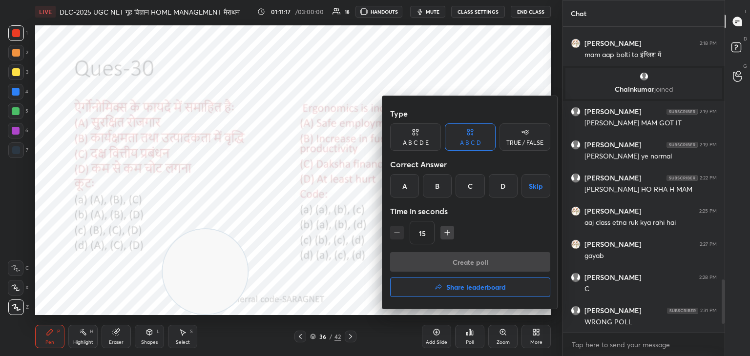
click at [442, 195] on div "B" at bounding box center [437, 185] width 29 height 23
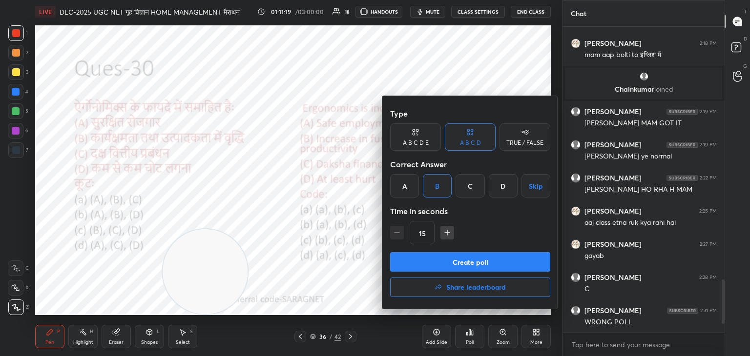
click at [464, 258] on button "Create poll" at bounding box center [470, 262] width 160 height 20
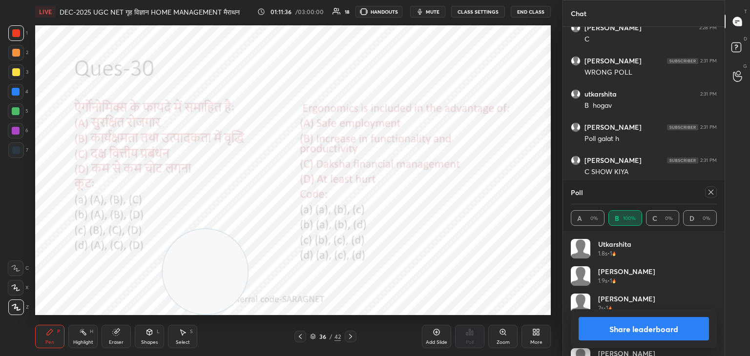
click at [708, 193] on icon at bounding box center [711, 192] width 8 height 8
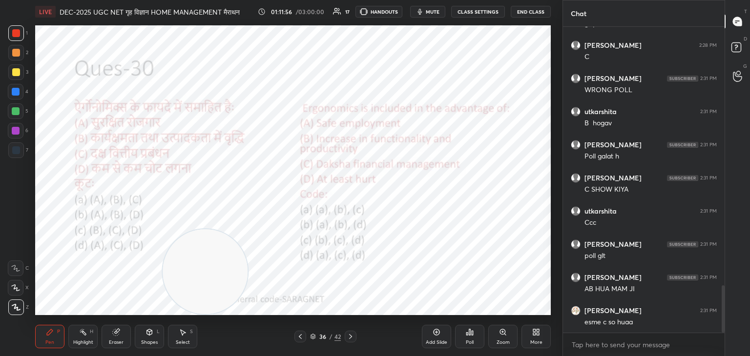
click at [350, 336] on icon at bounding box center [351, 337] width 8 height 8
click at [464, 337] on div "Poll" at bounding box center [469, 336] width 29 height 23
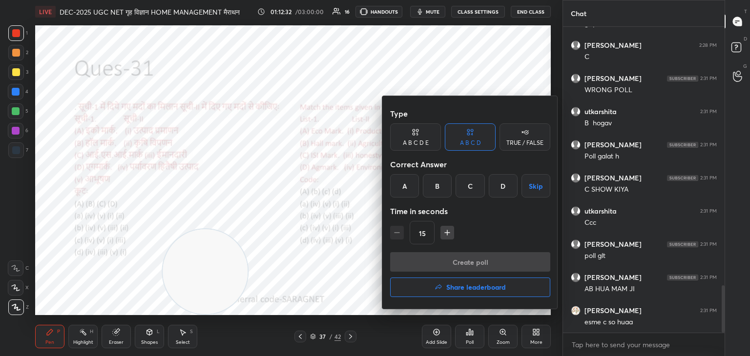
click at [411, 191] on div "A" at bounding box center [404, 185] width 29 height 23
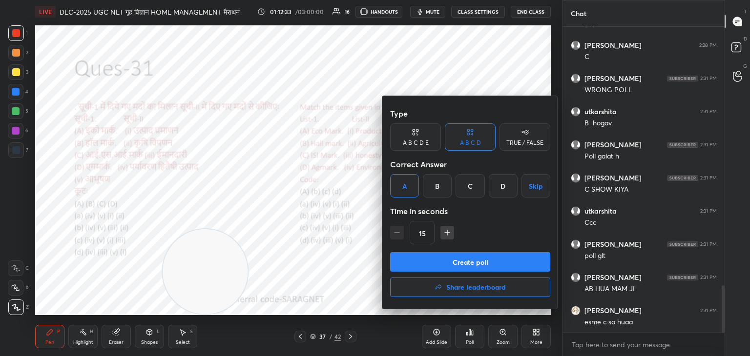
click at [498, 264] on button "Create poll" at bounding box center [470, 262] width 160 height 20
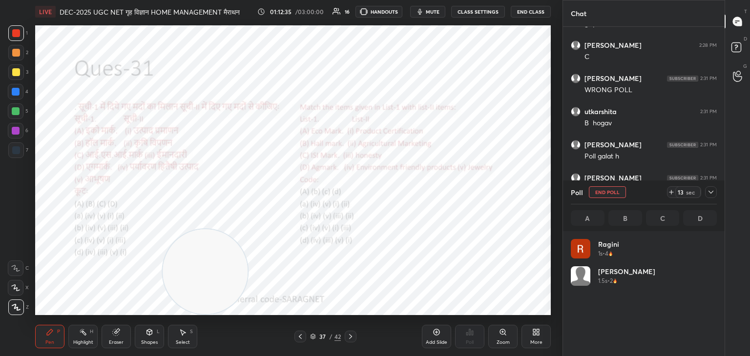
scroll to position [114, 143]
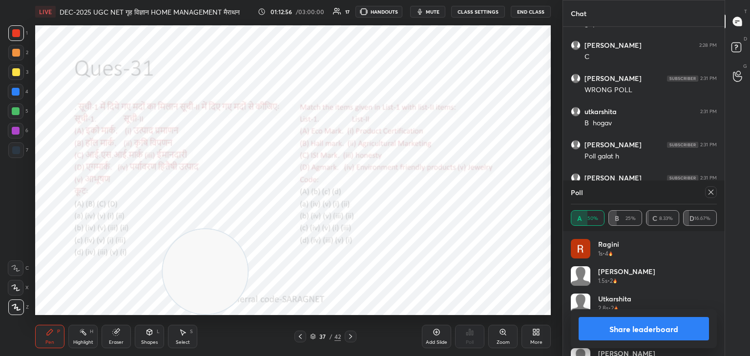
click at [706, 199] on div "Poll" at bounding box center [644, 192] width 146 height 23
click at [702, 194] on div at bounding box center [709, 192] width 16 height 12
click at [712, 195] on icon at bounding box center [711, 192] width 8 height 8
type textarea "x"
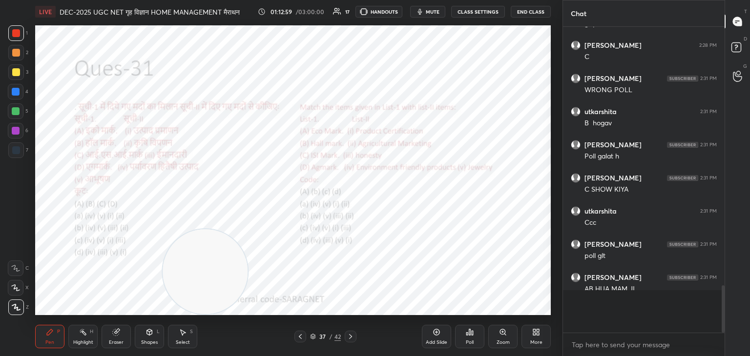
scroll to position [3, 3]
click at [353, 336] on icon at bounding box center [351, 337] width 8 height 8
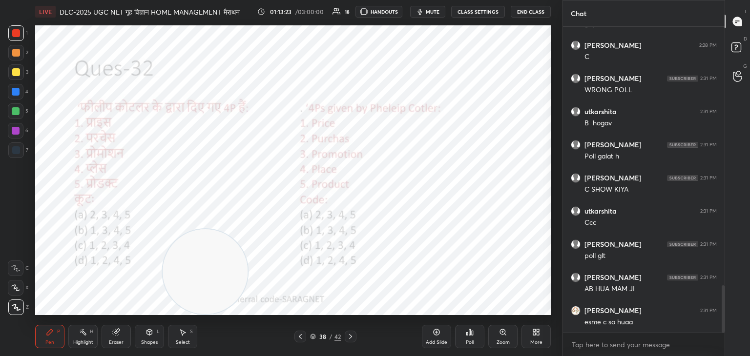
click at [472, 340] on div "Poll" at bounding box center [470, 342] width 8 height 5
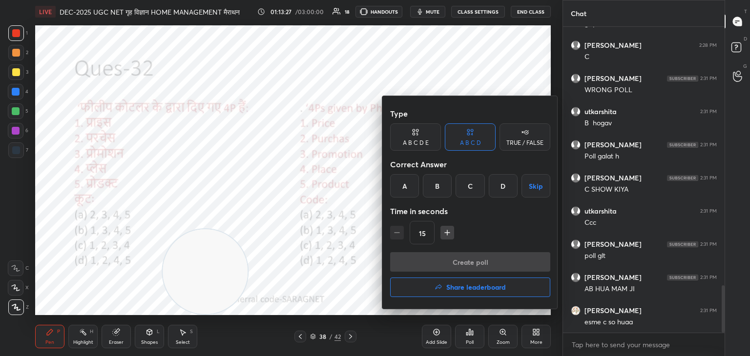
click at [432, 187] on div "B" at bounding box center [437, 185] width 29 height 23
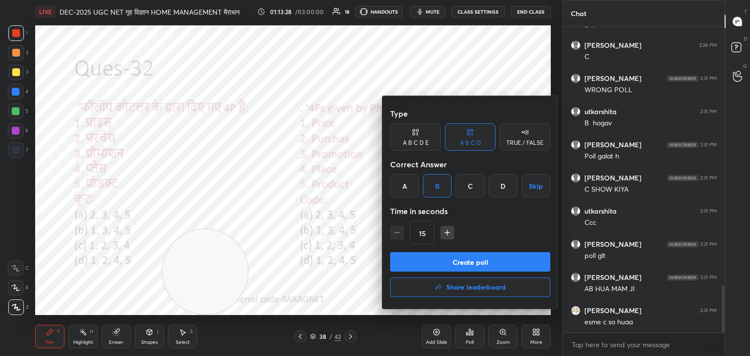
click at [473, 258] on button "Create poll" at bounding box center [470, 262] width 160 height 20
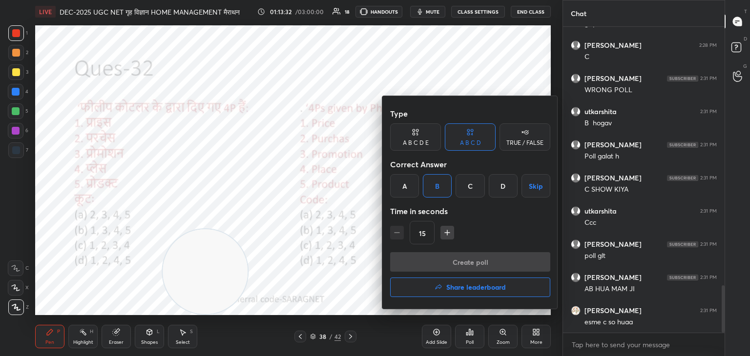
click at [478, 265] on div "Create poll Share leaderboard" at bounding box center [470, 276] width 160 height 49
click at [458, 262] on div "Create poll Share leaderboard" at bounding box center [470, 276] width 160 height 49
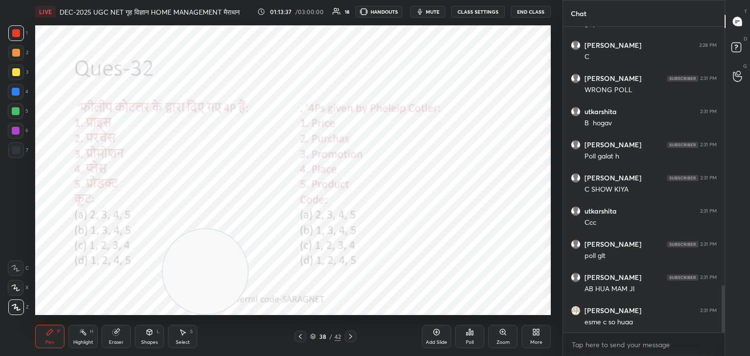
click at [472, 340] on div "Poll" at bounding box center [470, 342] width 8 height 5
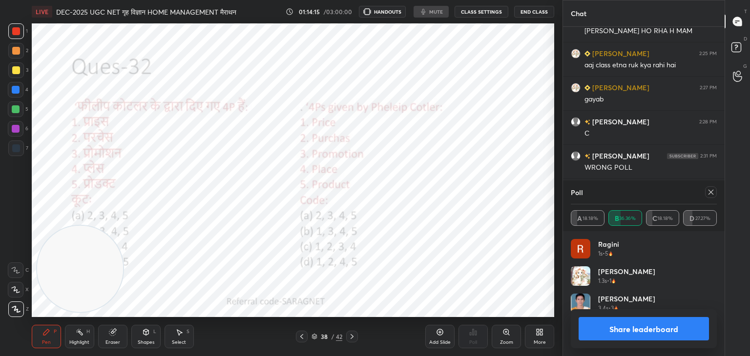
scroll to position [48525, 48296]
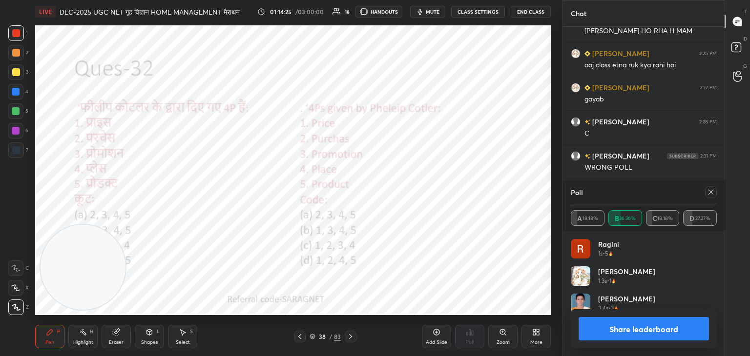
click at [717, 194] on div "Poll A 18.18% B 36.36% C 18.18% D 27.27%" at bounding box center [644, 206] width 162 height 51
click at [716, 193] on div at bounding box center [711, 192] width 12 height 12
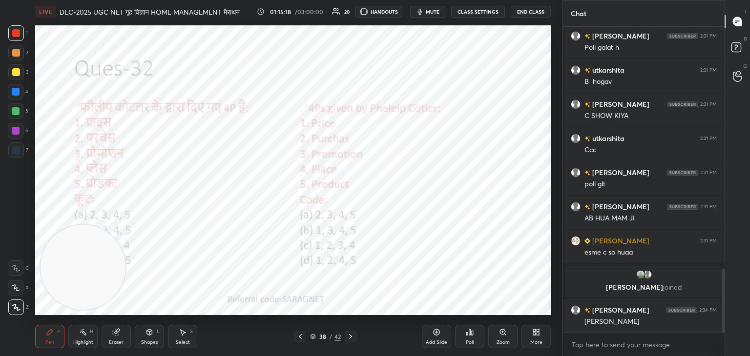
scroll to position [1158, 0]
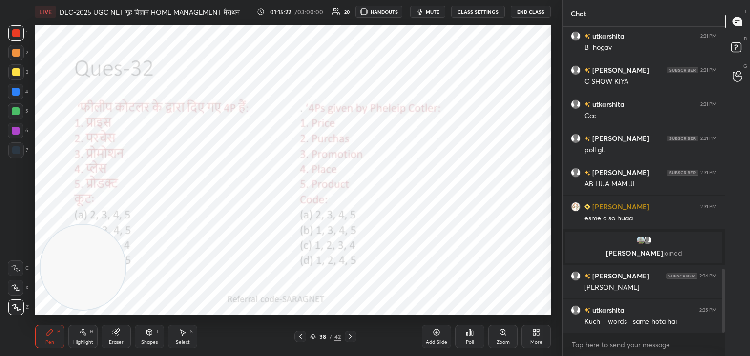
click at [353, 336] on icon at bounding box center [351, 337] width 8 height 8
click at [474, 338] on div "Poll" at bounding box center [469, 336] width 29 height 23
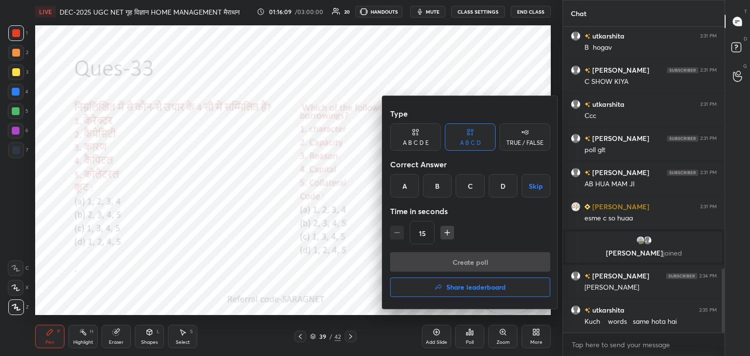
click at [500, 188] on div "D" at bounding box center [503, 185] width 29 height 23
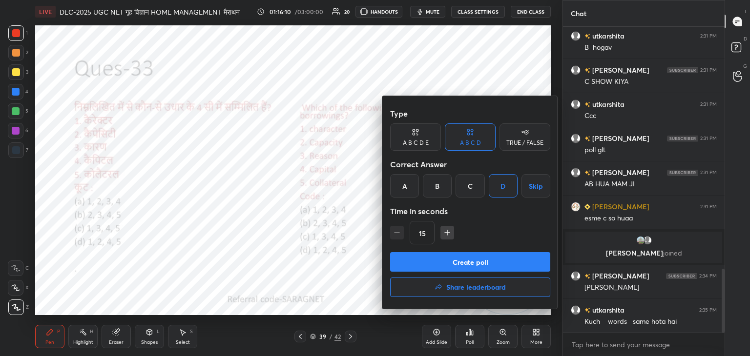
click at [454, 262] on button "Create poll" at bounding box center [470, 262] width 160 height 20
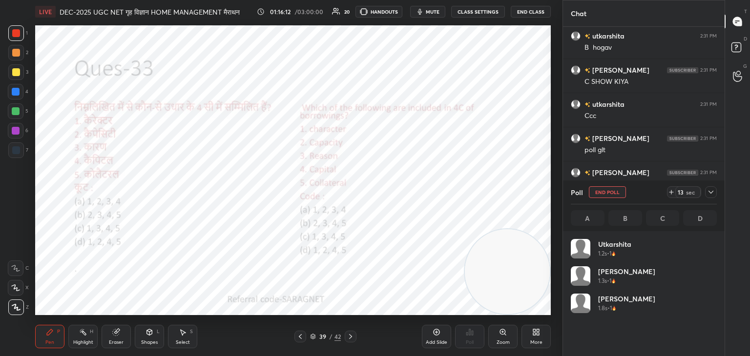
scroll to position [114, 143]
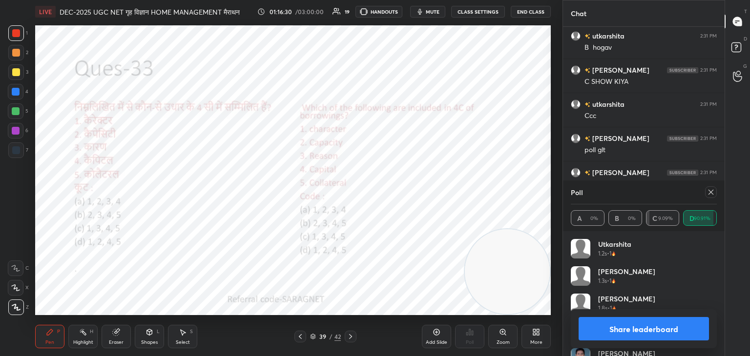
click at [709, 196] on icon at bounding box center [711, 192] width 8 height 8
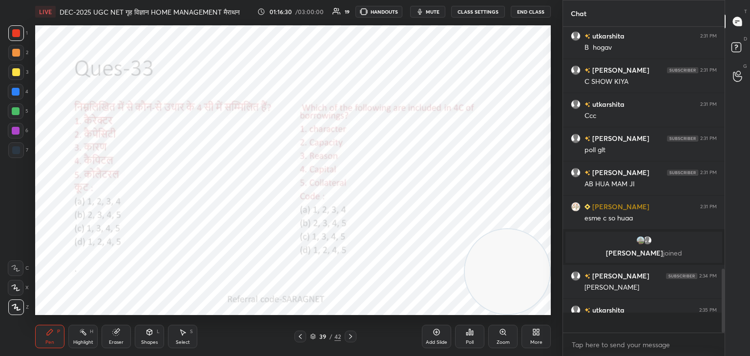
scroll to position [295, 159]
click at [350, 336] on icon at bounding box center [351, 337] width 8 height 8
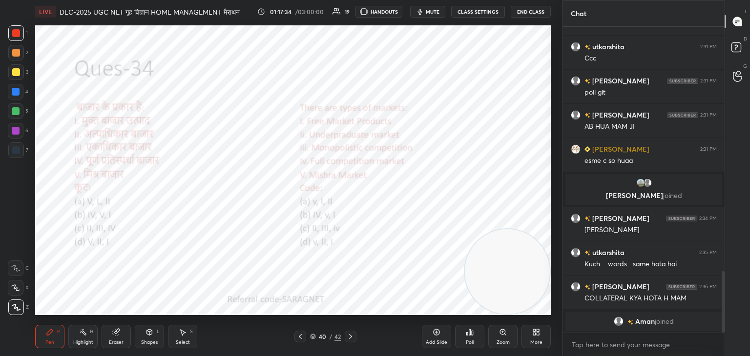
click at [473, 335] on icon at bounding box center [472, 333] width 1 height 4
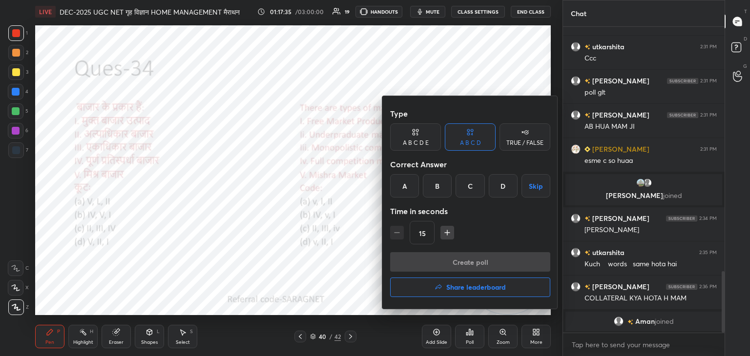
click at [468, 191] on div "C" at bounding box center [469, 185] width 29 height 23
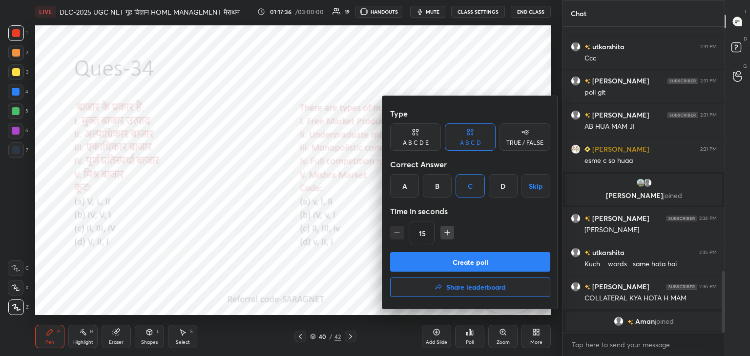
click at [453, 255] on button "Create poll" at bounding box center [470, 262] width 160 height 20
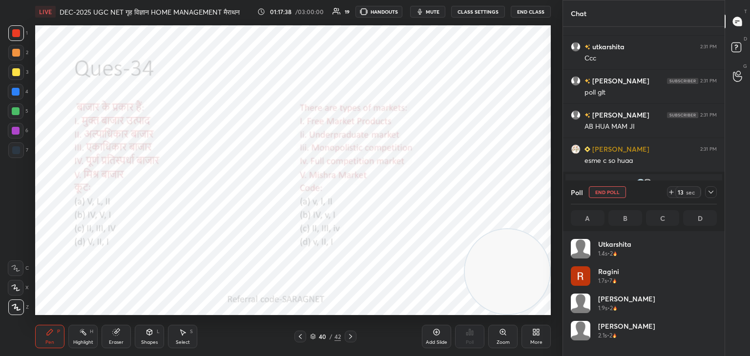
scroll to position [114, 143]
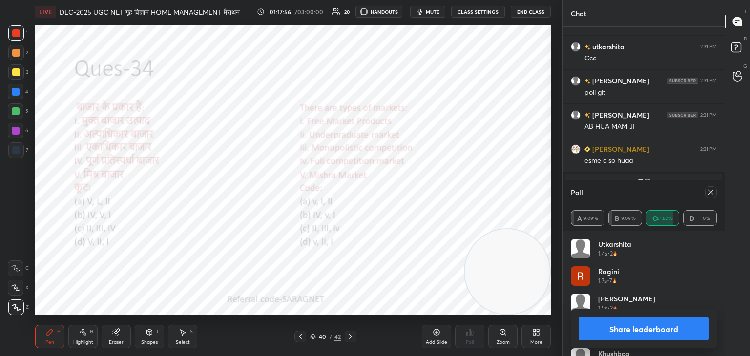
click at [715, 195] on div at bounding box center [711, 192] width 12 height 12
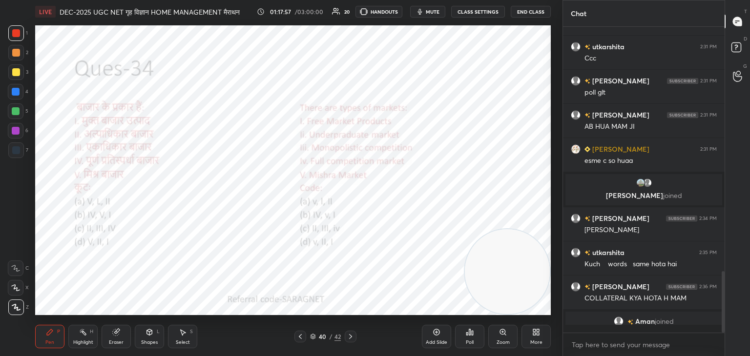
scroll to position [221, 159]
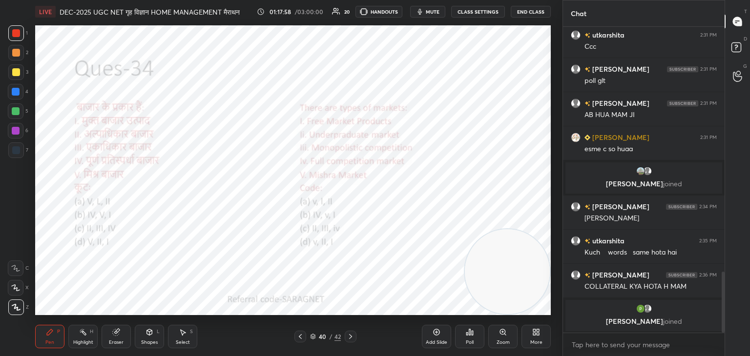
click at [356, 336] on div "40 / 42" at bounding box center [324, 337] width 193 height 12
click at [347, 337] on icon at bounding box center [351, 337] width 8 height 8
click at [467, 340] on div "Poll" at bounding box center [470, 342] width 8 height 5
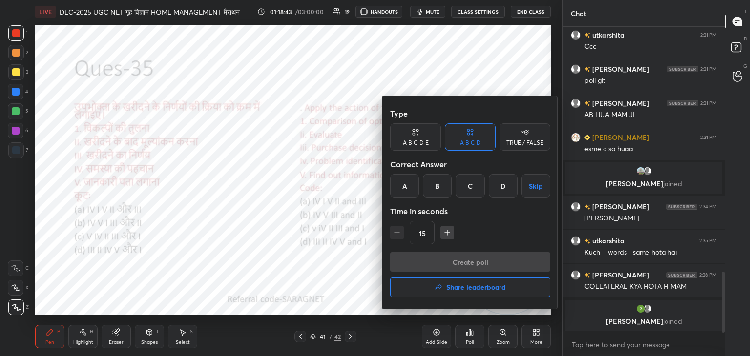
click at [443, 186] on div "B" at bounding box center [437, 185] width 29 height 23
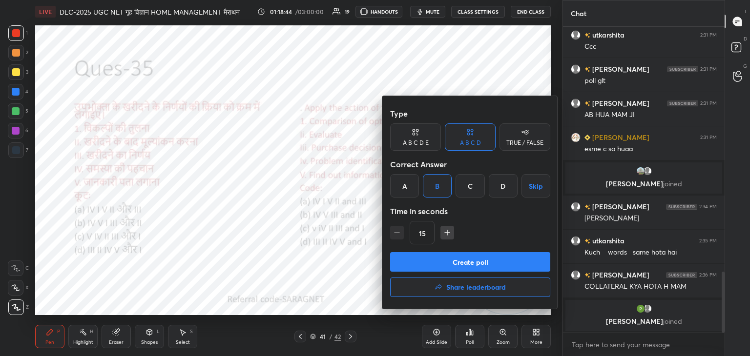
click at [461, 268] on button "Create poll" at bounding box center [470, 262] width 160 height 20
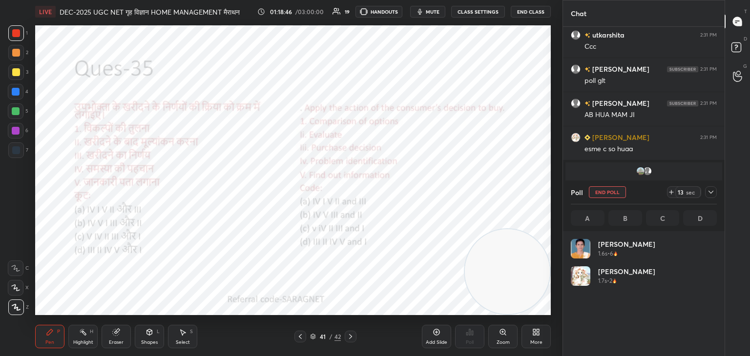
scroll to position [114, 143]
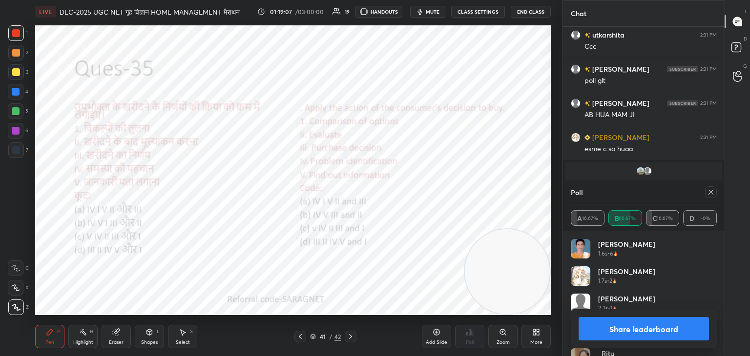
click at [712, 194] on icon at bounding box center [710, 192] width 5 height 5
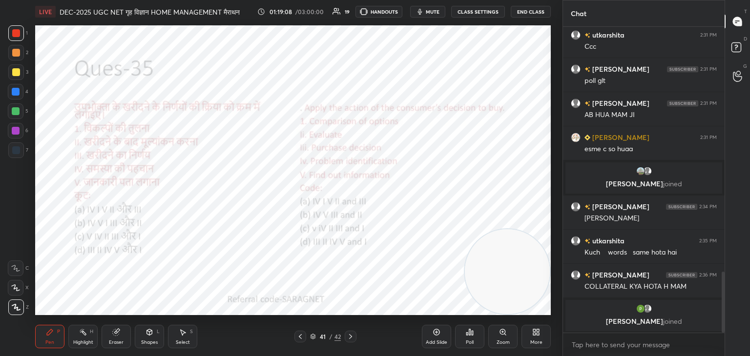
scroll to position [3, 3]
click at [351, 333] on icon at bounding box center [351, 337] width 8 height 8
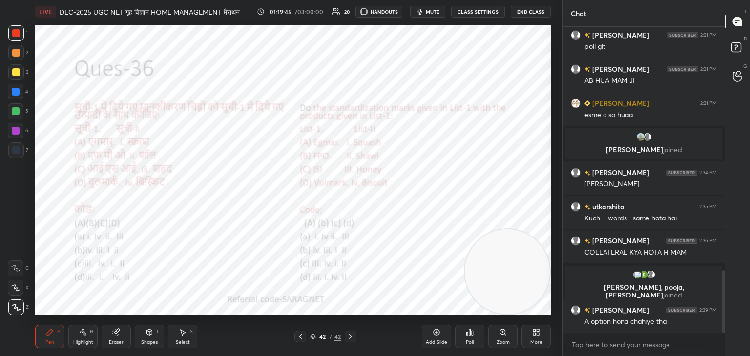
scroll to position [1193, 0]
click at [302, 336] on icon at bounding box center [300, 337] width 8 height 8
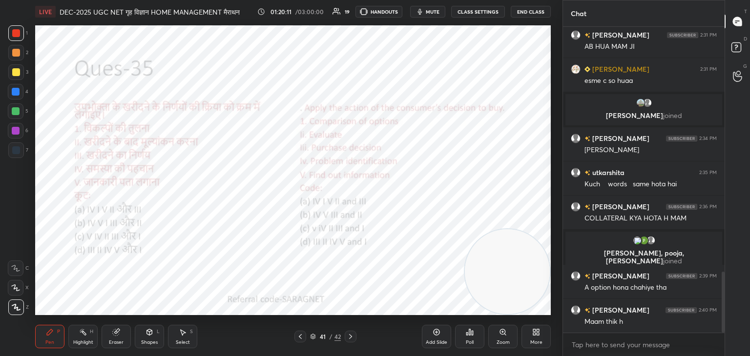
click at [350, 334] on icon at bounding box center [351, 337] width 8 height 8
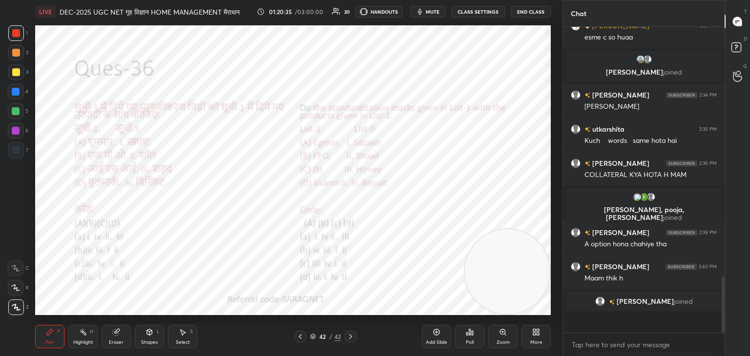
scroll to position [1251, 0]
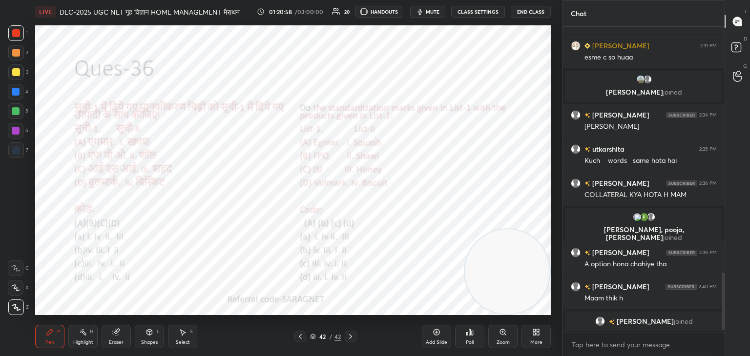
click at [472, 341] on div "Poll" at bounding box center [470, 342] width 8 height 5
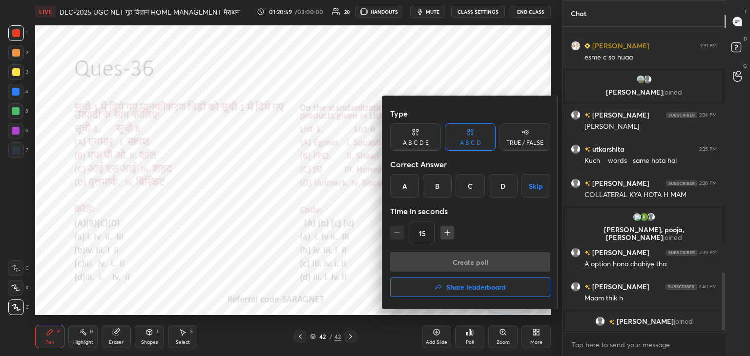
click at [506, 187] on div "D" at bounding box center [503, 185] width 29 height 23
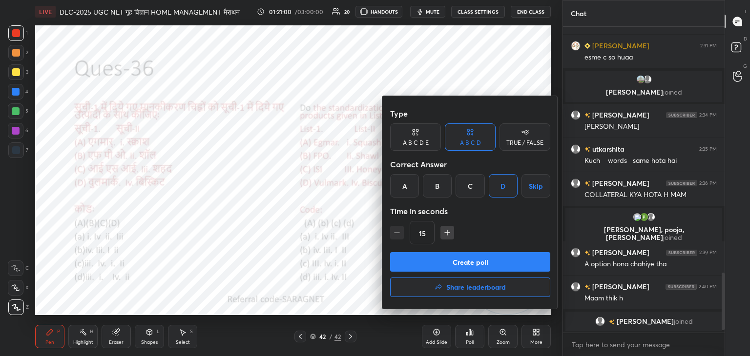
click at [476, 260] on button "Create poll" at bounding box center [470, 262] width 160 height 20
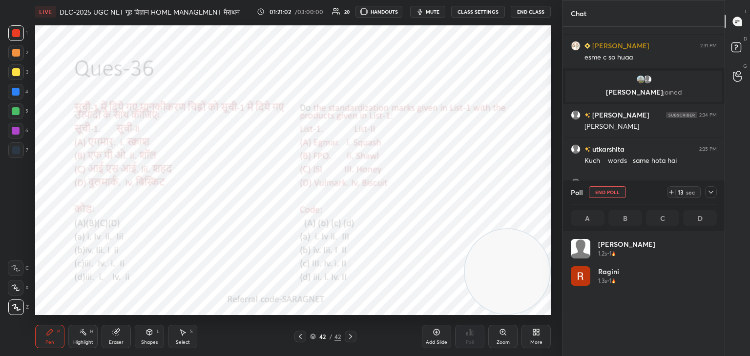
scroll to position [114, 143]
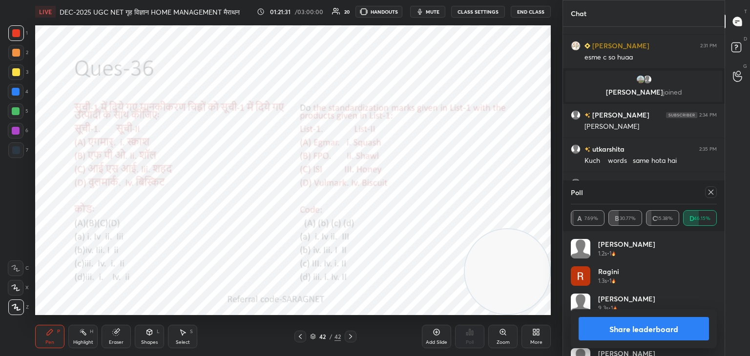
click at [709, 192] on icon at bounding box center [711, 192] width 8 height 8
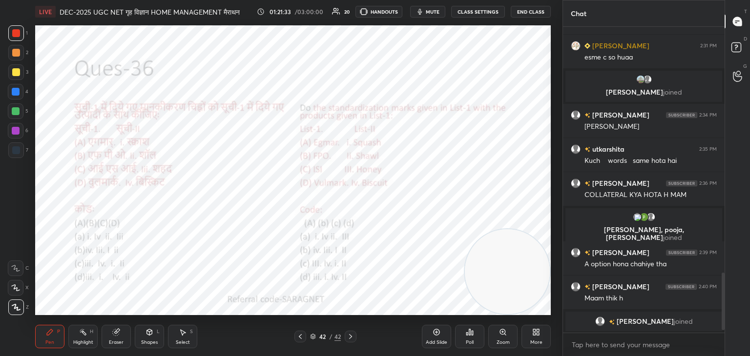
scroll to position [1257, 0]
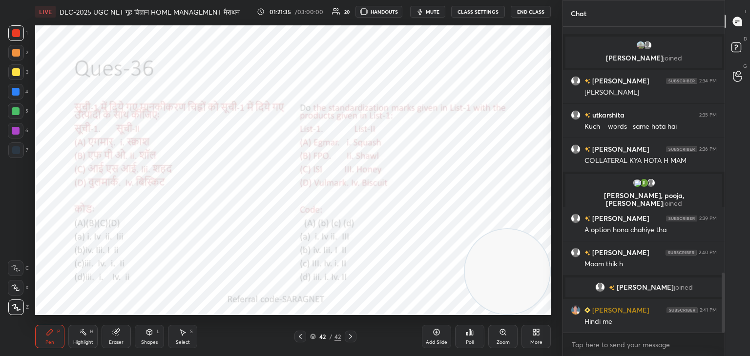
click at [469, 334] on icon at bounding box center [469, 333] width 1 height 6
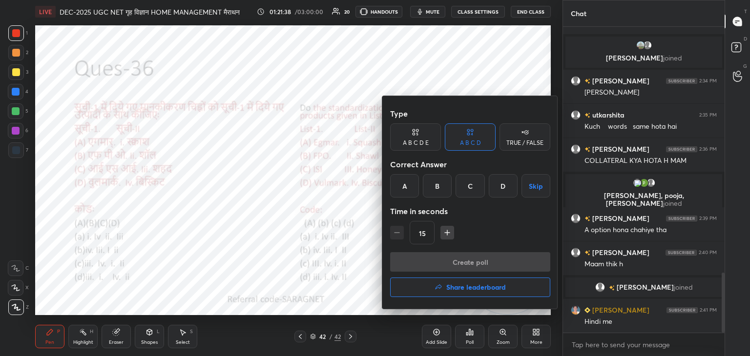
click at [504, 181] on div "D" at bounding box center [503, 185] width 29 height 23
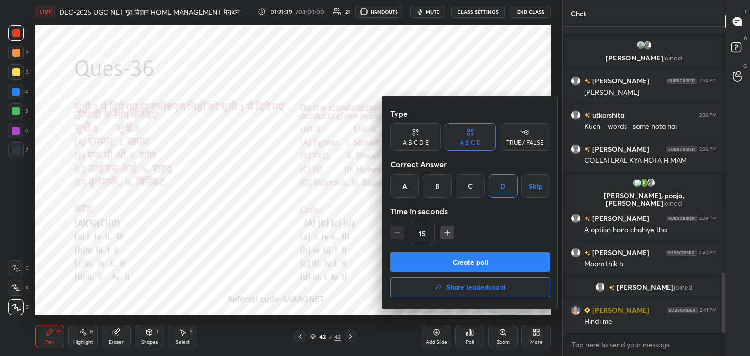
click at [477, 260] on button "Create poll" at bounding box center [470, 262] width 160 height 20
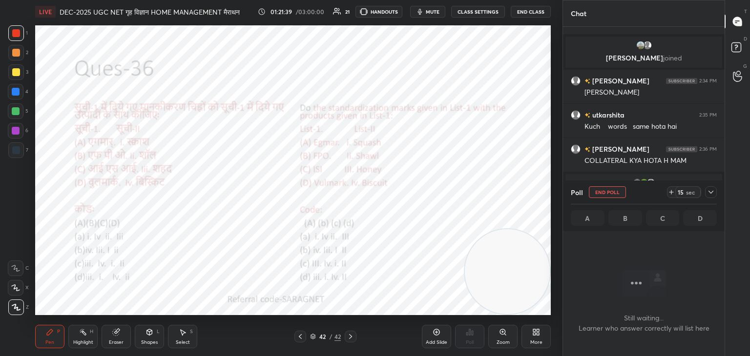
scroll to position [3, 3]
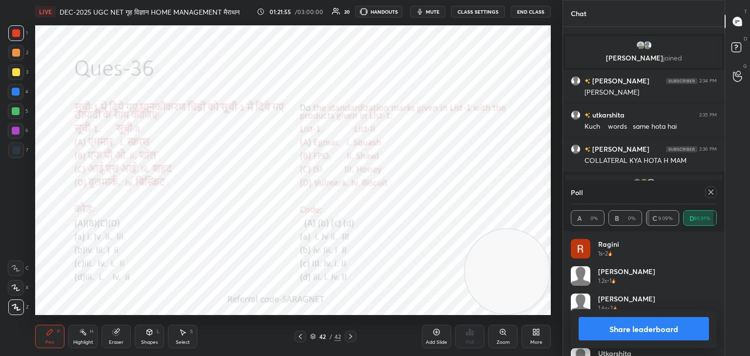
click at [625, 326] on button "Share leaderboard" at bounding box center [644, 328] width 130 height 23
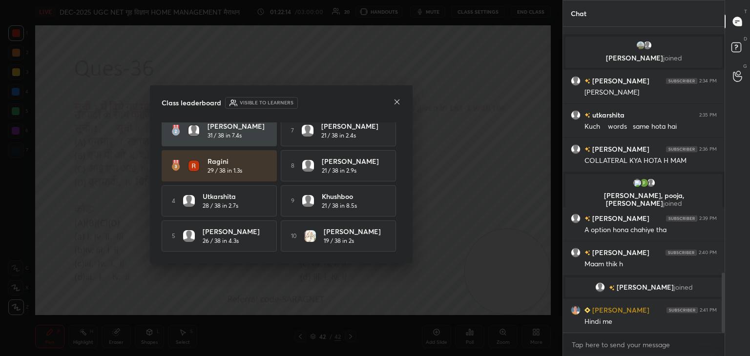
click at [395, 103] on icon at bounding box center [396, 102] width 5 height 5
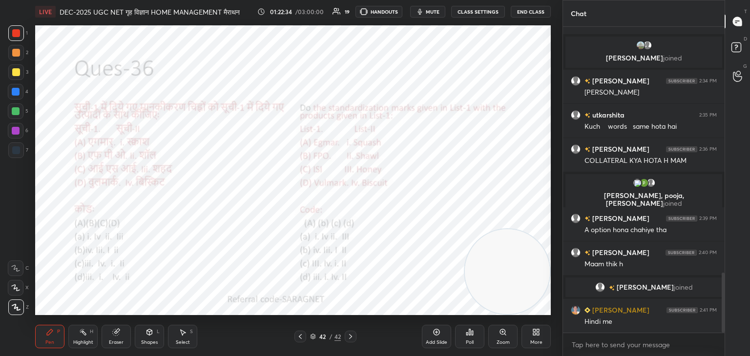
click at [533, 338] on div "More" at bounding box center [535, 336] width 29 height 23
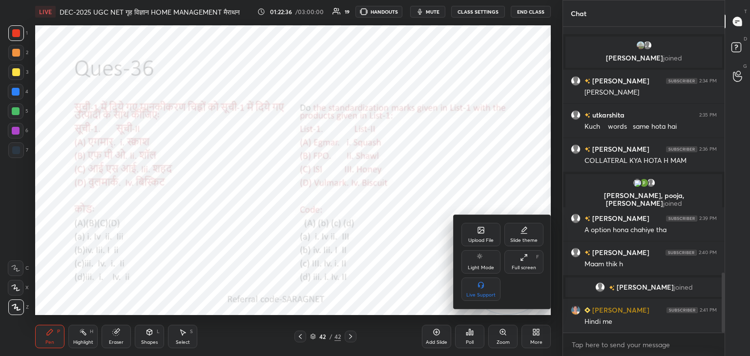
click at [487, 238] on div "Upload File" at bounding box center [480, 240] width 25 height 5
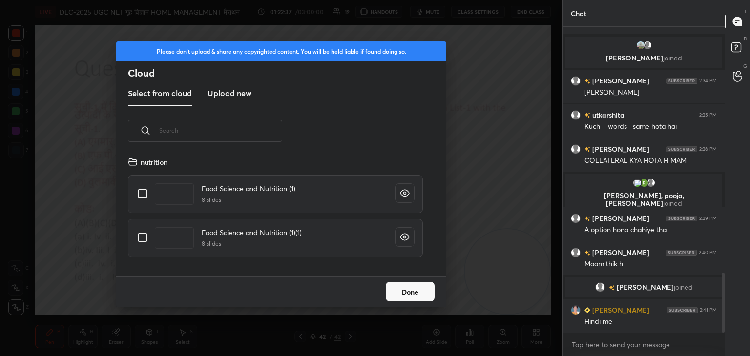
scroll to position [2, 5]
click at [232, 94] on h3 "Upload new" at bounding box center [229, 93] width 44 height 12
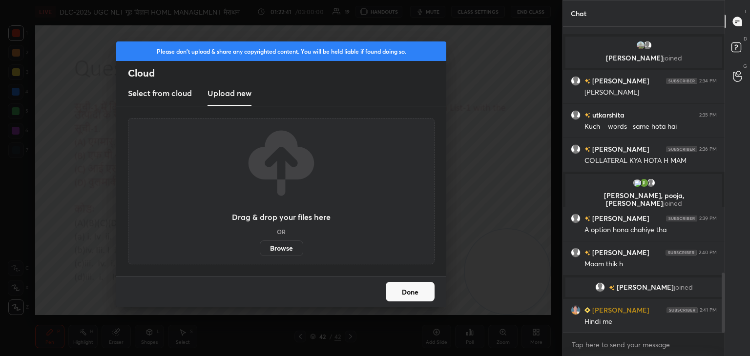
click at [278, 245] on label "Browse" at bounding box center [281, 249] width 43 height 16
click at [260, 245] on input "Browse" at bounding box center [260, 249] width 0 height 16
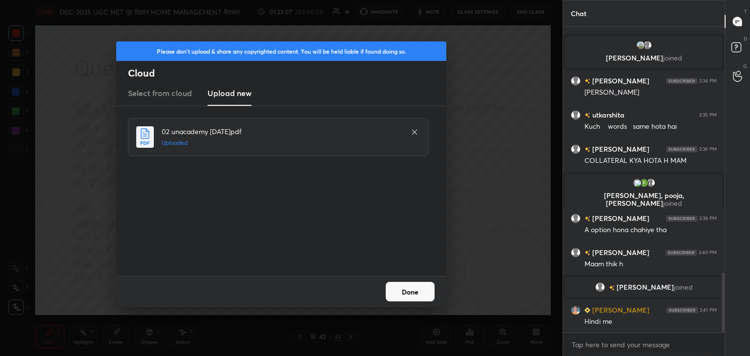
click at [402, 290] on button "Done" at bounding box center [410, 292] width 49 height 20
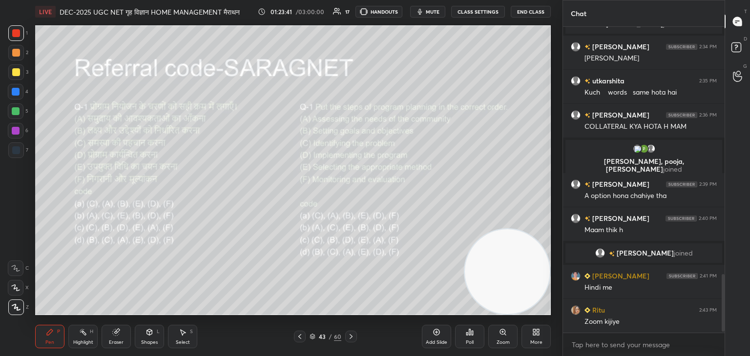
scroll to position [1325, 0]
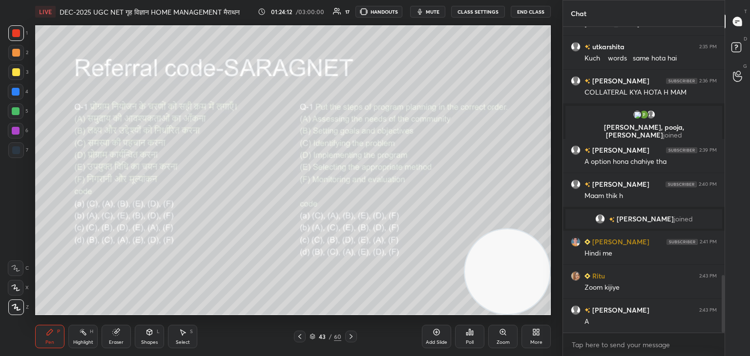
click at [471, 336] on div "Poll" at bounding box center [469, 336] width 29 height 23
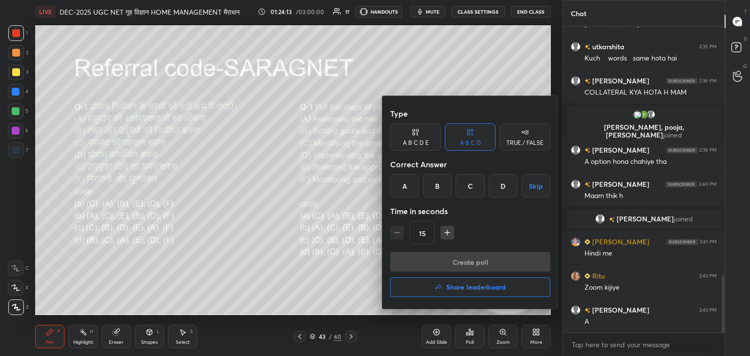
click at [410, 184] on div "A" at bounding box center [404, 185] width 29 height 23
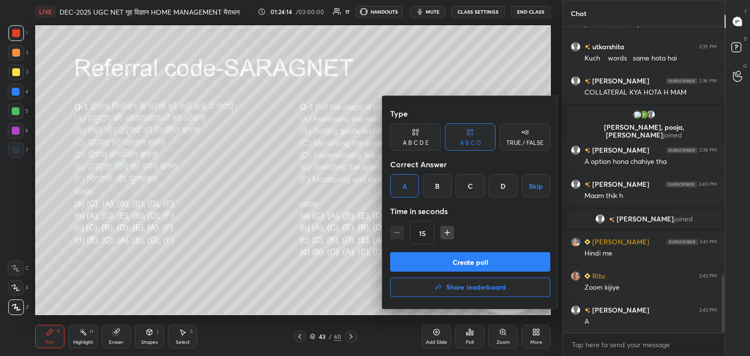
click at [489, 263] on button "Create poll" at bounding box center [470, 262] width 160 height 20
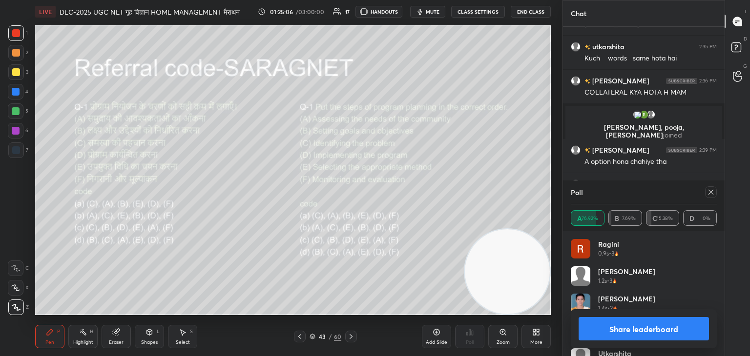
scroll to position [1399, 0]
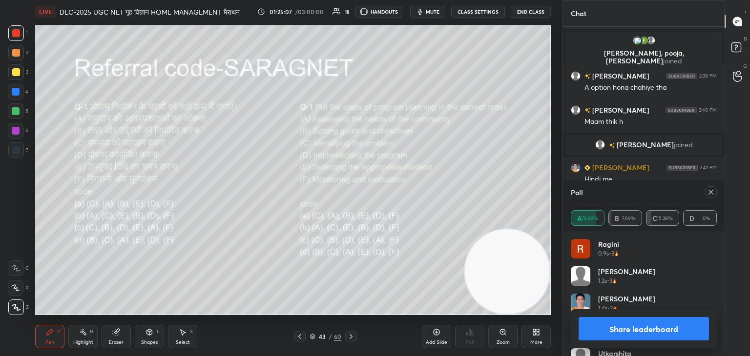
click at [710, 193] on icon at bounding box center [710, 192] width 5 height 5
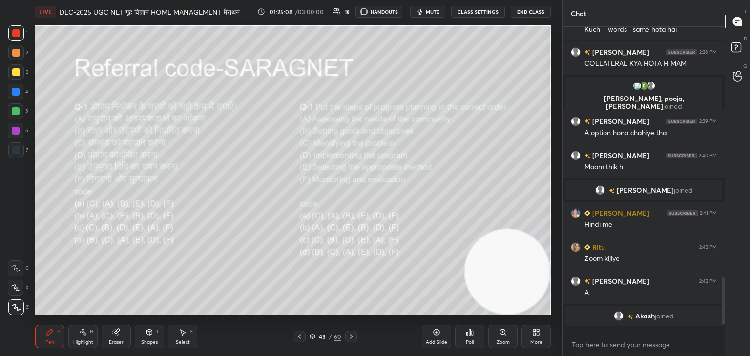
scroll to position [221, 159]
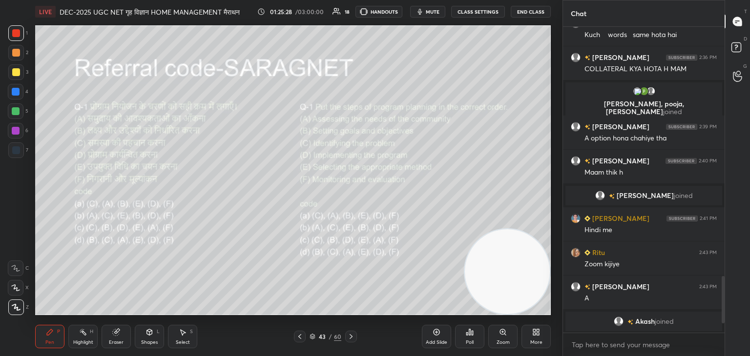
click at [349, 336] on icon at bounding box center [351, 337] width 8 height 8
click at [465, 342] on div "Poll" at bounding box center [469, 336] width 29 height 23
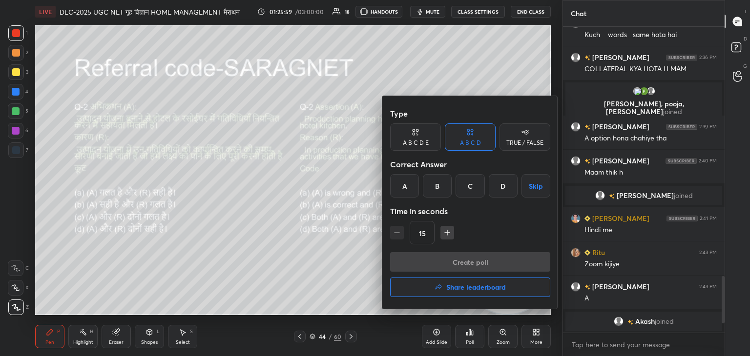
click at [497, 193] on div "D" at bounding box center [503, 185] width 29 height 23
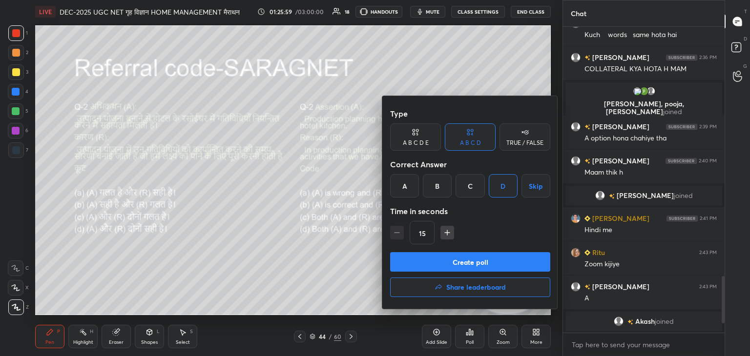
click at [491, 249] on div "Type A B C D E A B C D TRUE / FALSE Correct Answer A B C D Skip Time in seconds…" at bounding box center [470, 178] width 160 height 148
click at [493, 258] on button "Create poll" at bounding box center [470, 262] width 160 height 20
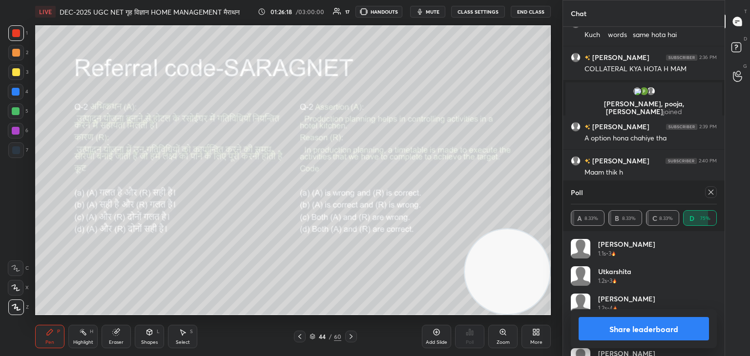
scroll to position [1394, 0]
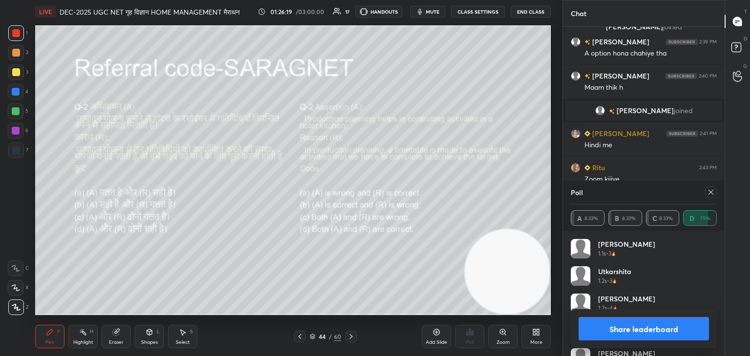
click at [713, 190] on icon at bounding box center [711, 192] width 8 height 8
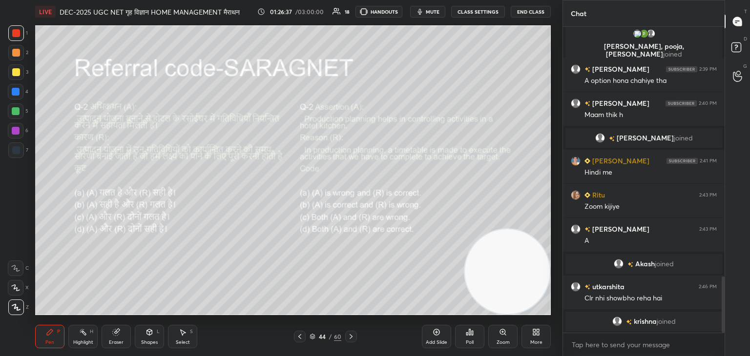
scroll to position [1391, 0]
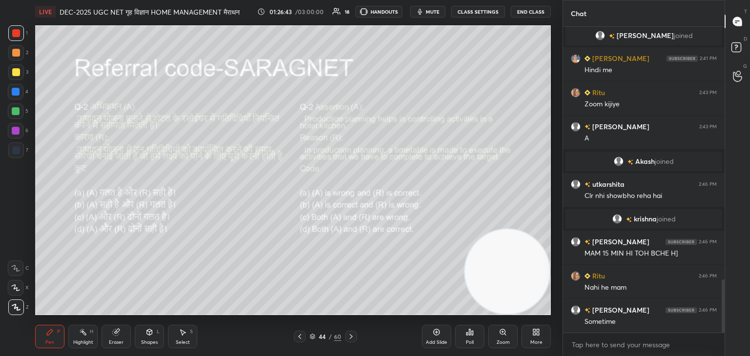
click at [353, 336] on icon at bounding box center [351, 337] width 8 height 8
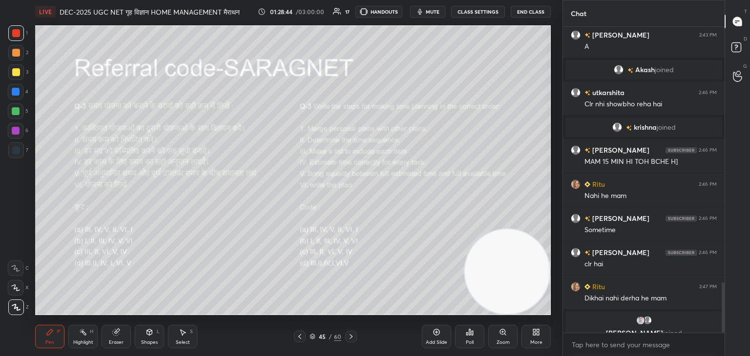
scroll to position [1563, 0]
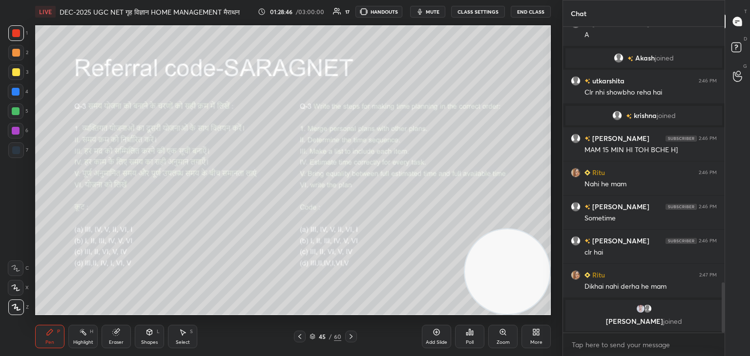
click at [467, 338] on div "Poll" at bounding box center [469, 336] width 29 height 23
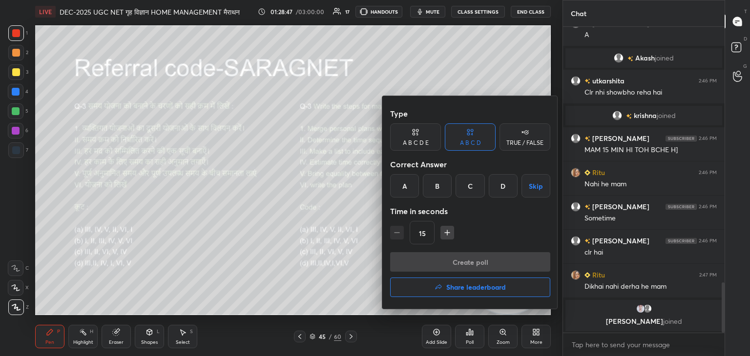
click at [400, 192] on div "A" at bounding box center [404, 185] width 29 height 23
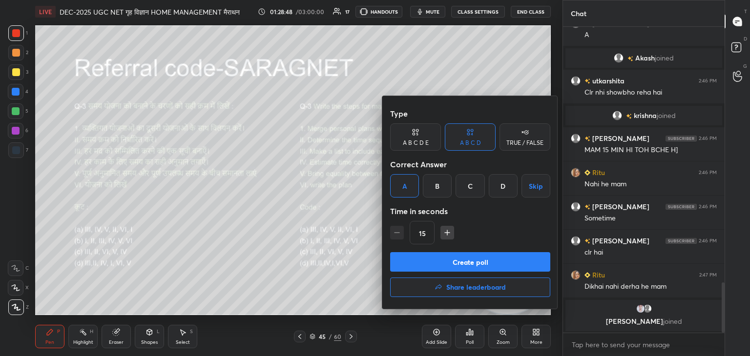
click at [455, 263] on button "Create poll" at bounding box center [470, 262] width 160 height 20
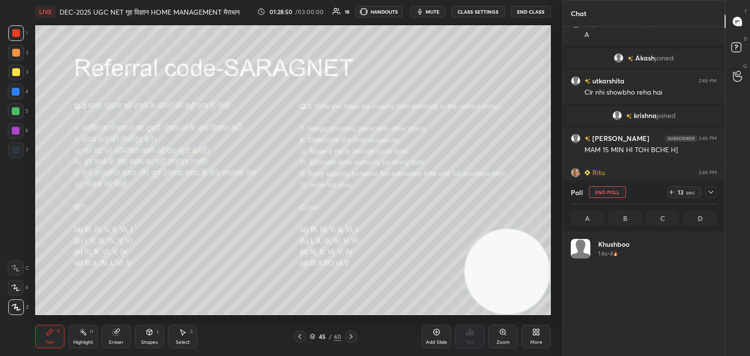
scroll to position [114, 143]
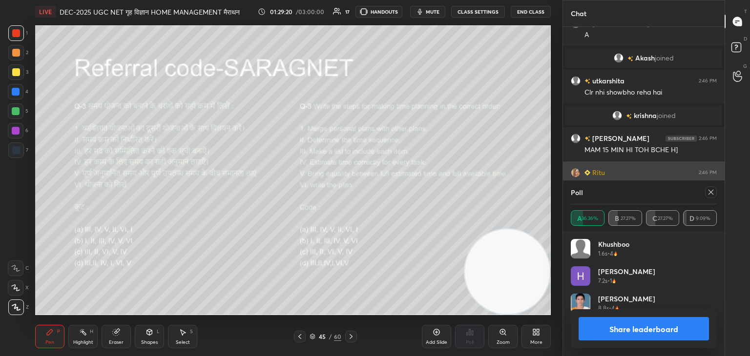
click at [709, 192] on icon at bounding box center [711, 192] width 8 height 8
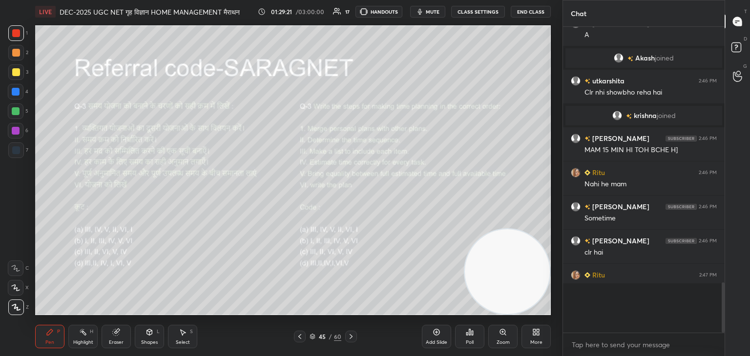
scroll to position [222, 159]
click at [352, 338] on icon at bounding box center [351, 337] width 8 height 8
click at [471, 338] on div "Poll" at bounding box center [469, 336] width 29 height 23
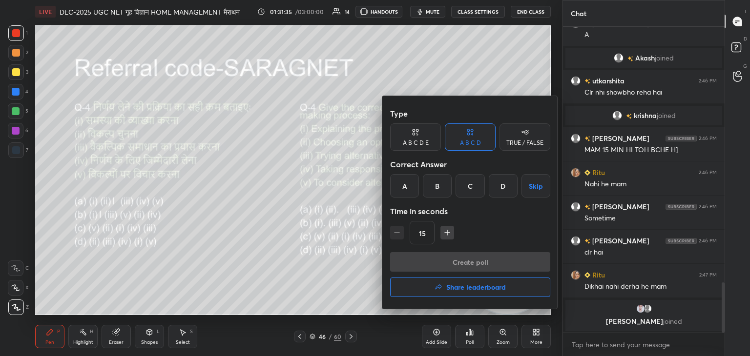
click at [437, 186] on div "B" at bounding box center [437, 185] width 29 height 23
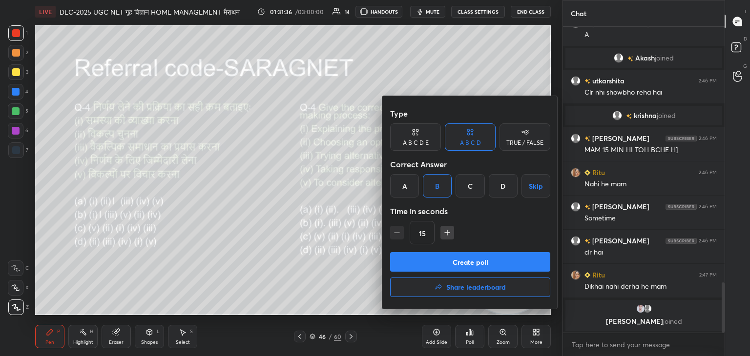
click at [475, 266] on button "Create poll" at bounding box center [470, 262] width 160 height 20
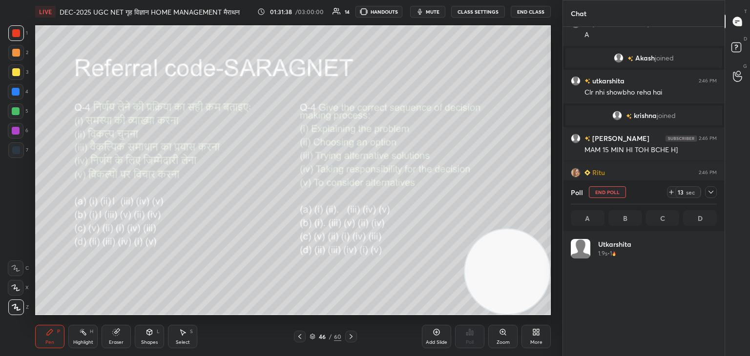
scroll to position [114, 143]
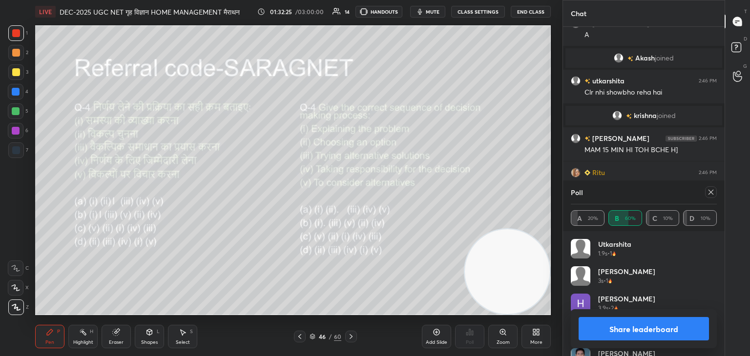
click at [708, 192] on icon at bounding box center [711, 192] width 8 height 8
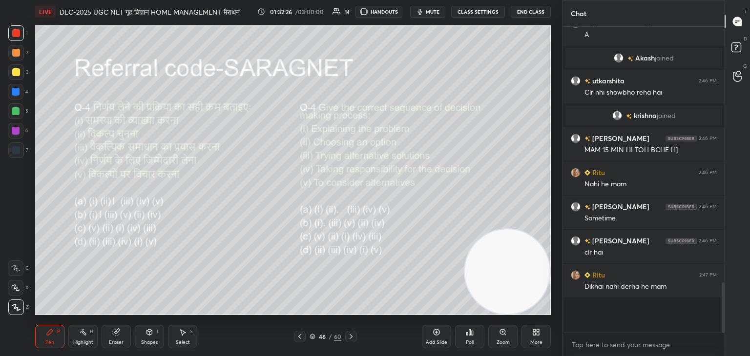
scroll to position [219, 159]
click at [350, 339] on icon at bounding box center [351, 337] width 8 height 8
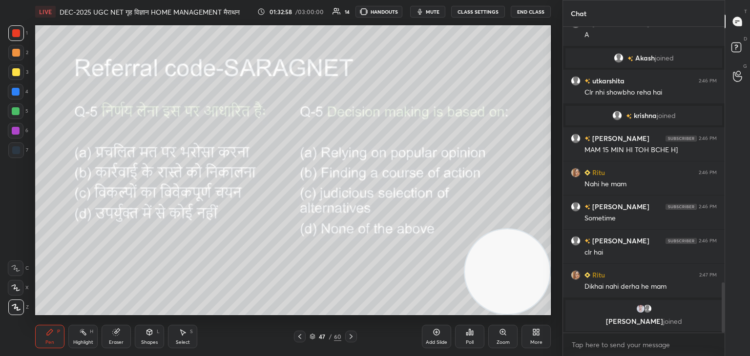
click at [470, 337] on div "Poll" at bounding box center [469, 336] width 29 height 23
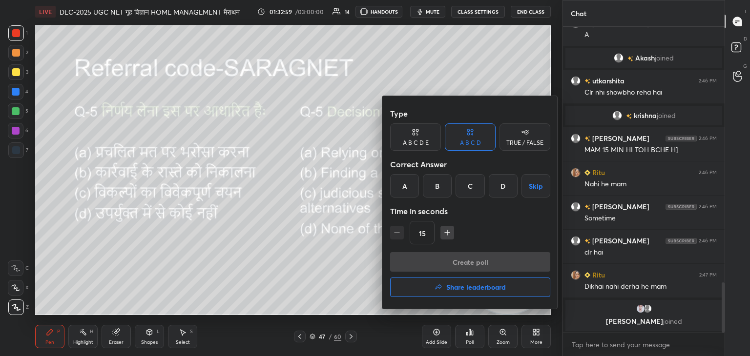
click at [473, 188] on div "C" at bounding box center [469, 185] width 29 height 23
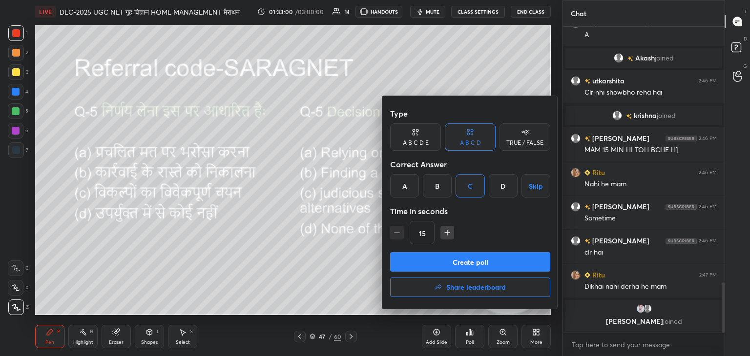
click at [465, 262] on button "Create poll" at bounding box center [470, 262] width 160 height 20
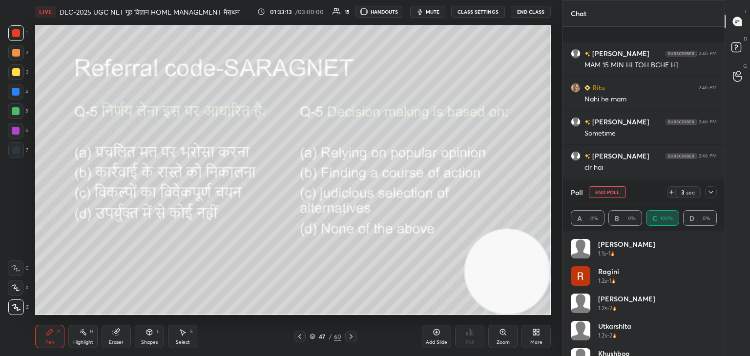
scroll to position [1580, 0]
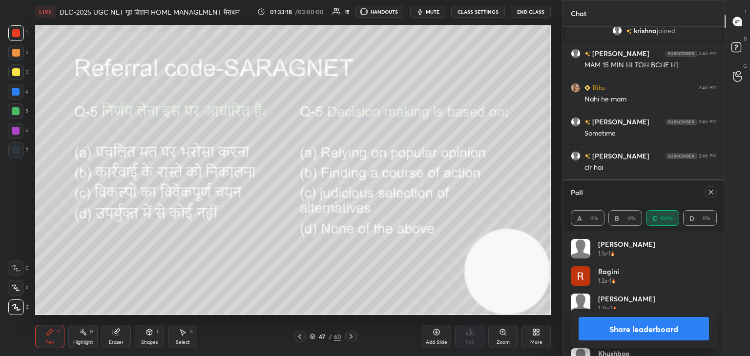
click at [708, 192] on icon at bounding box center [711, 192] width 8 height 8
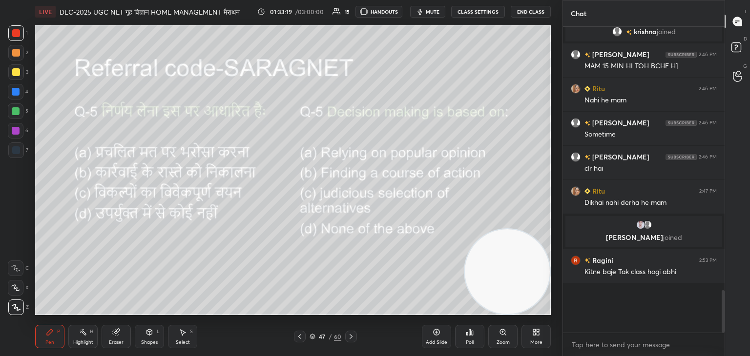
scroll to position [265, 159]
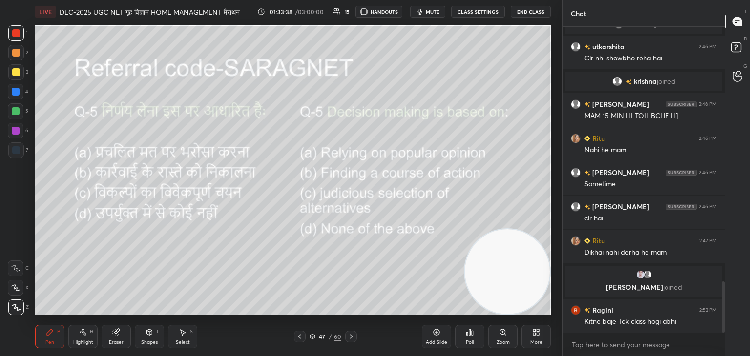
click at [349, 338] on icon at bounding box center [351, 337] width 8 height 8
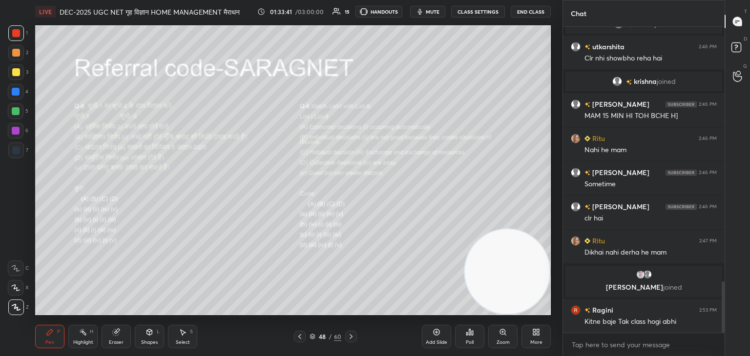
click at [353, 337] on icon at bounding box center [351, 337] width 8 height 8
click at [468, 336] on div "Poll" at bounding box center [469, 336] width 29 height 23
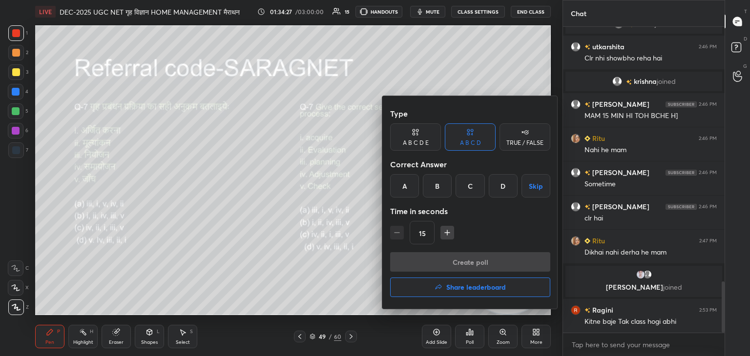
click at [406, 190] on div "A" at bounding box center [404, 185] width 29 height 23
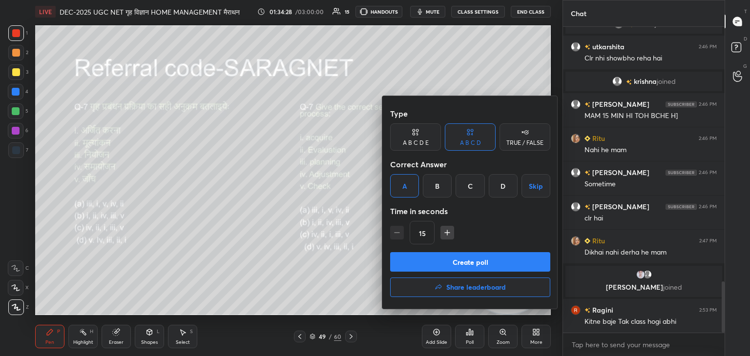
click at [482, 264] on button "Create poll" at bounding box center [470, 262] width 160 height 20
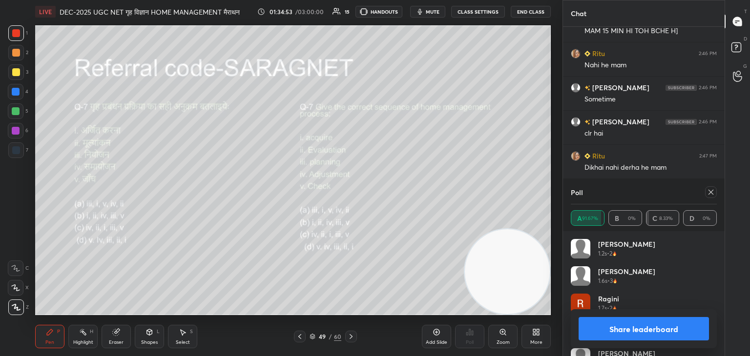
scroll to position [1624, 0]
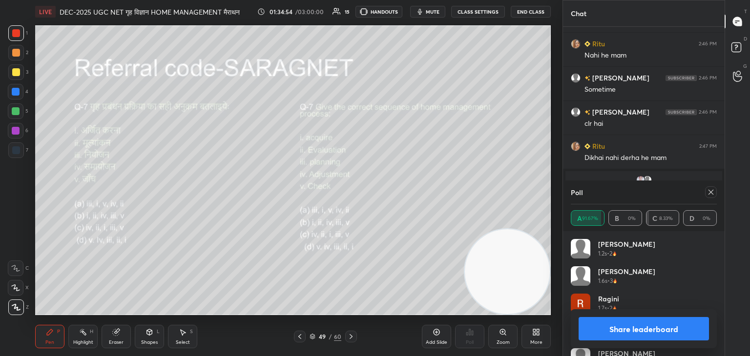
click at [710, 192] on icon at bounding box center [711, 192] width 8 height 8
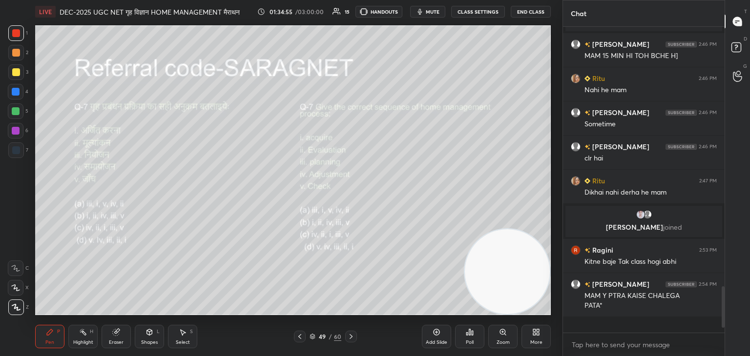
scroll to position [1578, 0]
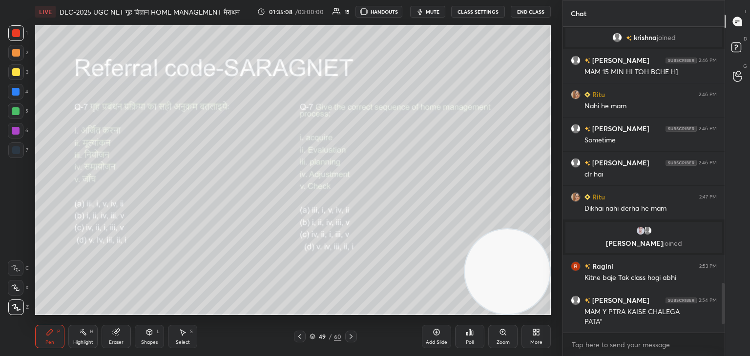
click at [435, 336] on div "Add Slide" at bounding box center [436, 336] width 29 height 23
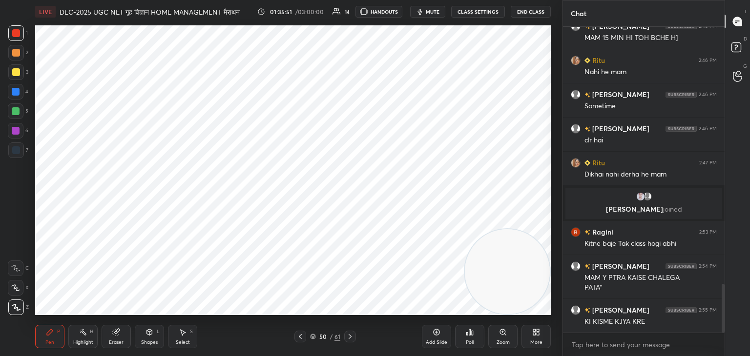
click at [184, 336] on icon at bounding box center [183, 333] width 8 height 8
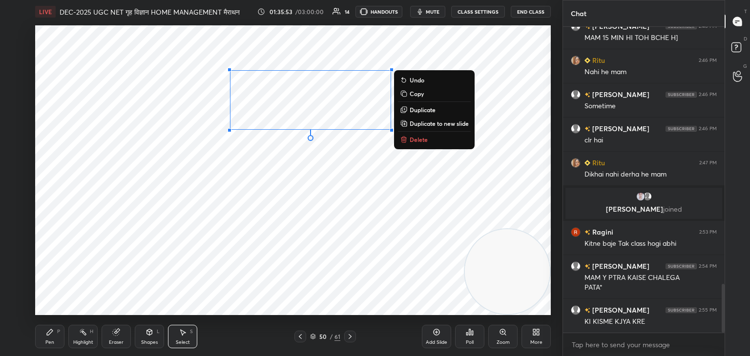
click at [422, 142] on p "Delete" at bounding box center [419, 140] width 18 height 8
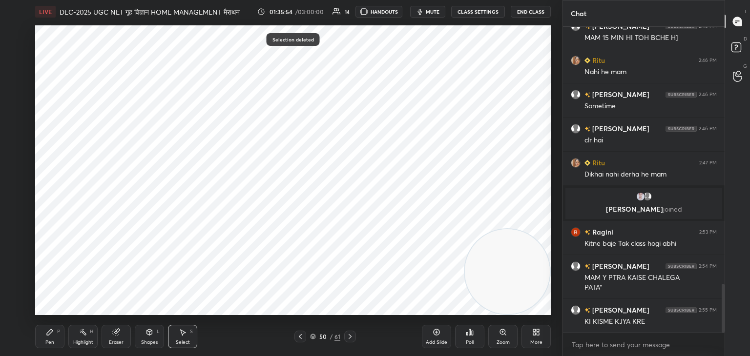
click at [44, 336] on div "Pen P" at bounding box center [49, 336] width 29 height 23
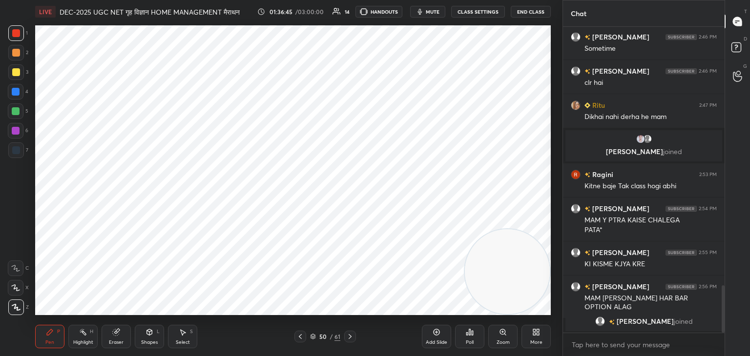
scroll to position [1648, 0]
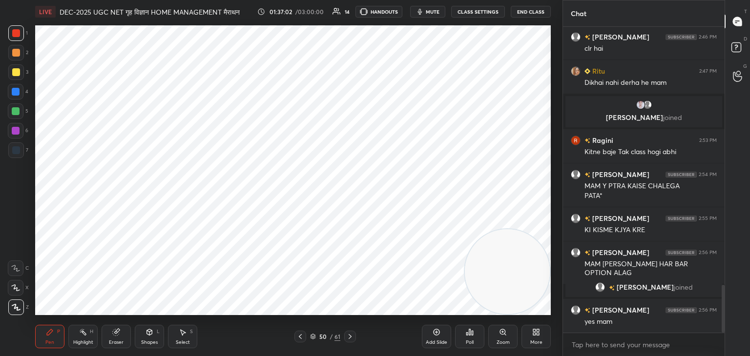
click at [184, 333] on icon at bounding box center [183, 333] width 5 height 6
click at [48, 336] on icon at bounding box center [50, 333] width 8 height 8
click at [111, 340] on div "Eraser" at bounding box center [116, 342] width 15 height 5
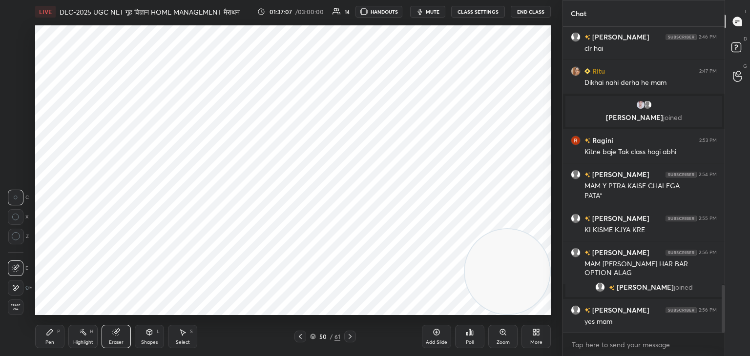
click at [51, 339] on div "Pen P" at bounding box center [49, 336] width 29 height 23
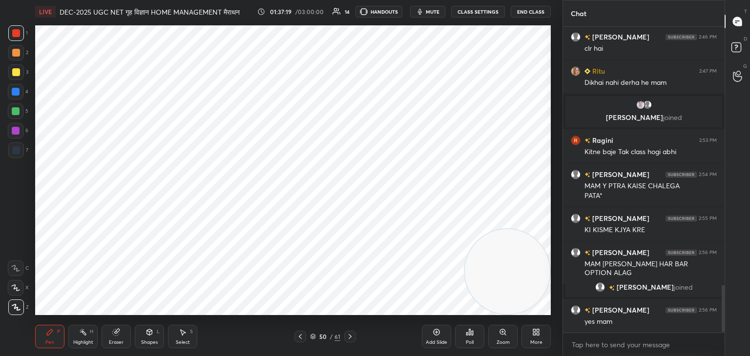
scroll to position [1672, 0]
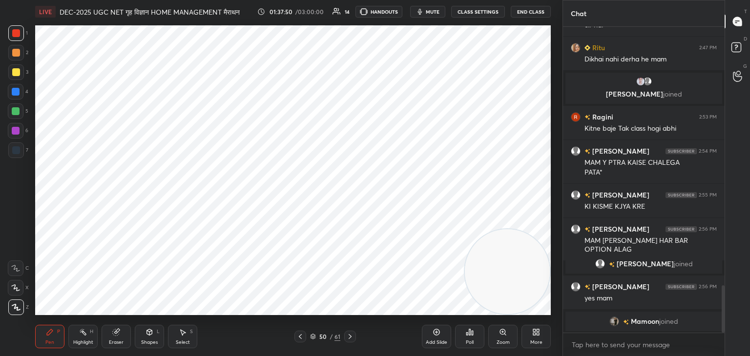
click at [303, 336] on icon at bounding box center [300, 337] width 8 height 8
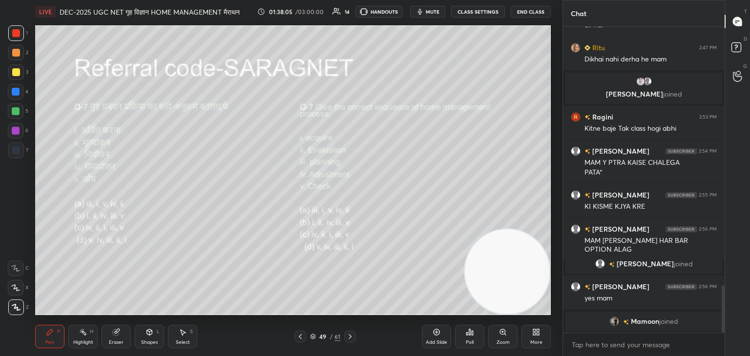
click at [353, 336] on icon at bounding box center [350, 337] width 8 height 8
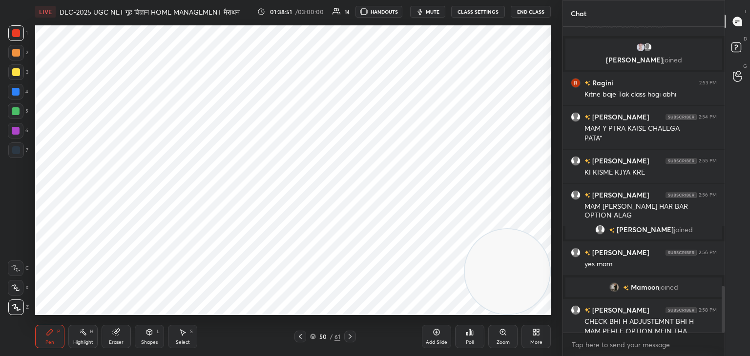
scroll to position [1696, 0]
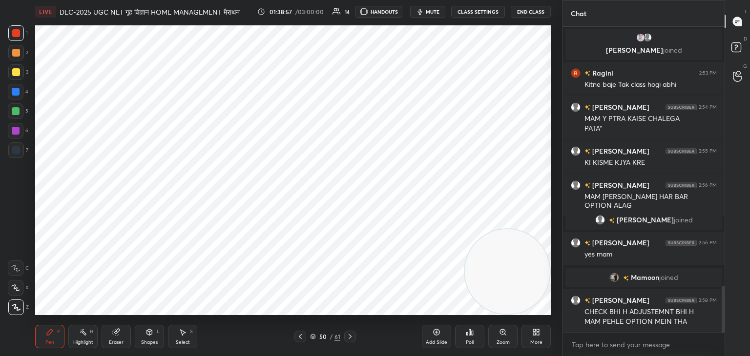
click at [299, 340] on icon at bounding box center [300, 337] width 8 height 8
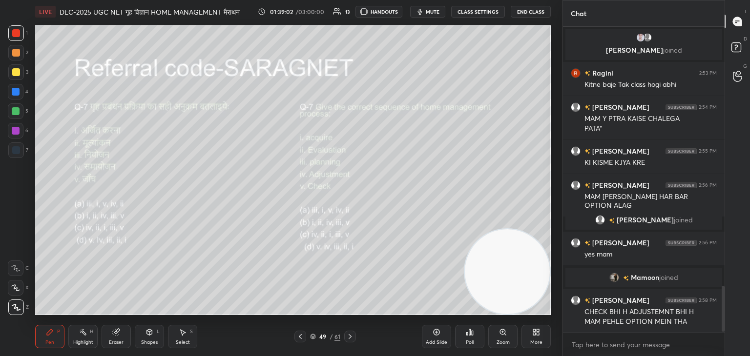
scroll to position [1730, 0]
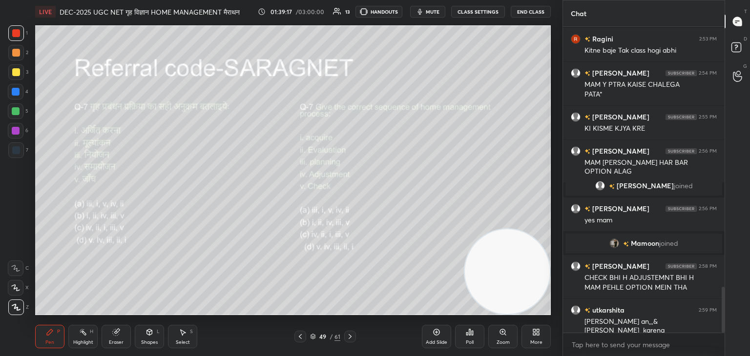
click at [351, 336] on icon at bounding box center [350, 337] width 8 height 8
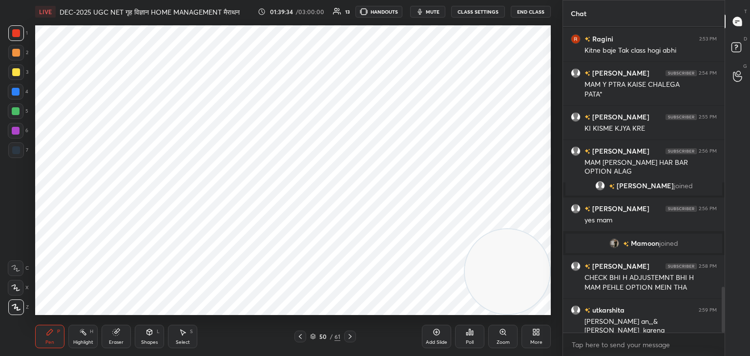
click at [351, 335] on icon at bounding box center [350, 337] width 8 height 8
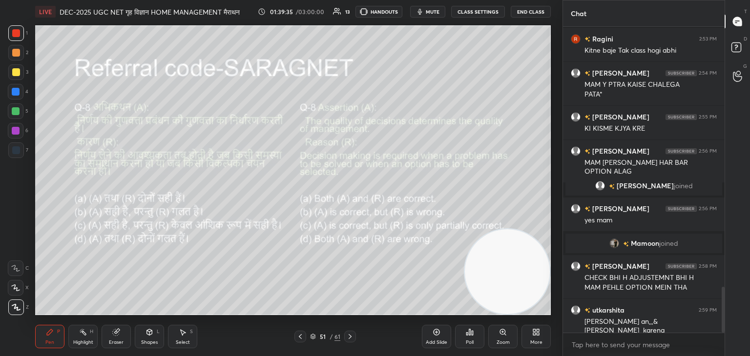
scroll to position [1740, 0]
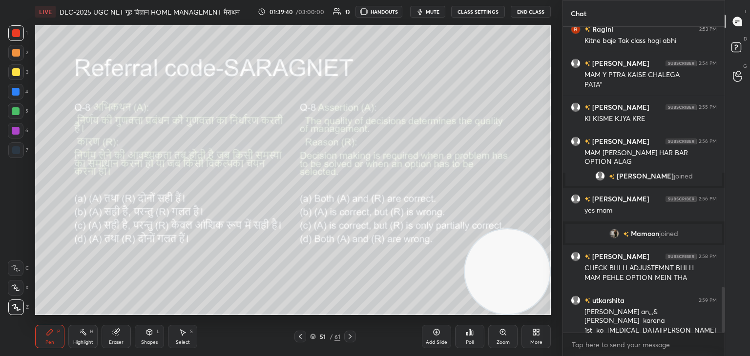
click at [300, 339] on icon at bounding box center [300, 337] width 8 height 8
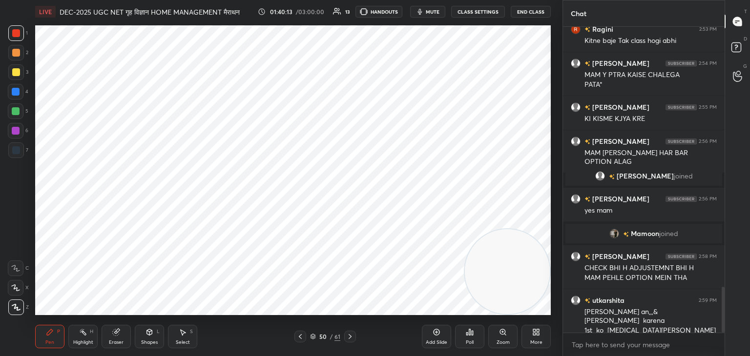
click at [299, 336] on icon at bounding box center [300, 337] width 8 height 8
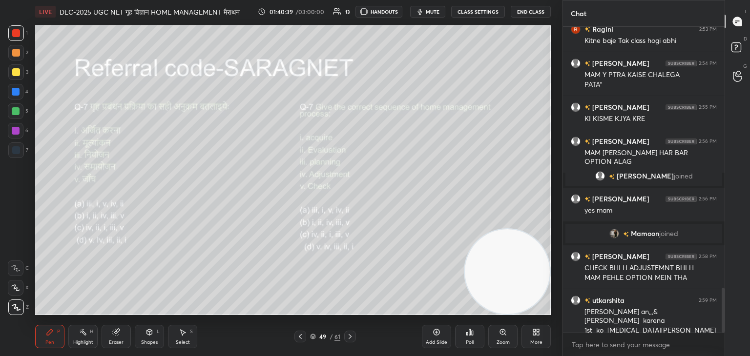
scroll to position [1774, 0]
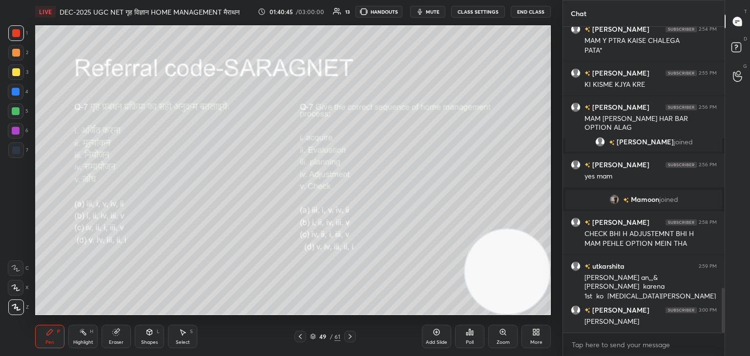
click at [300, 338] on icon at bounding box center [300, 336] width 3 height 5
click at [352, 338] on icon at bounding box center [350, 337] width 8 height 8
click at [351, 337] on icon at bounding box center [350, 337] width 8 height 8
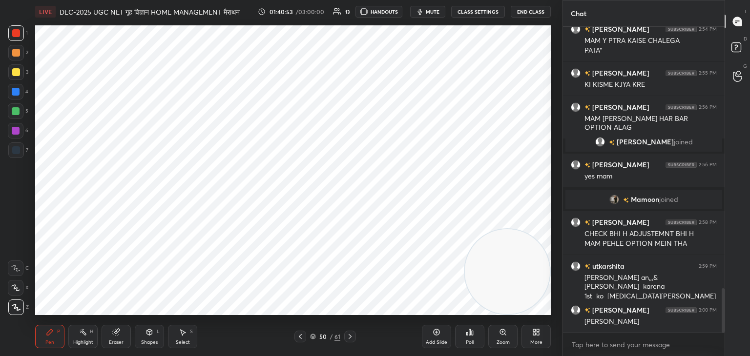
scroll to position [1808, 0]
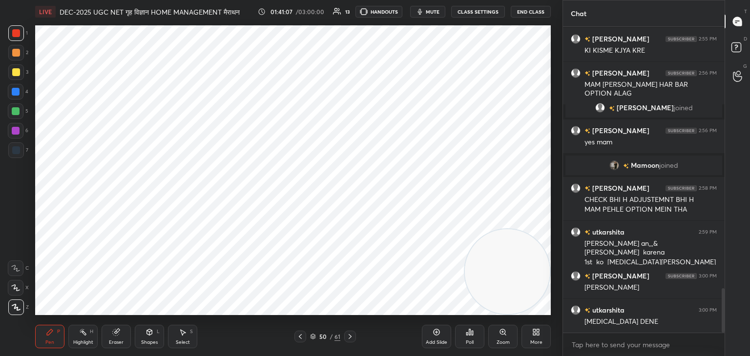
click at [351, 336] on icon at bounding box center [350, 337] width 8 height 8
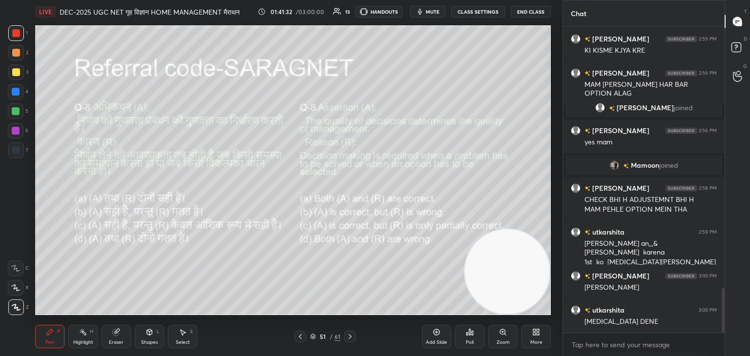
click at [470, 340] on div "Poll" at bounding box center [470, 342] width 8 height 5
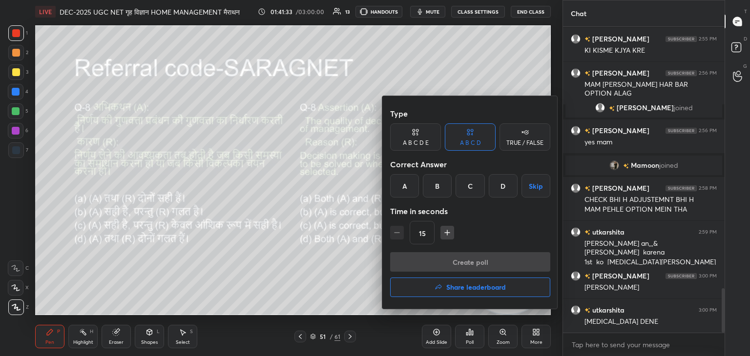
click at [411, 190] on div "A" at bounding box center [404, 185] width 29 height 23
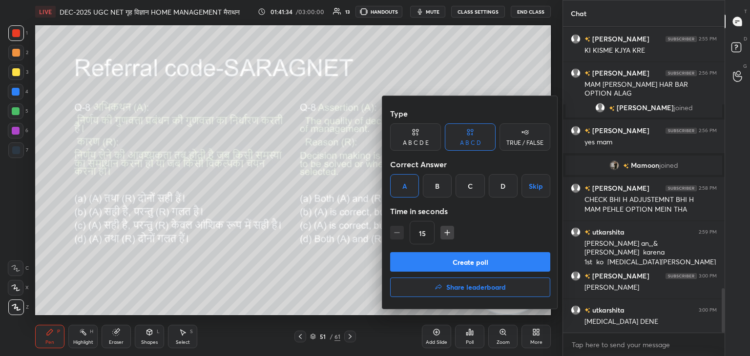
click at [482, 265] on button "Create poll" at bounding box center [470, 262] width 160 height 20
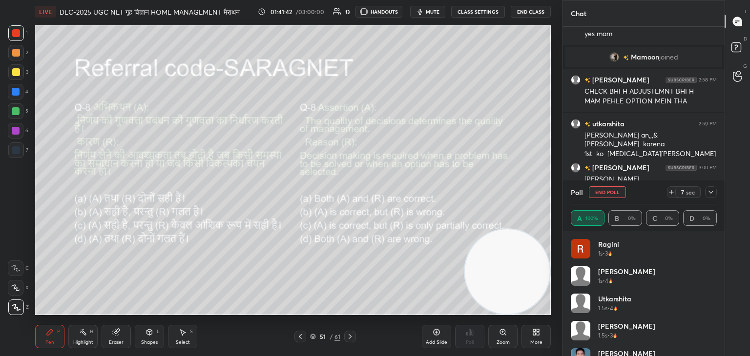
scroll to position [1880, 0]
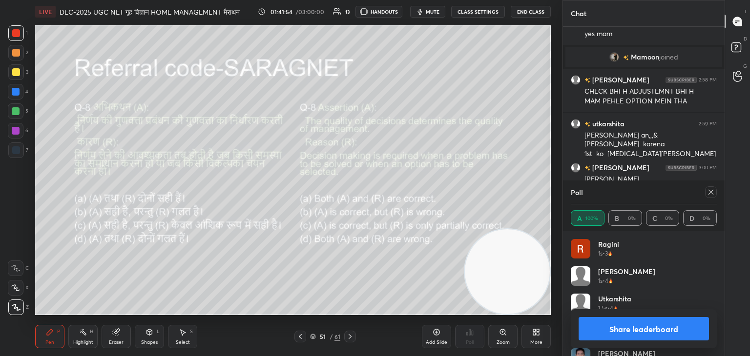
click at [709, 193] on icon at bounding box center [711, 192] width 8 height 8
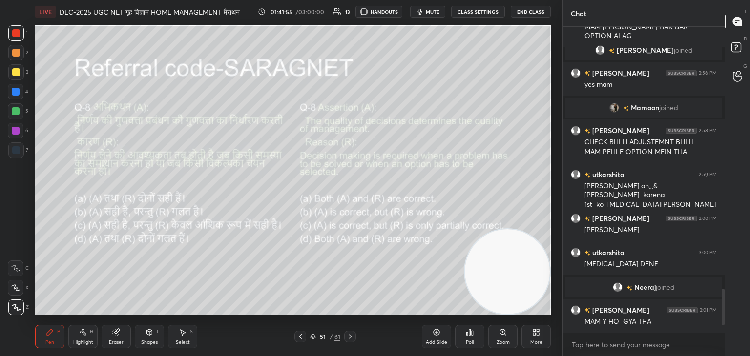
scroll to position [1829, 0]
click at [351, 337] on icon at bounding box center [350, 337] width 8 height 8
click at [349, 336] on icon at bounding box center [350, 337] width 8 height 8
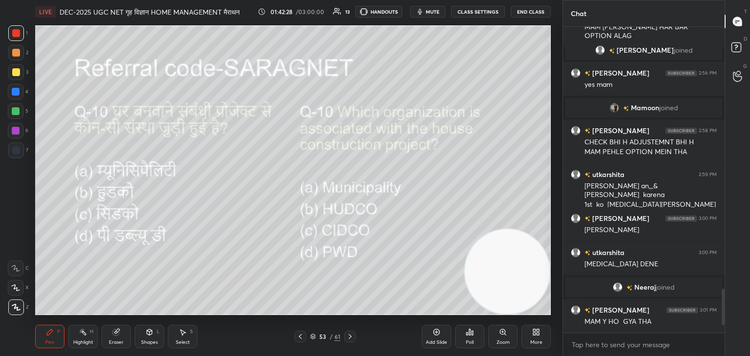
click at [469, 343] on div "Poll" at bounding box center [470, 342] width 8 height 5
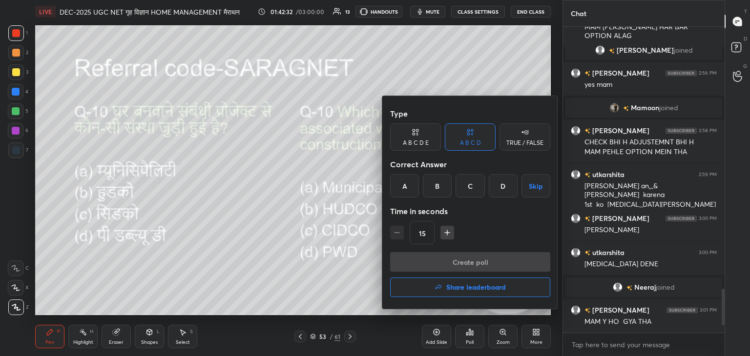
click at [436, 188] on div "B" at bounding box center [437, 185] width 29 height 23
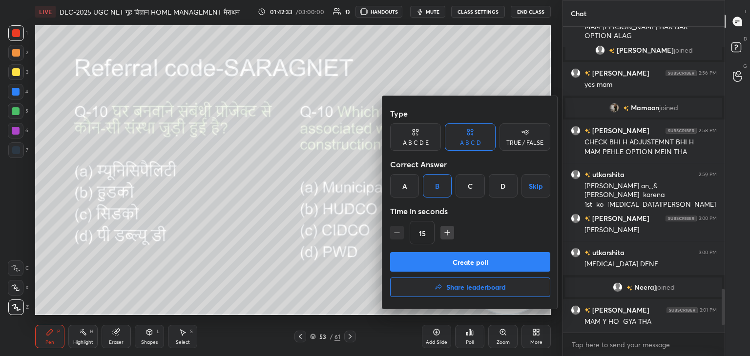
click at [467, 265] on button "Create poll" at bounding box center [470, 262] width 160 height 20
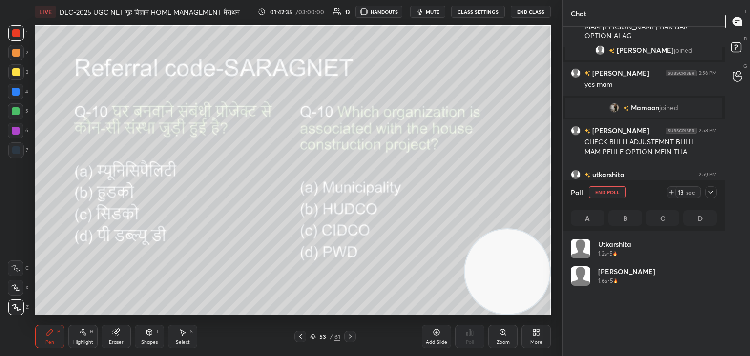
scroll to position [114, 143]
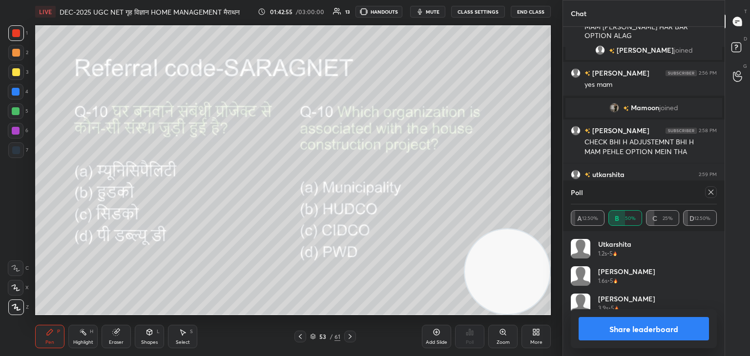
click at [715, 193] on div at bounding box center [711, 192] width 12 height 12
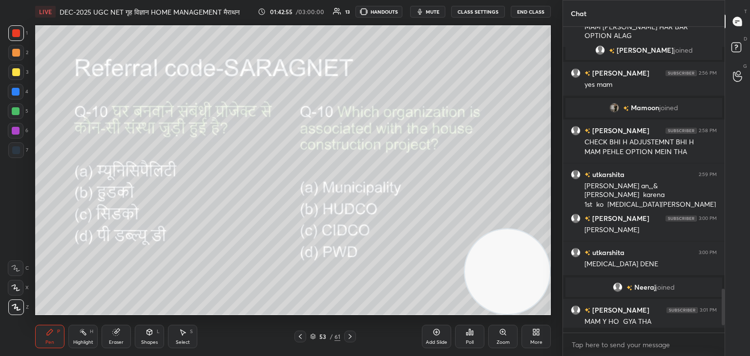
scroll to position [3, 3]
click at [465, 333] on div "Poll" at bounding box center [469, 336] width 29 height 23
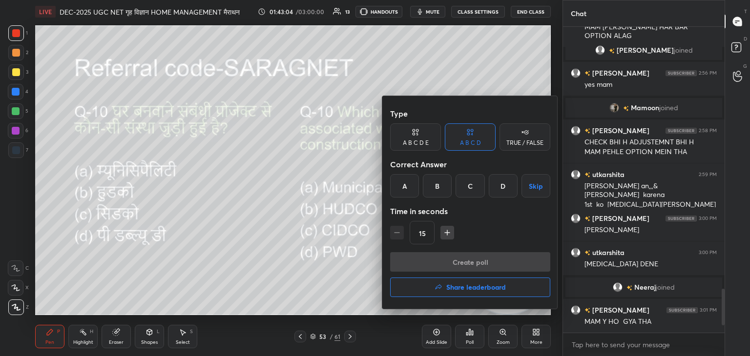
click at [348, 275] on div at bounding box center [375, 178] width 750 height 356
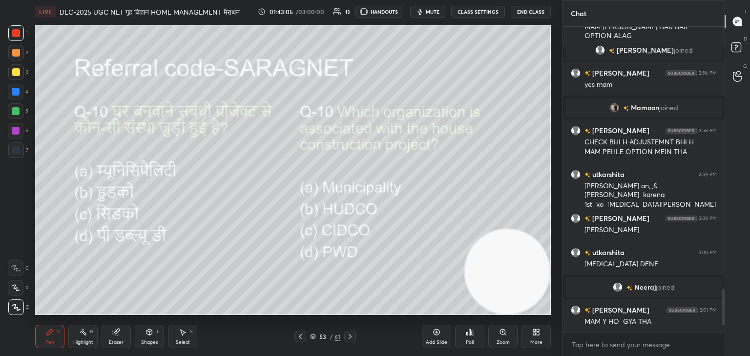
click at [440, 336] on icon at bounding box center [437, 333] width 8 height 8
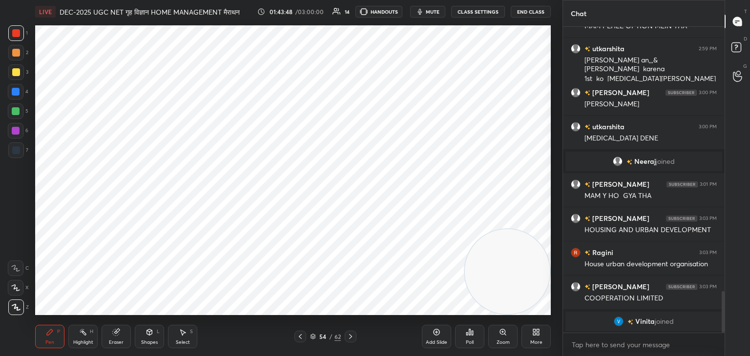
scroll to position [1979, 0]
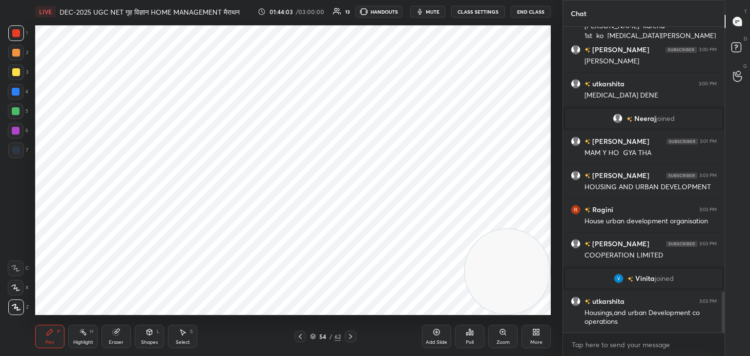
click at [305, 338] on div at bounding box center [300, 337] width 12 height 12
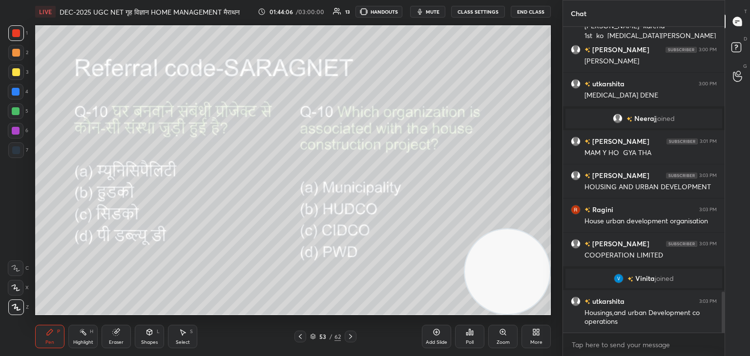
click at [353, 338] on icon at bounding box center [351, 337] width 8 height 8
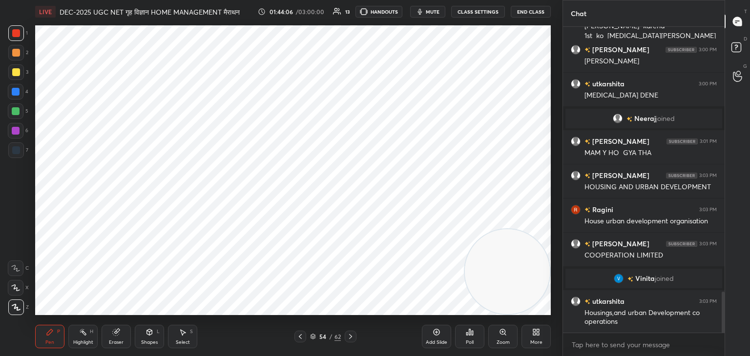
click at [351, 338] on icon at bounding box center [351, 337] width 8 height 8
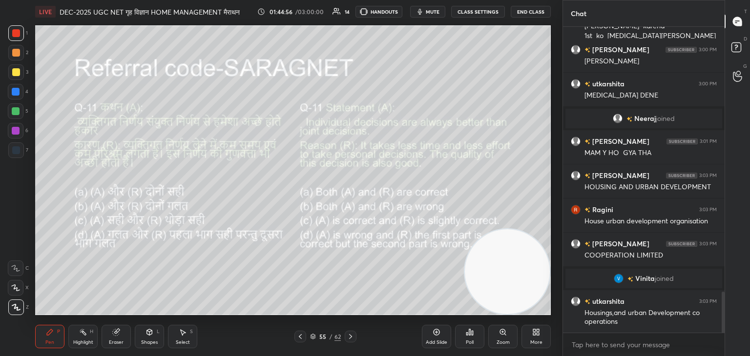
click at [467, 335] on icon at bounding box center [466, 334] width 1 height 2
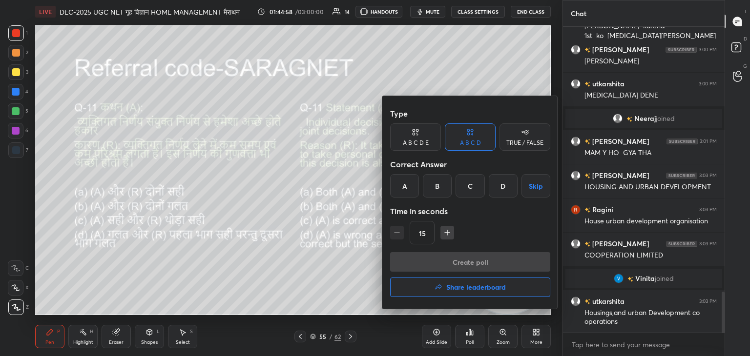
click at [500, 187] on div "D" at bounding box center [503, 185] width 29 height 23
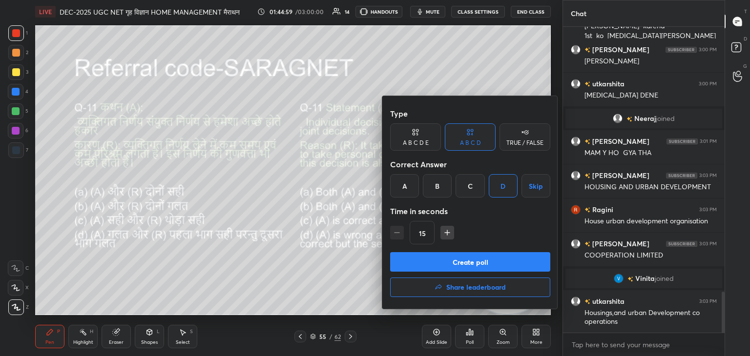
click at [488, 266] on button "Create poll" at bounding box center [470, 262] width 160 height 20
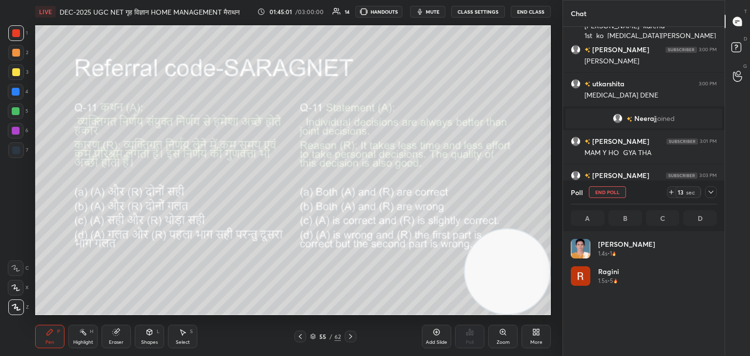
scroll to position [114, 143]
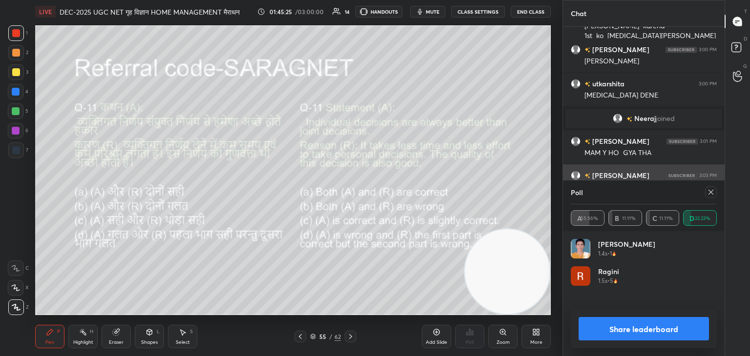
click at [708, 194] on icon at bounding box center [711, 192] width 8 height 8
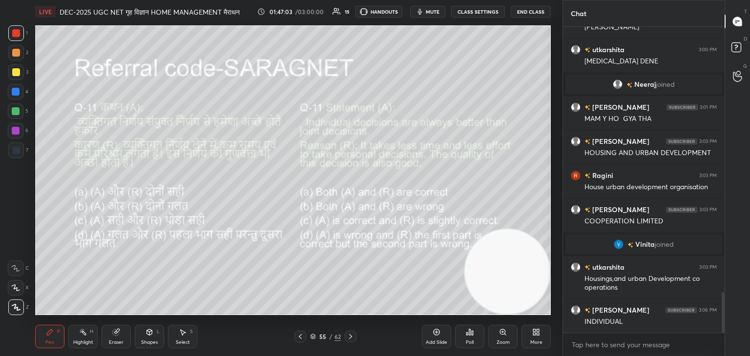
scroll to position [2047, 0]
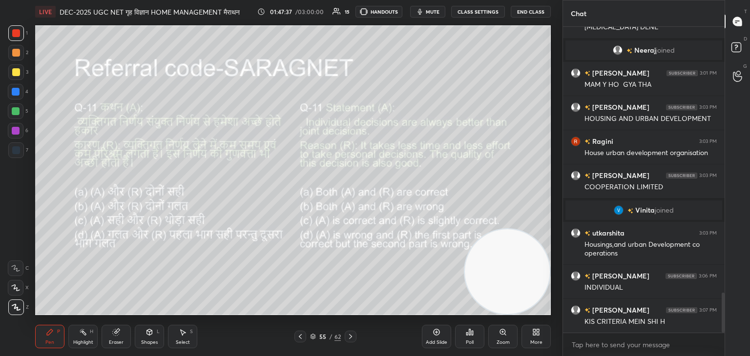
click at [354, 338] on icon at bounding box center [351, 337] width 8 height 8
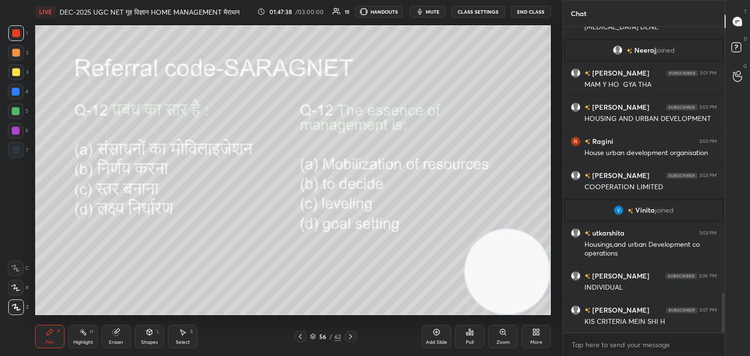
scroll to position [2090, 0]
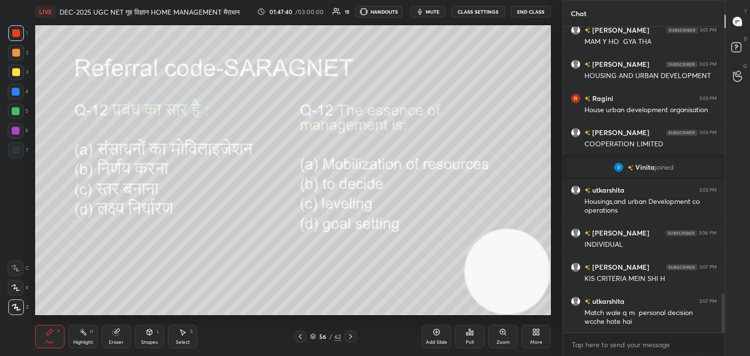
click at [350, 337] on icon at bounding box center [351, 337] width 8 height 8
click at [351, 337] on icon at bounding box center [350, 336] width 3 height 5
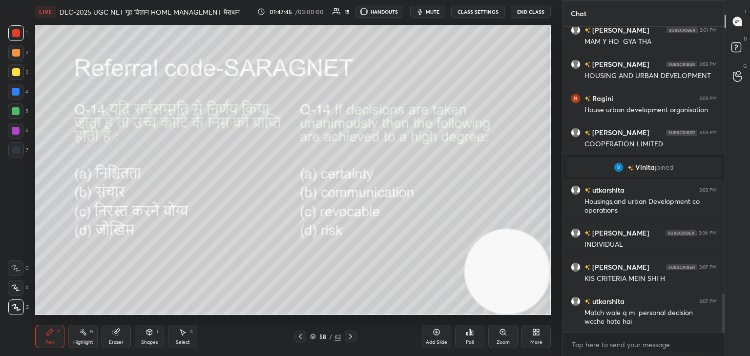
click at [350, 336] on icon at bounding box center [350, 336] width 3 height 5
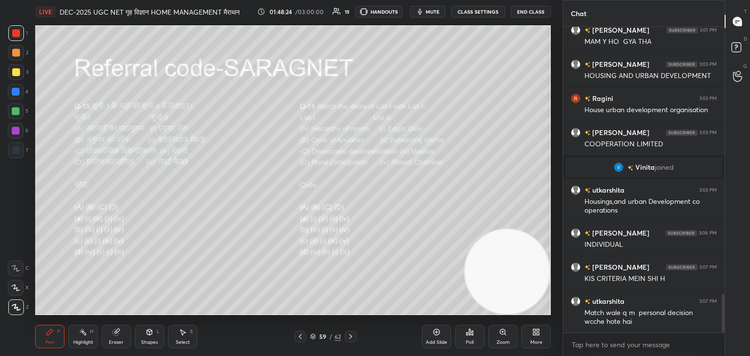
scroll to position [2133, 0]
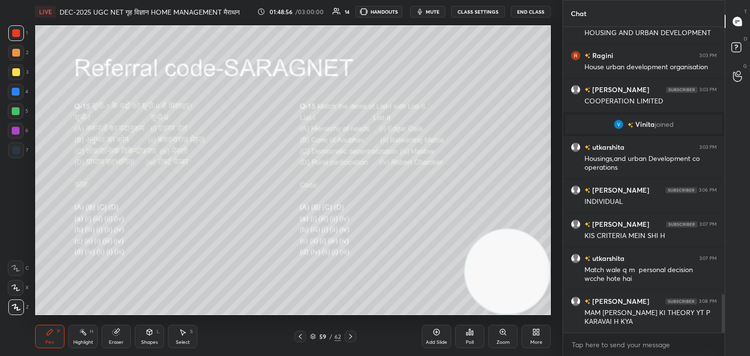
click at [475, 343] on div "Poll" at bounding box center [469, 336] width 29 height 23
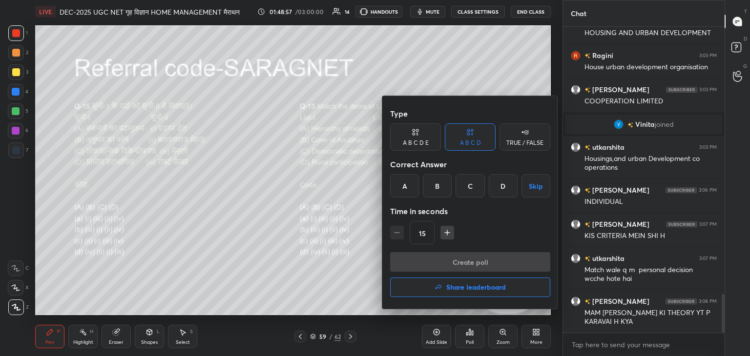
click at [285, 284] on div at bounding box center [375, 178] width 750 height 356
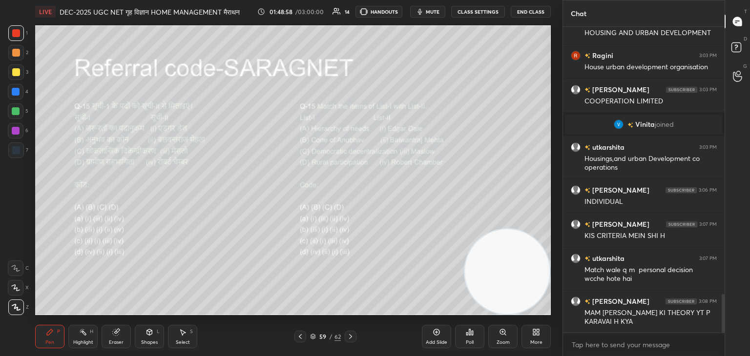
click at [496, 340] on div "Zoom" at bounding box center [502, 342] width 13 height 5
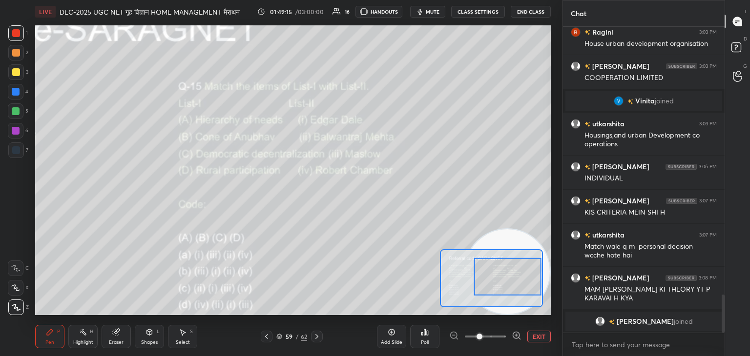
scroll to position [2169, 0]
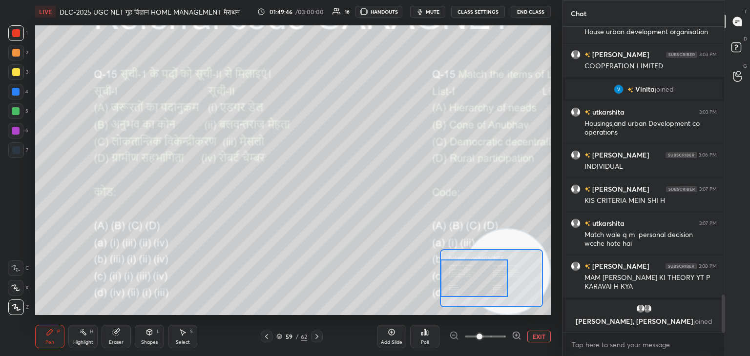
click at [524, 338] on div "EXIT" at bounding box center [500, 337] width 102 height 12
click at [525, 339] on div "EXIT" at bounding box center [500, 337] width 102 height 12
click at [542, 337] on button "EXIT" at bounding box center [538, 337] width 23 height 12
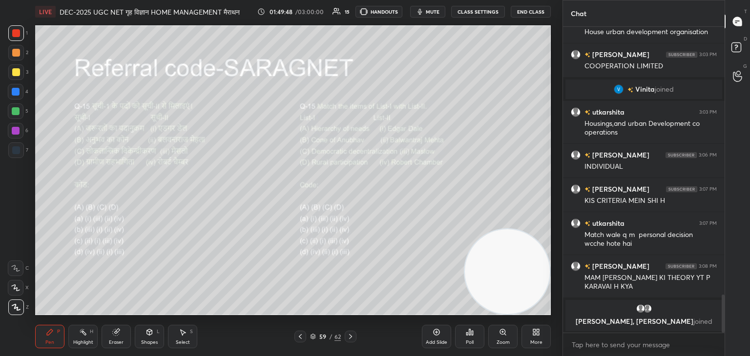
click at [469, 341] on div "Poll" at bounding box center [470, 342] width 8 height 5
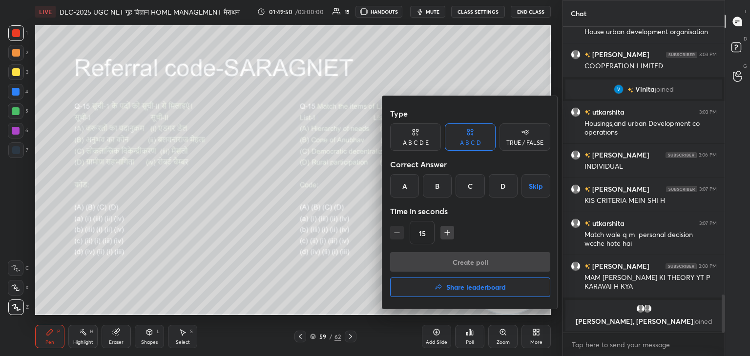
click at [435, 193] on div "B" at bounding box center [437, 185] width 29 height 23
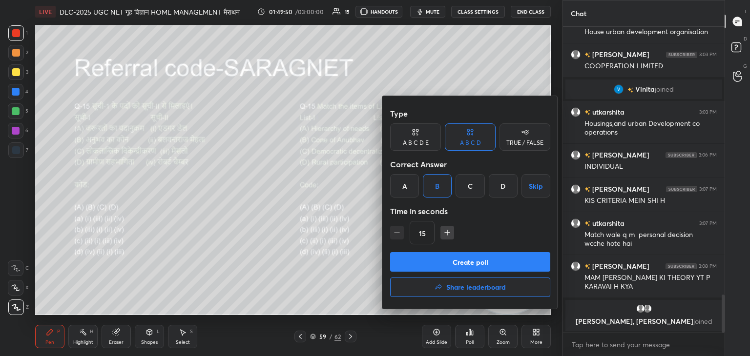
click at [467, 260] on button "Create poll" at bounding box center [470, 262] width 160 height 20
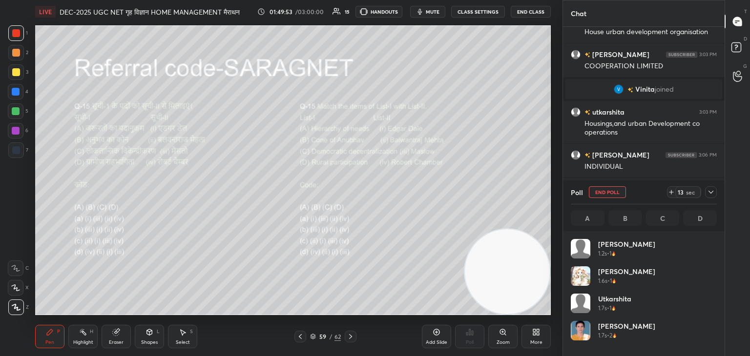
scroll to position [114, 143]
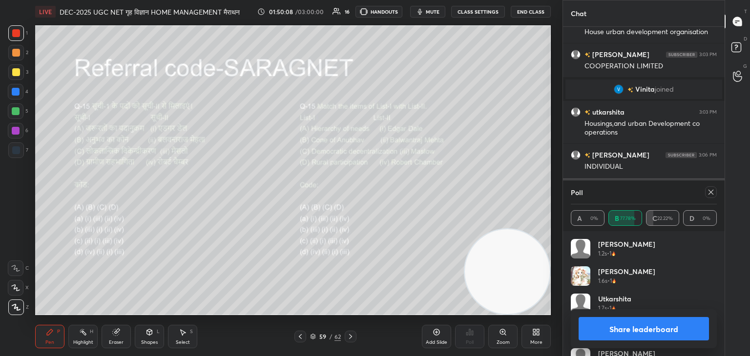
click at [711, 191] on icon at bounding box center [711, 192] width 8 height 8
type textarea "x"
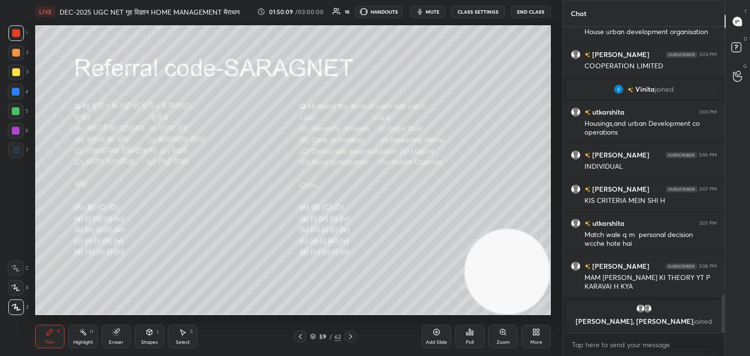
scroll to position [223, 159]
click at [348, 336] on icon at bounding box center [351, 337] width 8 height 8
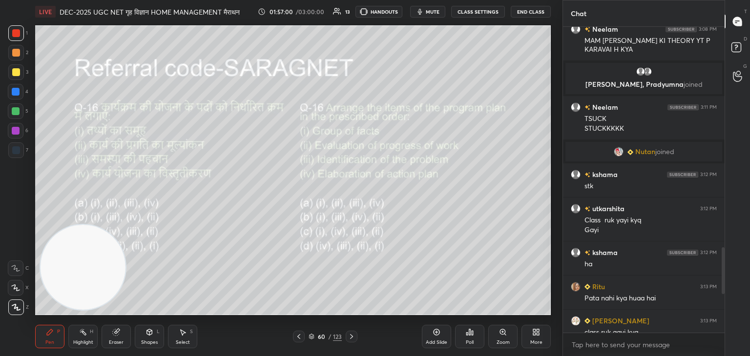
scroll to position [1120, 0]
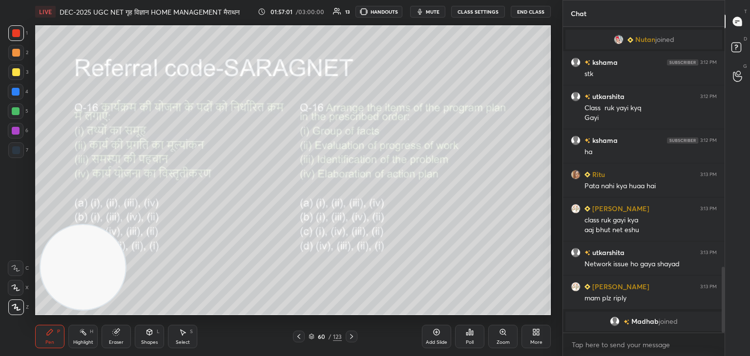
drag, startPoint x: 723, startPoint y: 267, endPoint x: 728, endPoint y: 322, distance: 54.9
click at [728, 322] on div "Chat [PERSON_NAME], [PERSON_NAME] joined Neelam 3:11 PM TSUCK STUCKKKKK [PERSON…" at bounding box center [655, 178] width 187 height 356
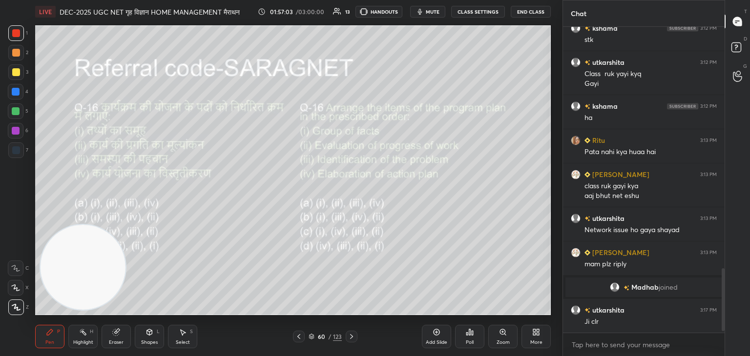
scroll to position [1188, 0]
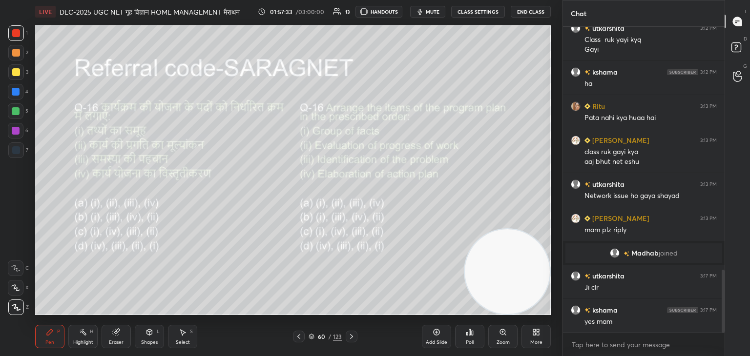
click at [467, 340] on div "Poll" at bounding box center [470, 342] width 8 height 5
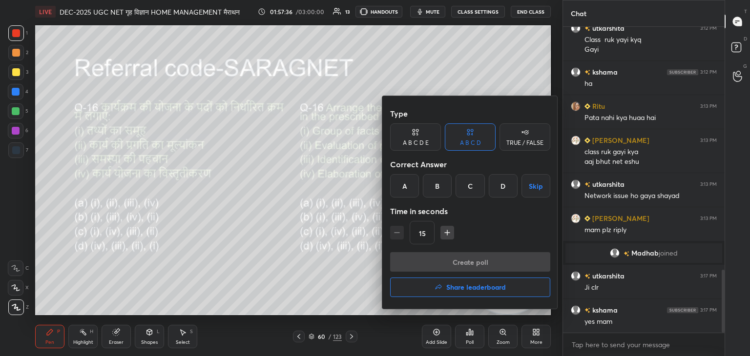
click at [449, 187] on div "B" at bounding box center [437, 185] width 29 height 23
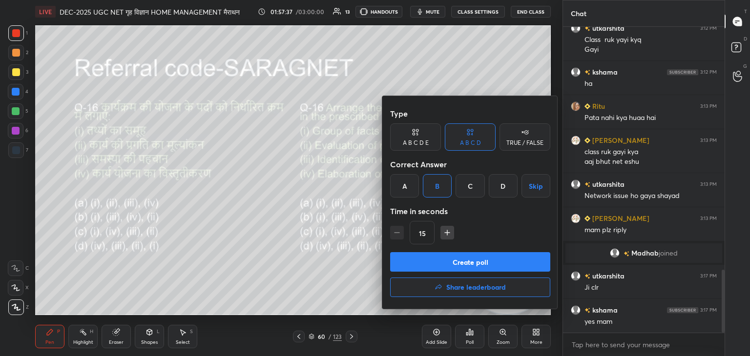
click at [470, 259] on button "Create poll" at bounding box center [470, 262] width 160 height 20
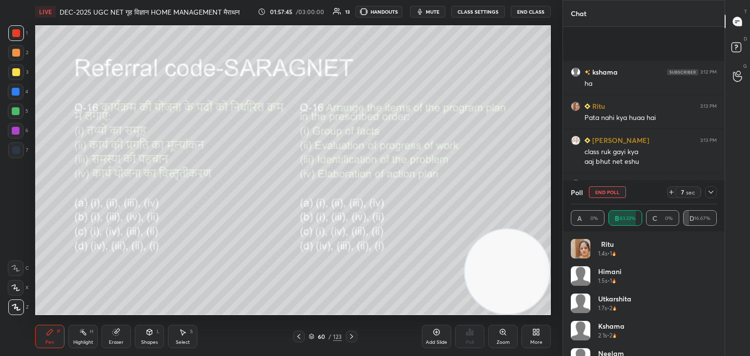
scroll to position [1273, 0]
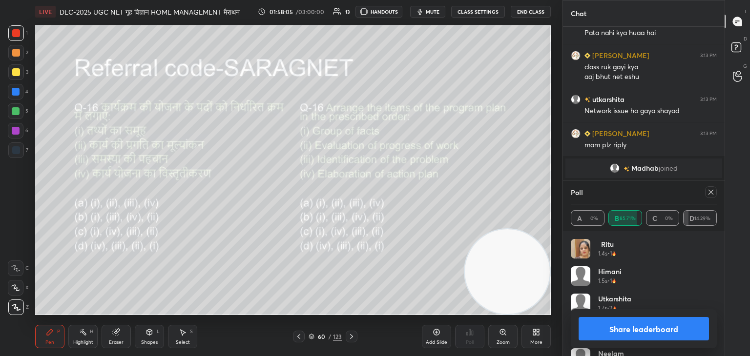
click at [709, 192] on icon at bounding box center [711, 192] width 8 height 8
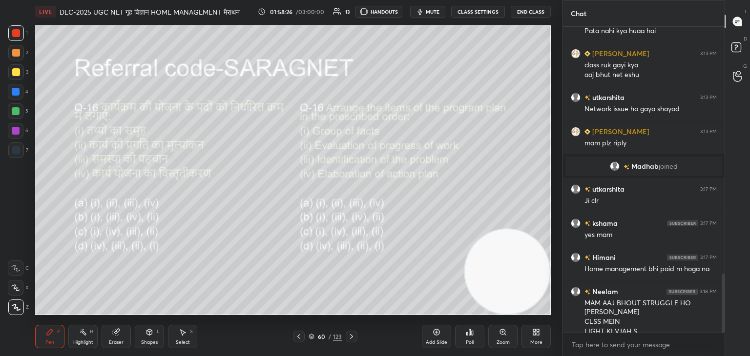
scroll to position [1285, 0]
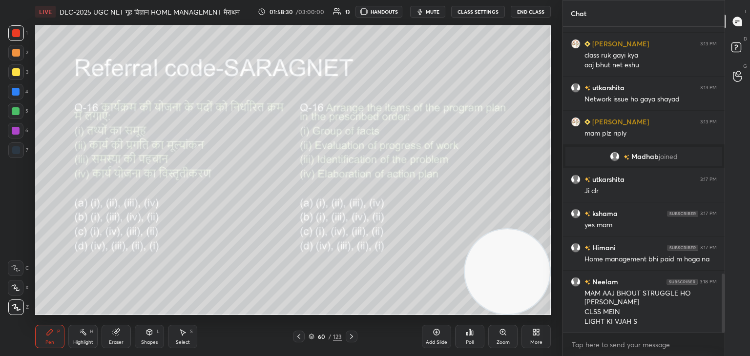
click at [350, 337] on icon at bounding box center [352, 337] width 8 height 8
click at [470, 340] on div "Poll" at bounding box center [470, 342] width 8 height 5
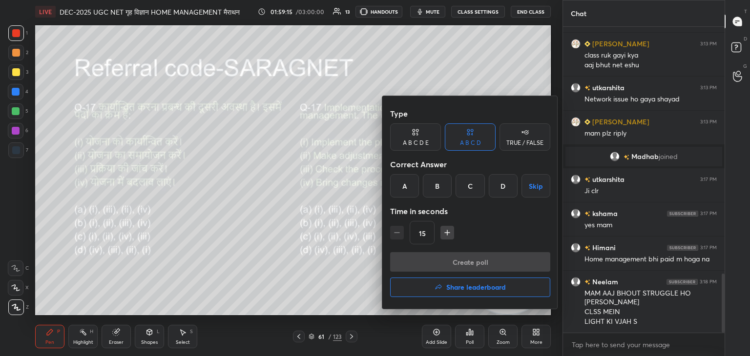
click at [411, 189] on div "A" at bounding box center [404, 185] width 29 height 23
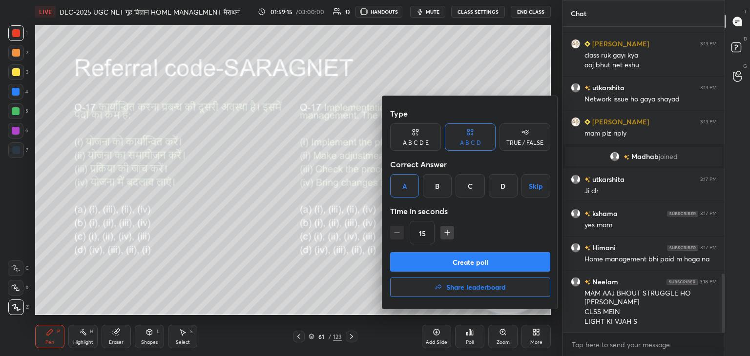
click at [468, 259] on button "Create poll" at bounding box center [470, 262] width 160 height 20
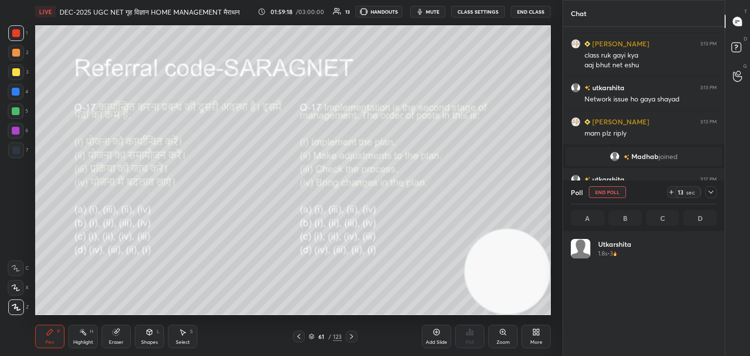
scroll to position [114, 143]
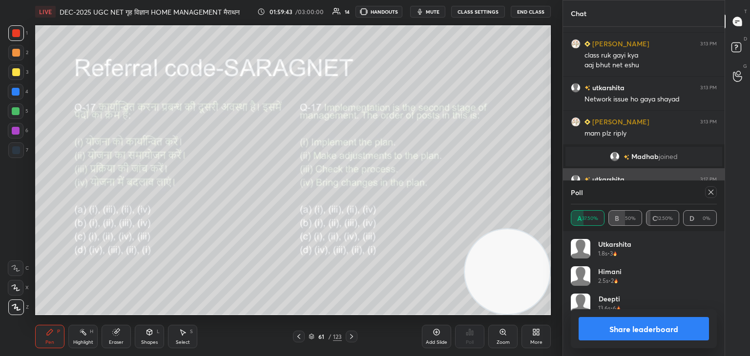
click at [706, 193] on div at bounding box center [711, 192] width 12 height 12
type textarea "x"
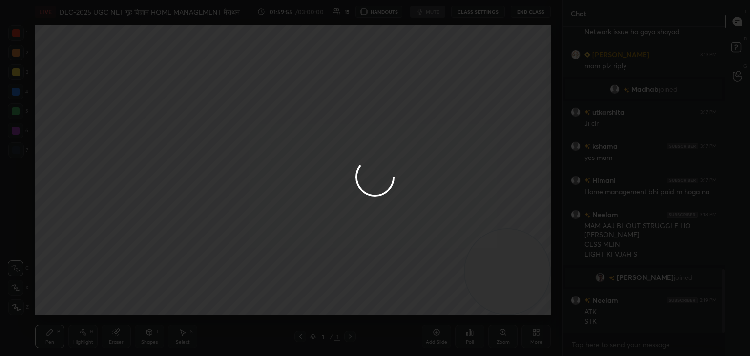
scroll to position [1176, 0]
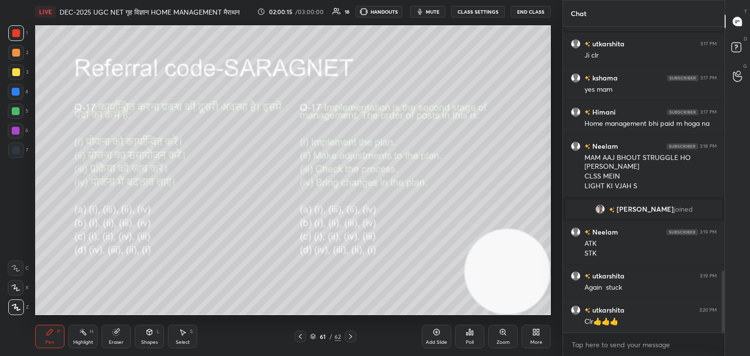
click at [180, 336] on icon at bounding box center [183, 333] width 8 height 8
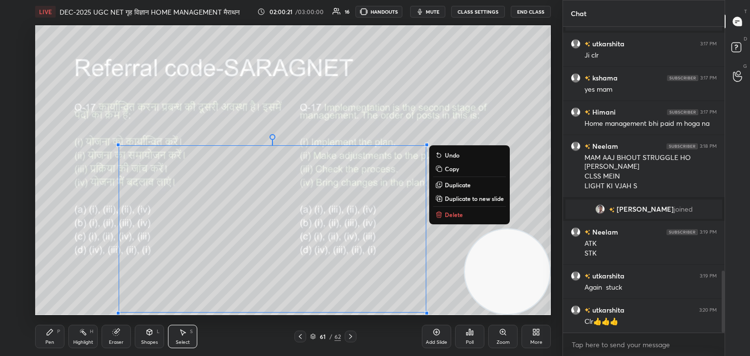
click at [455, 216] on p "Delete" at bounding box center [454, 215] width 18 height 8
click at [456, 217] on div "0 ° Undo Copy Duplicate Duplicate to new slide Delete" at bounding box center [293, 170] width 516 height 290
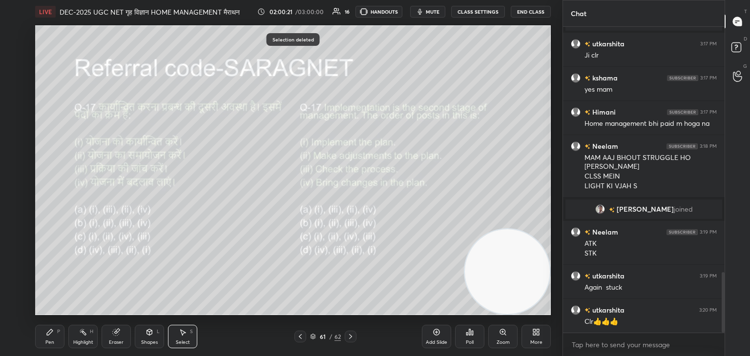
scroll to position [1244, 0]
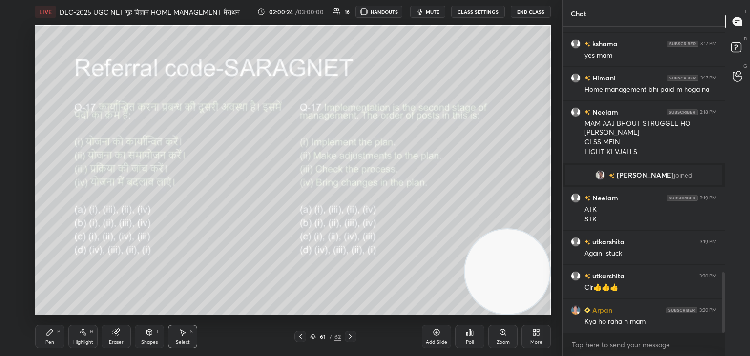
click at [49, 338] on div "Pen P" at bounding box center [49, 336] width 29 height 23
click at [477, 338] on div "Poll" at bounding box center [469, 336] width 29 height 23
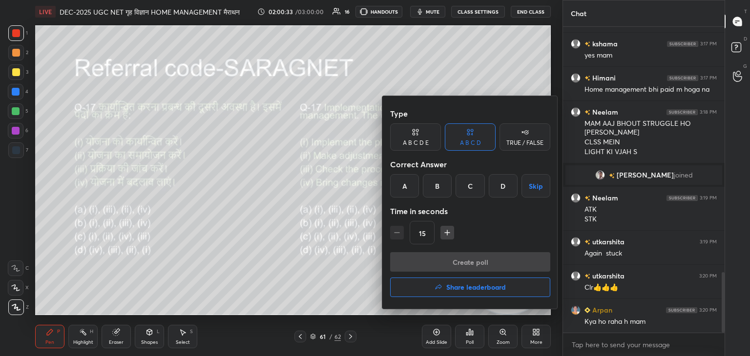
click at [316, 273] on div at bounding box center [375, 178] width 750 height 356
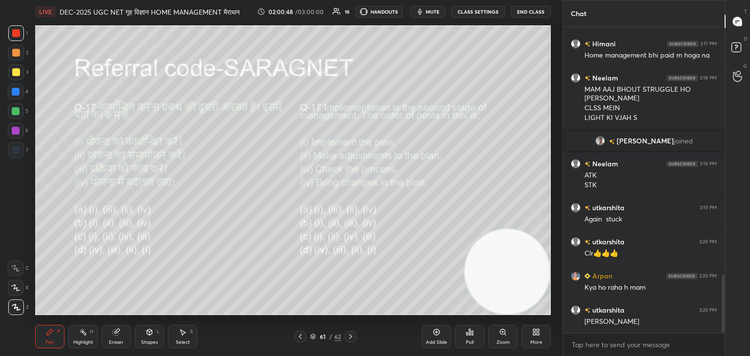
scroll to position [1312, 0]
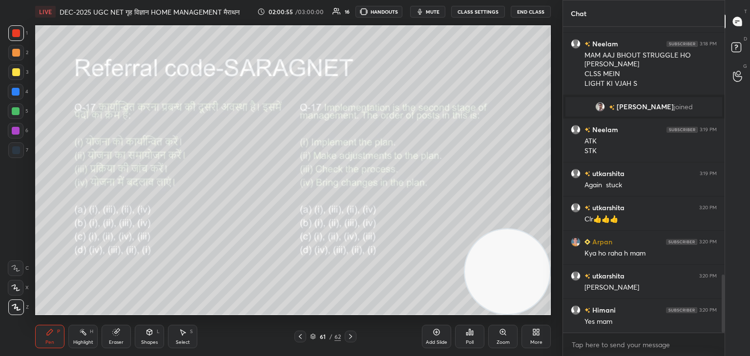
click at [351, 337] on icon at bounding box center [350, 336] width 3 height 5
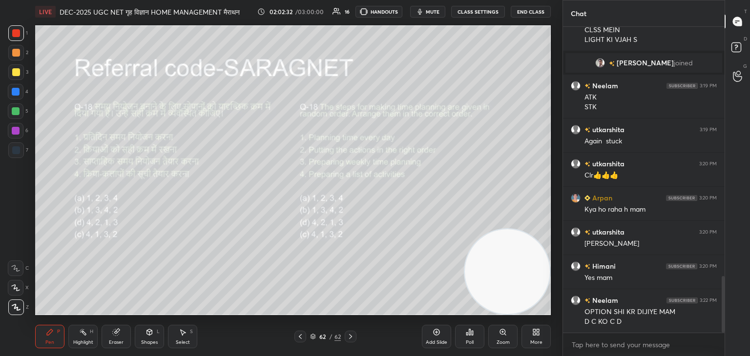
scroll to position [1380, 0]
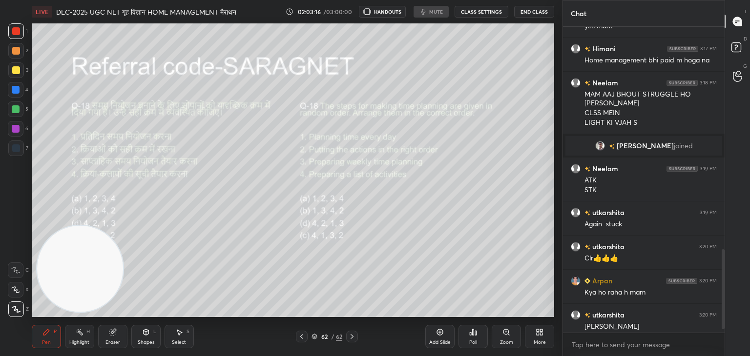
scroll to position [48525, 48296]
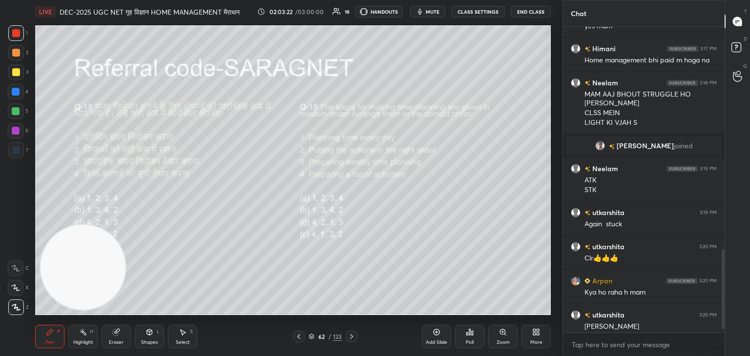
click at [470, 340] on div "Poll" at bounding box center [470, 342] width 8 height 5
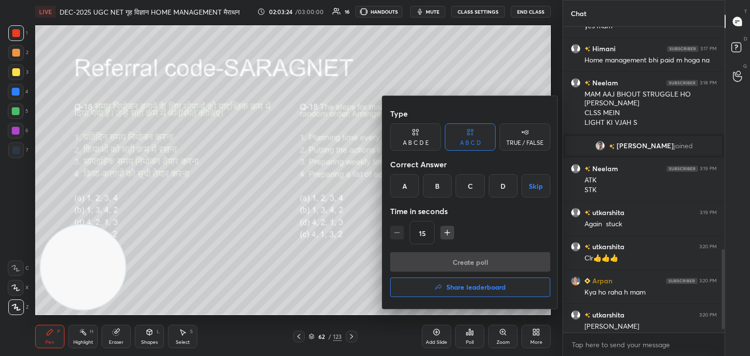
click at [509, 186] on div "D" at bounding box center [503, 185] width 29 height 23
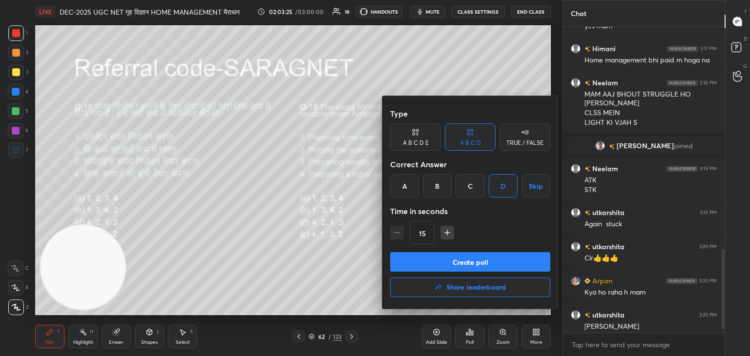
click at [479, 261] on button "Create poll" at bounding box center [470, 262] width 160 height 20
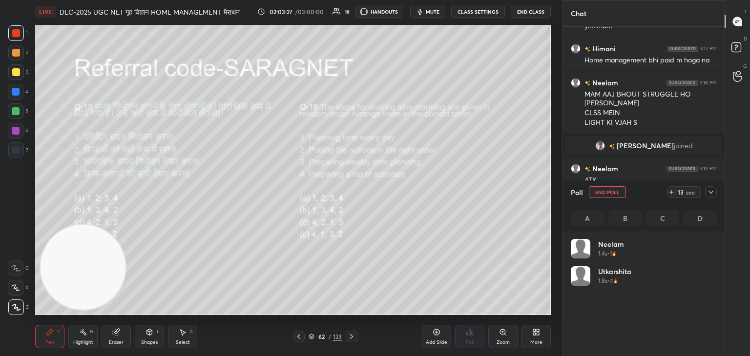
scroll to position [0, 0]
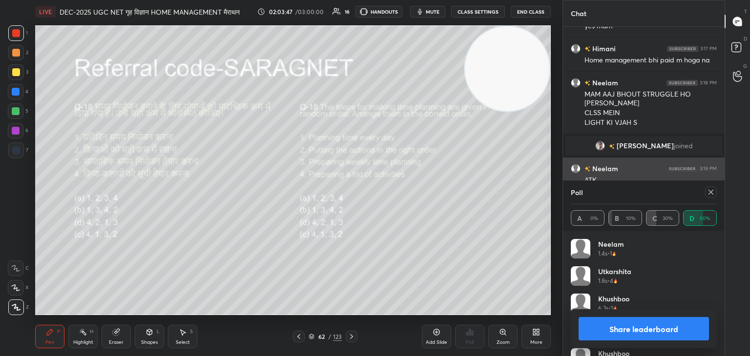
click at [716, 192] on div at bounding box center [711, 192] width 12 height 12
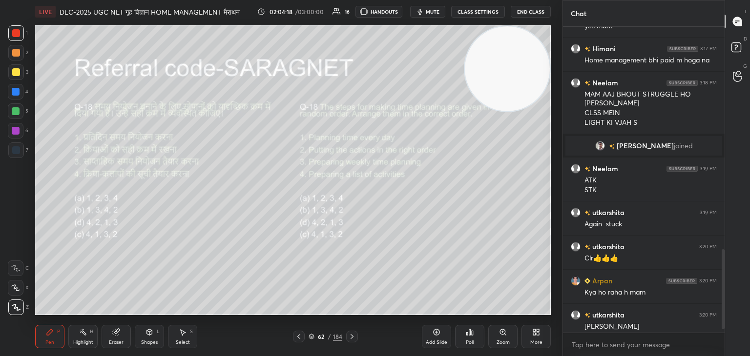
click at [353, 336] on icon at bounding box center [352, 337] width 8 height 8
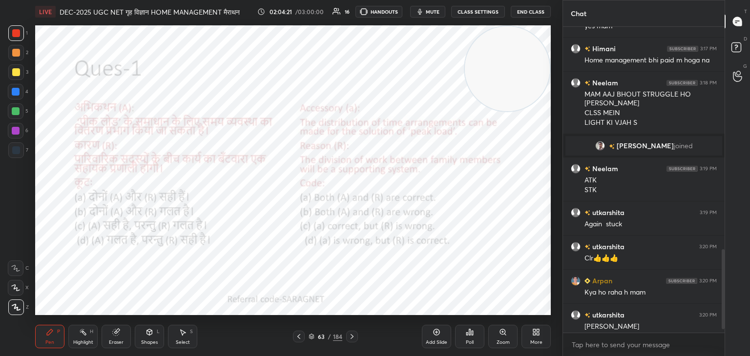
click at [539, 336] on icon at bounding box center [536, 333] width 8 height 8
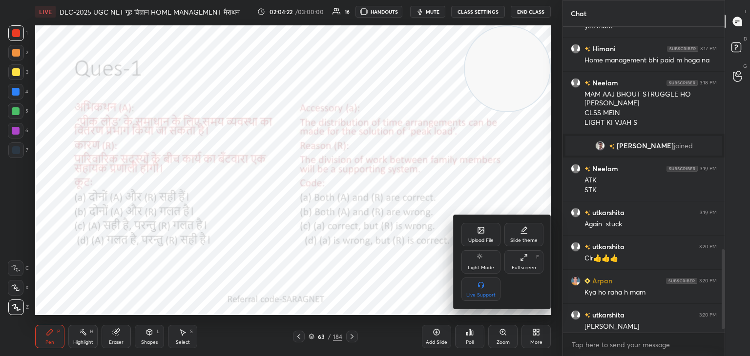
click at [482, 236] on div "Upload File" at bounding box center [480, 234] width 39 height 23
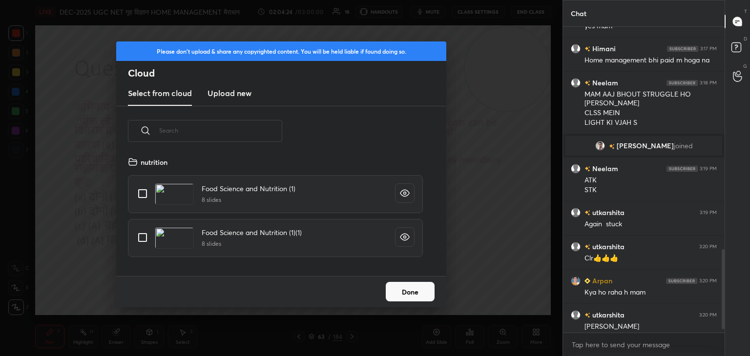
scroll to position [120, 313]
click at [240, 91] on h3 "Upload new" at bounding box center [229, 93] width 44 height 12
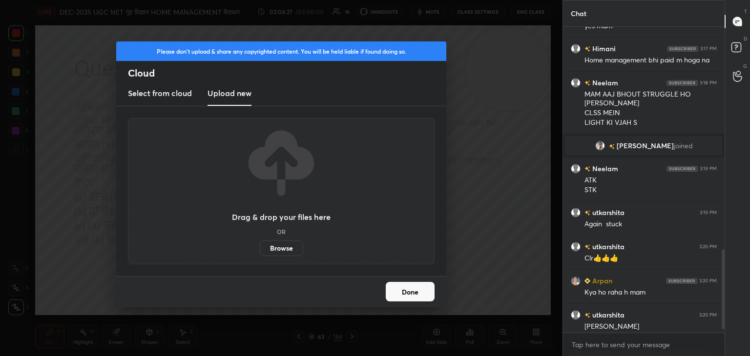
click at [283, 250] on label "Browse" at bounding box center [281, 249] width 43 height 16
click at [260, 250] on input "Browse" at bounding box center [260, 249] width 0 height 16
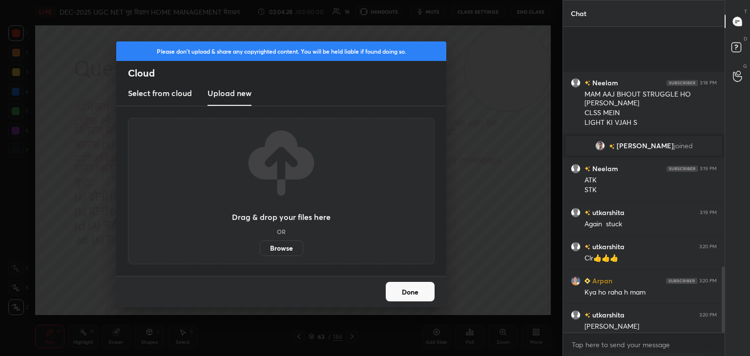
scroll to position [1121, 0]
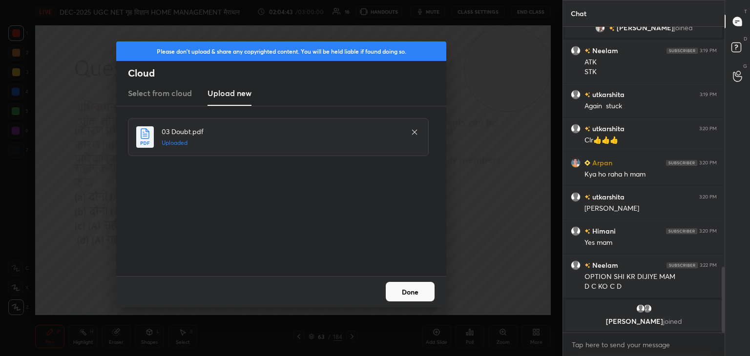
click at [410, 291] on button "Done" at bounding box center [410, 292] width 49 height 20
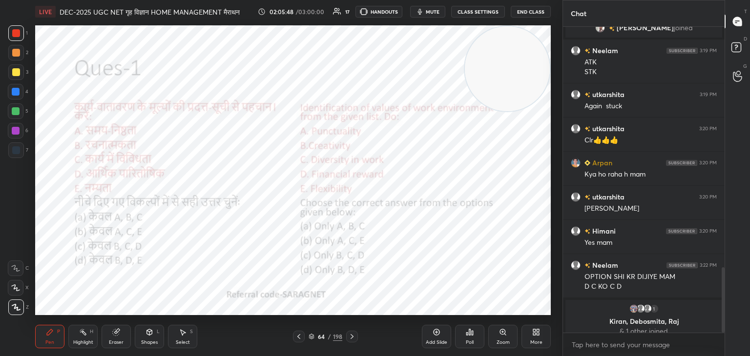
scroll to position [1129, 0]
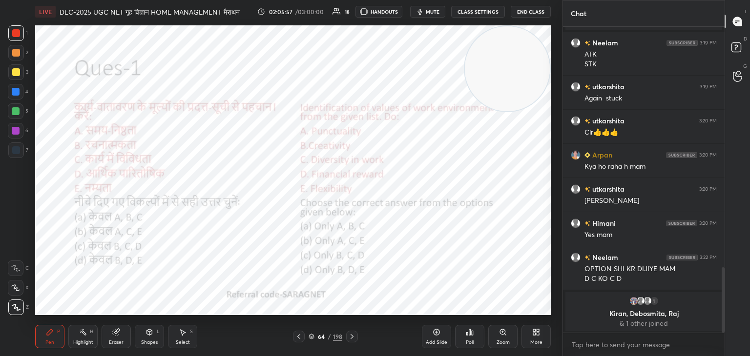
click at [469, 336] on icon at bounding box center [470, 333] width 8 height 8
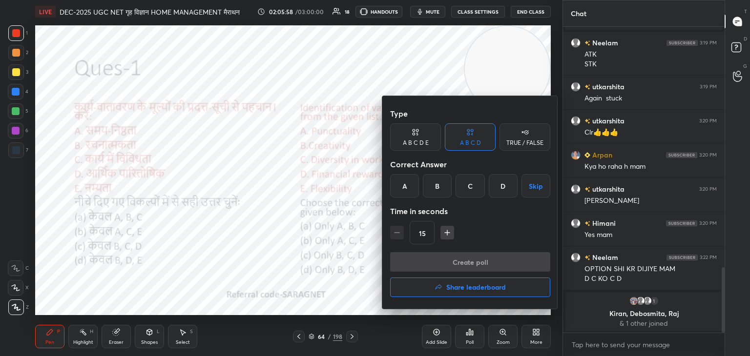
click at [437, 188] on div "B" at bounding box center [437, 185] width 29 height 23
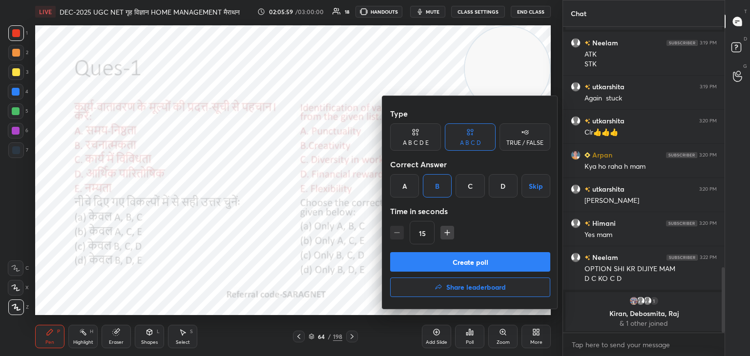
click at [486, 262] on button "Create poll" at bounding box center [470, 262] width 160 height 20
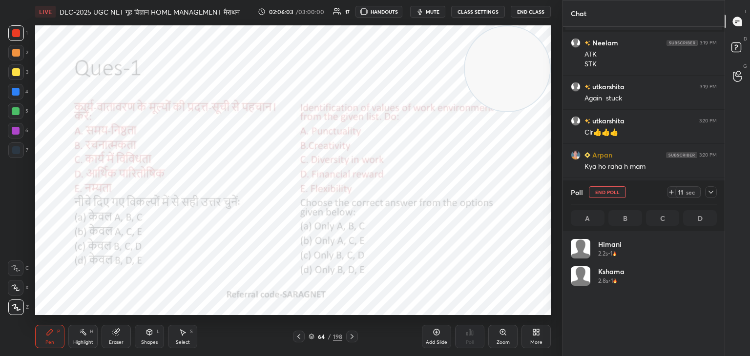
scroll to position [114, 143]
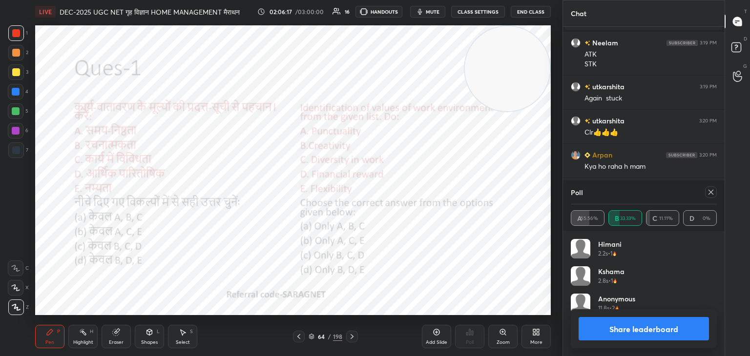
click at [644, 330] on button "Share leaderboard" at bounding box center [644, 328] width 130 height 23
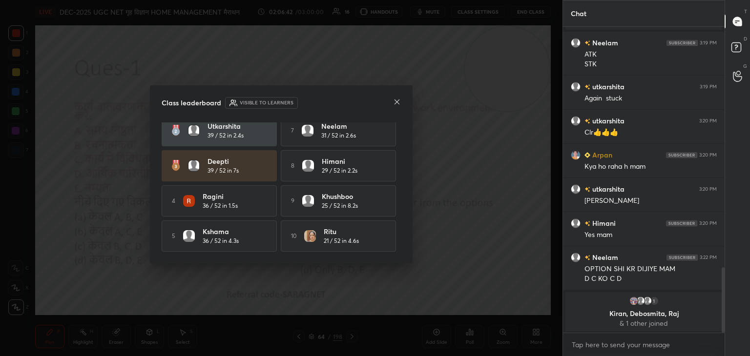
scroll to position [954, 0]
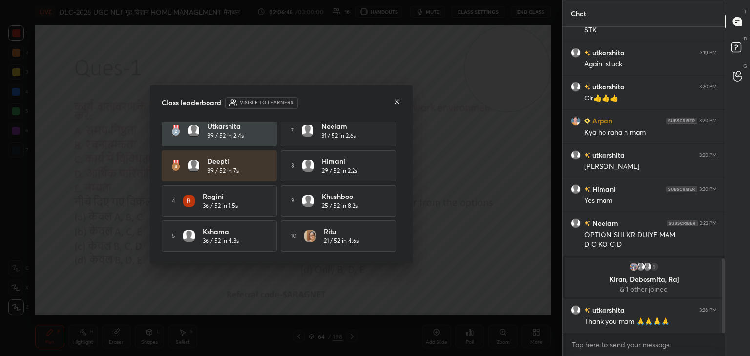
click at [398, 97] on div "Class leaderboard Visible to learners" at bounding box center [281, 103] width 239 height 12
click at [396, 102] on icon at bounding box center [396, 102] width 5 height 5
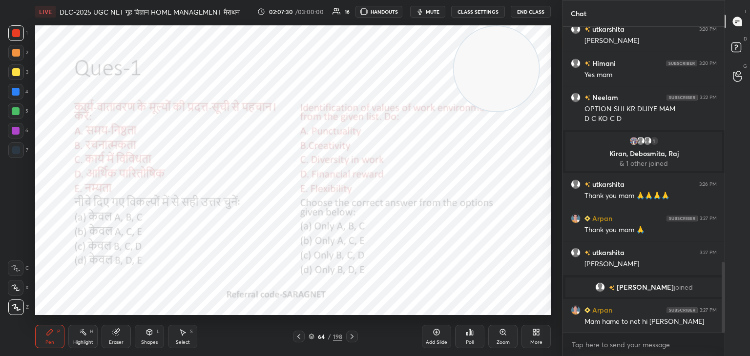
scroll to position [1021, 0]
click at [350, 335] on icon at bounding box center [352, 337] width 8 height 8
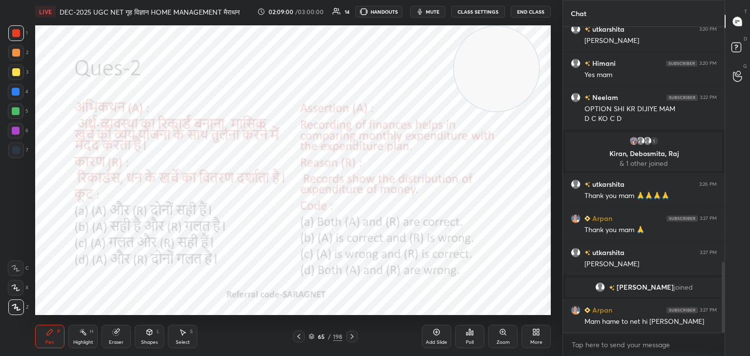
click at [469, 333] on icon at bounding box center [469, 333] width 1 height 6
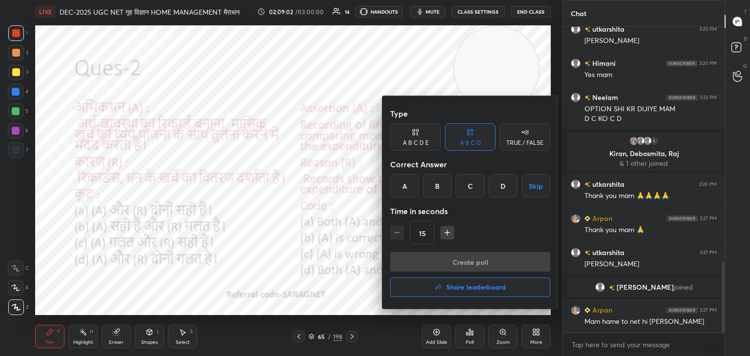
click at [404, 188] on div "A" at bounding box center [404, 185] width 29 height 23
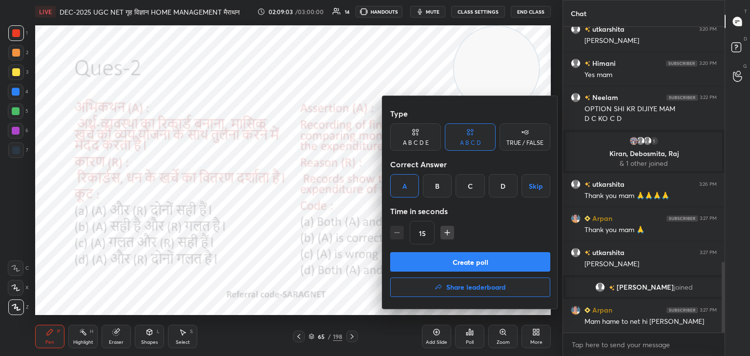
click at [467, 259] on button "Create poll" at bounding box center [470, 262] width 160 height 20
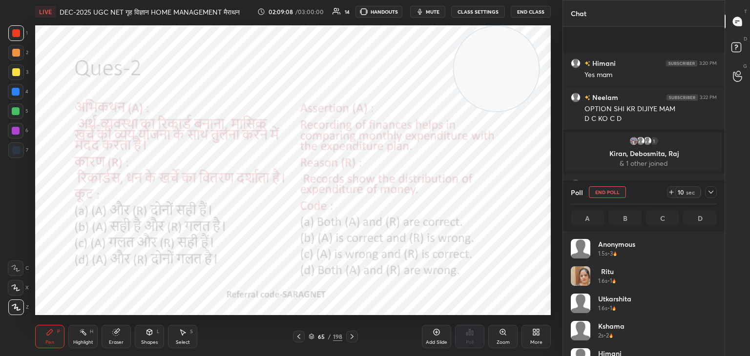
scroll to position [1106, 0]
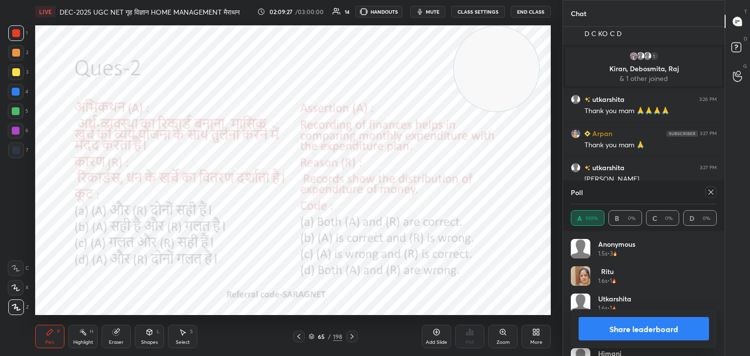
click at [710, 192] on icon at bounding box center [711, 192] width 8 height 8
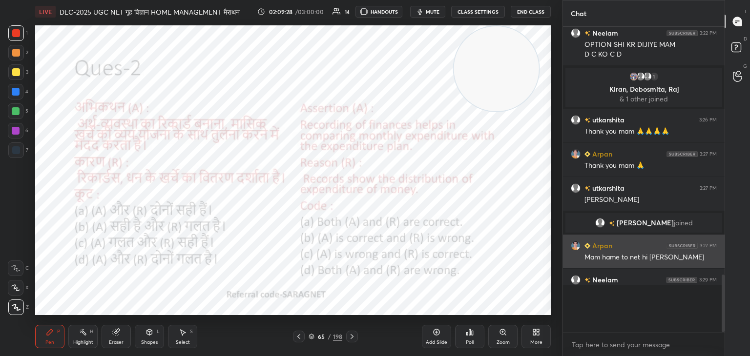
scroll to position [1058, 0]
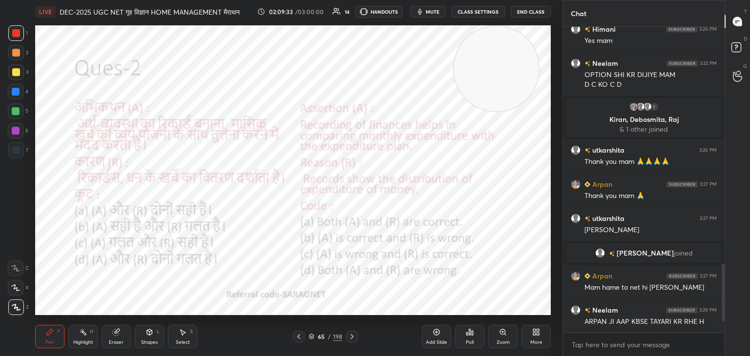
click at [353, 335] on icon at bounding box center [352, 337] width 8 height 8
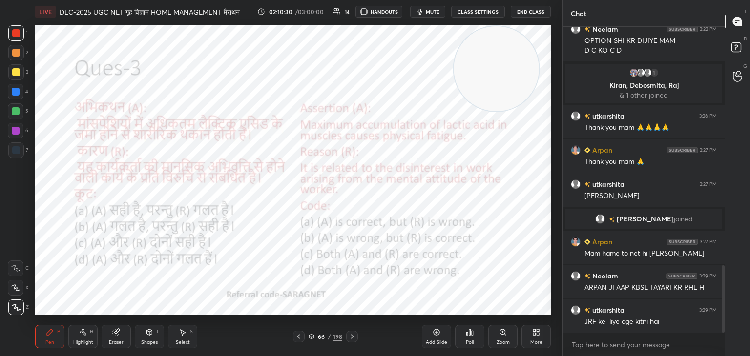
click at [472, 339] on div "Poll" at bounding box center [469, 336] width 29 height 23
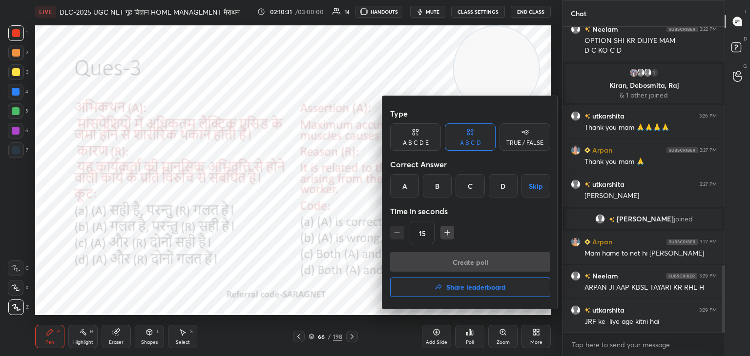
click at [410, 187] on div "A" at bounding box center [404, 185] width 29 height 23
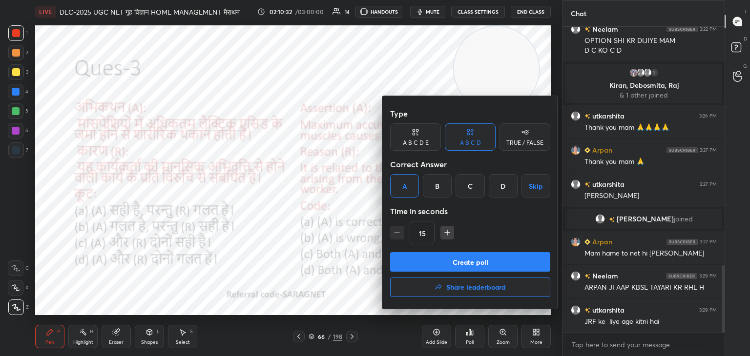
click at [488, 261] on button "Create poll" at bounding box center [470, 262] width 160 height 20
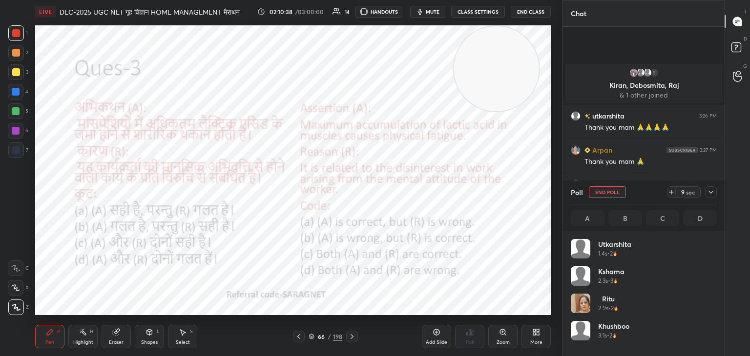
scroll to position [1183, 0]
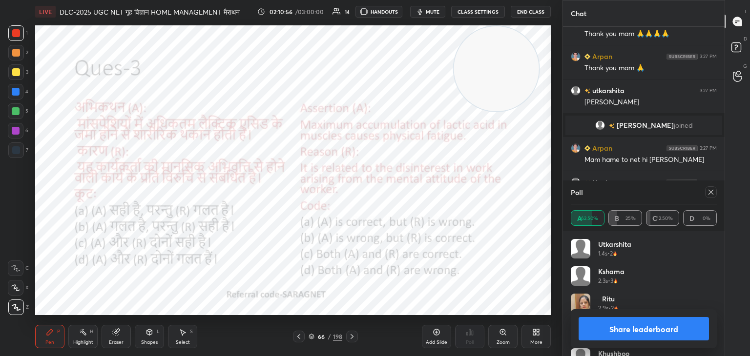
click at [715, 194] on div at bounding box center [711, 192] width 12 height 12
type textarea "x"
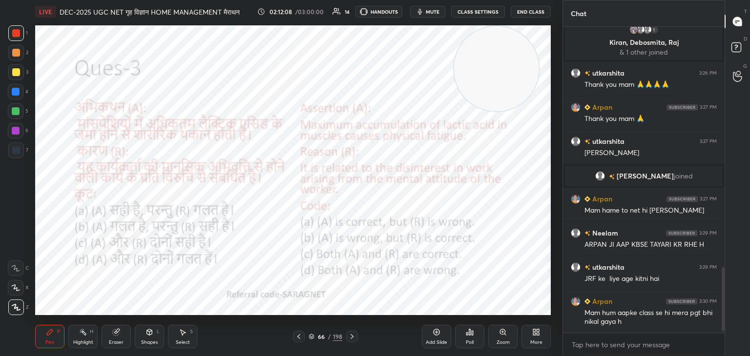
scroll to position [1167, 0]
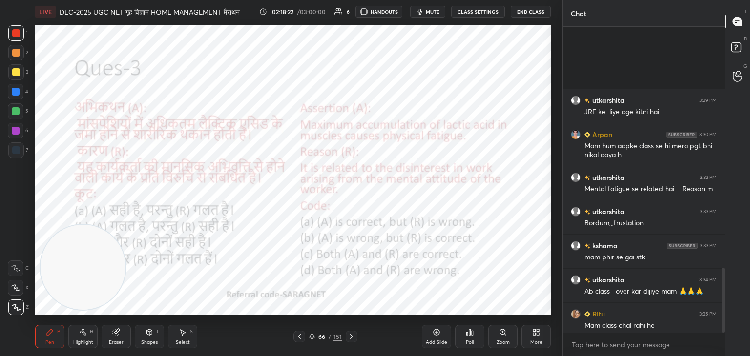
scroll to position [1134, 0]
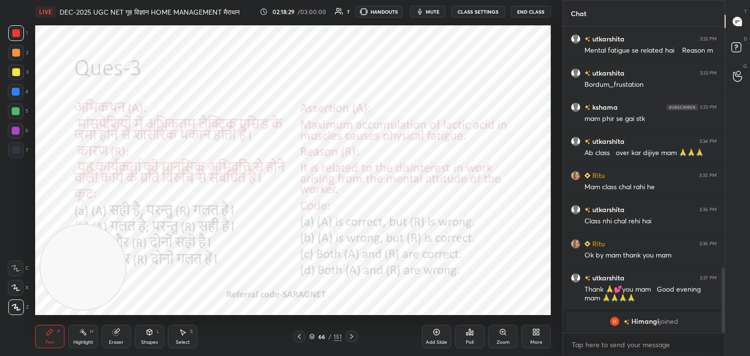
click at [521, 13] on button "End Class" at bounding box center [531, 12] width 40 height 12
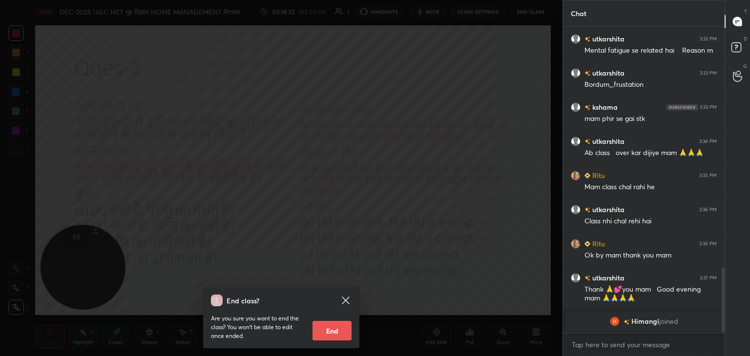
click at [334, 330] on button "End" at bounding box center [331, 331] width 39 height 20
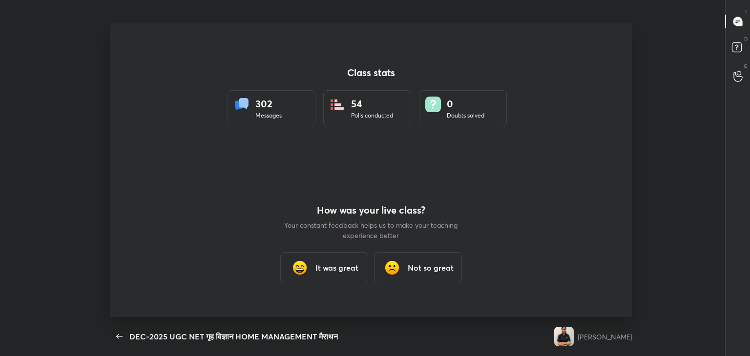
scroll to position [48525, 48077]
click at [418, 266] on h3 "Not so great" at bounding box center [431, 268] width 46 height 12
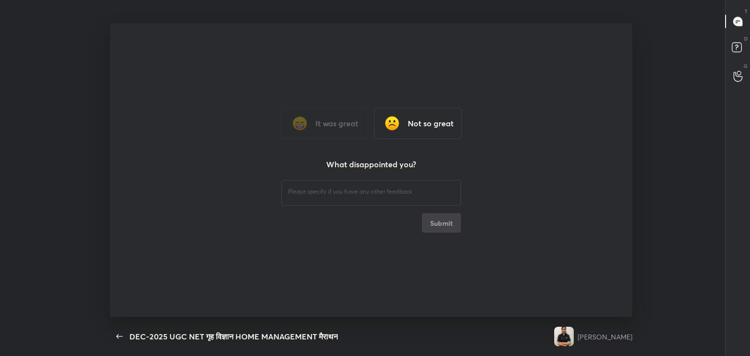
click at [427, 124] on h3 "Not so great" at bounding box center [431, 124] width 46 height 12
click at [334, 193] on textarea at bounding box center [371, 191] width 166 height 9
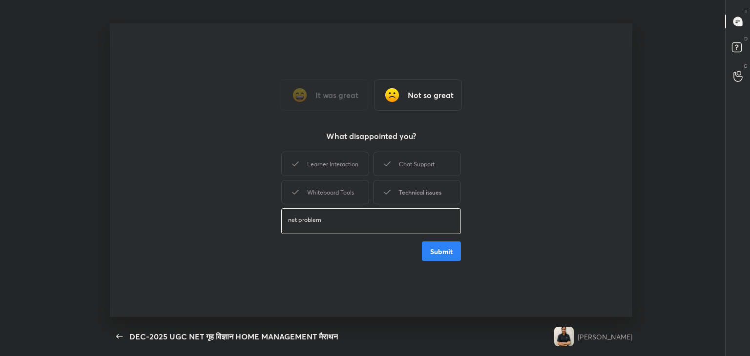
type textarea "net problem"
click at [424, 196] on div "Technical issues" at bounding box center [417, 192] width 88 height 24
click at [440, 255] on button "Submit" at bounding box center [441, 252] width 39 height 20
